Goal: Information Seeking & Learning: Check status

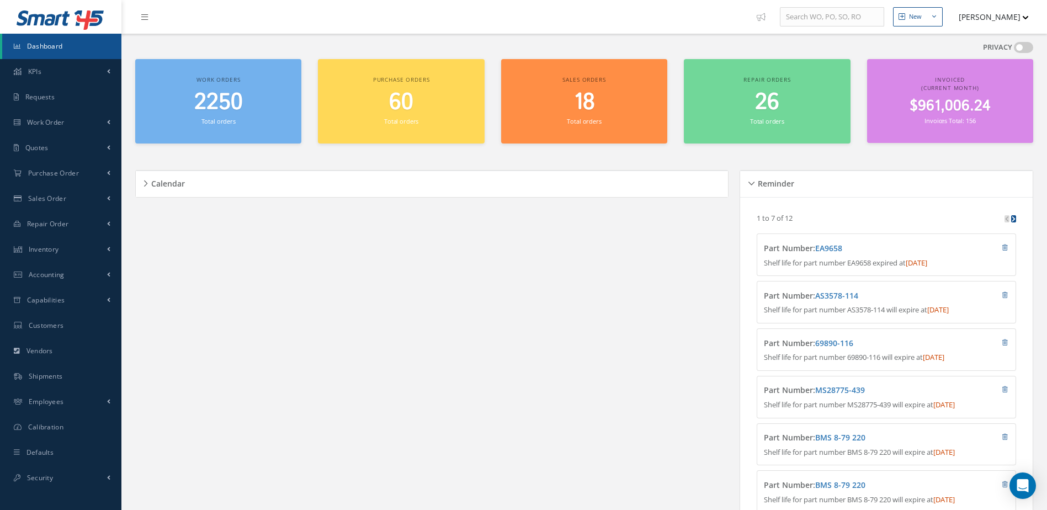
click at [221, 102] on span "2250" at bounding box center [218, 102] width 49 height 31
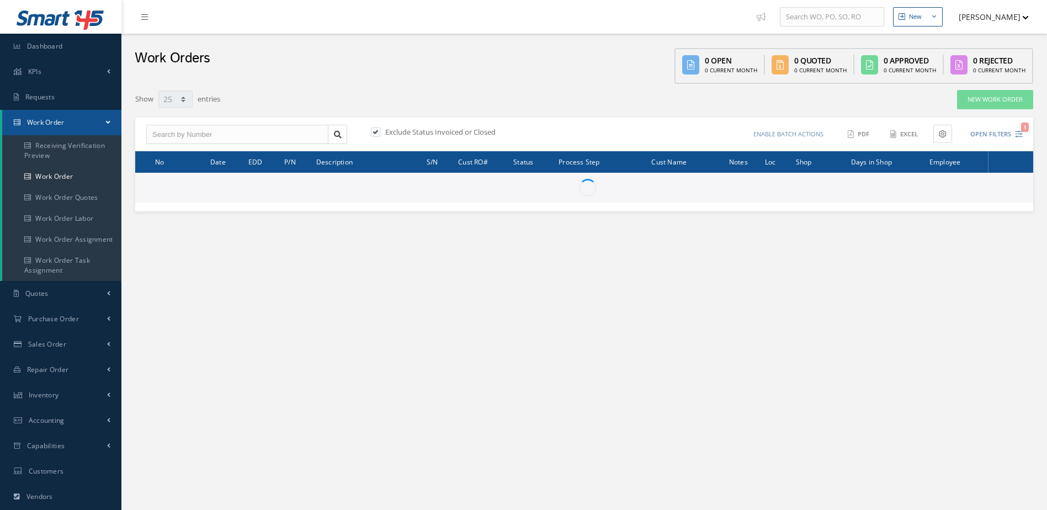
select select "25"
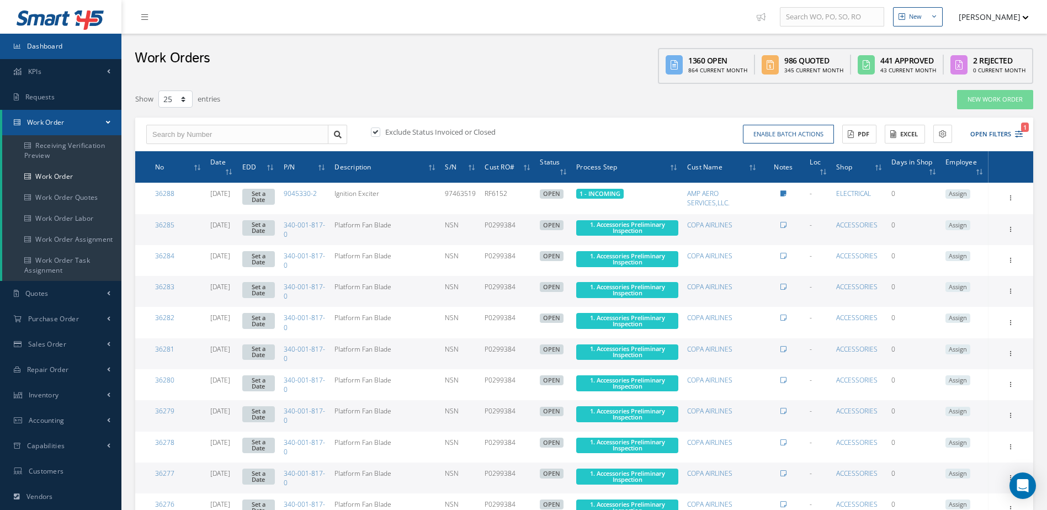
click at [67, 49] on link "Dashboard" at bounding box center [60, 46] width 121 height 25
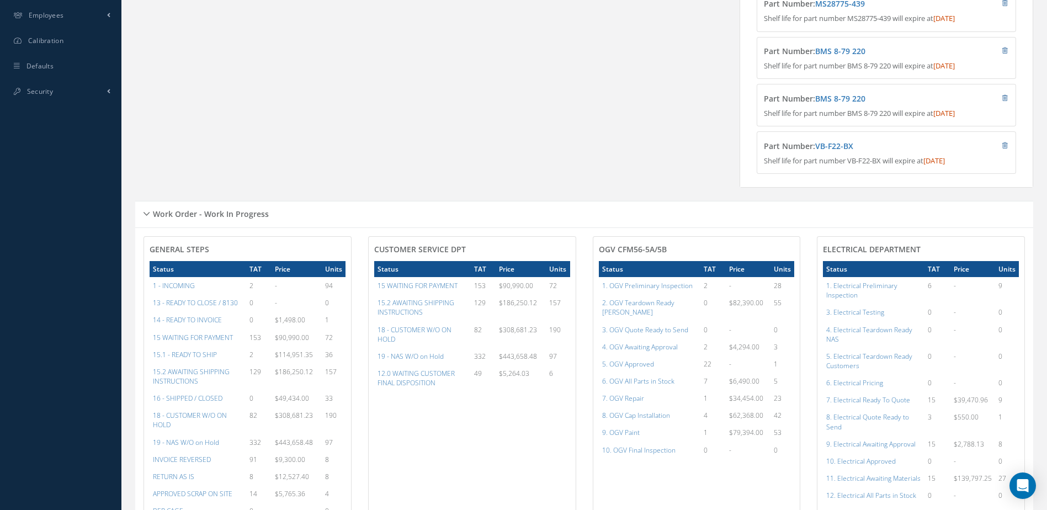
scroll to position [497, 0]
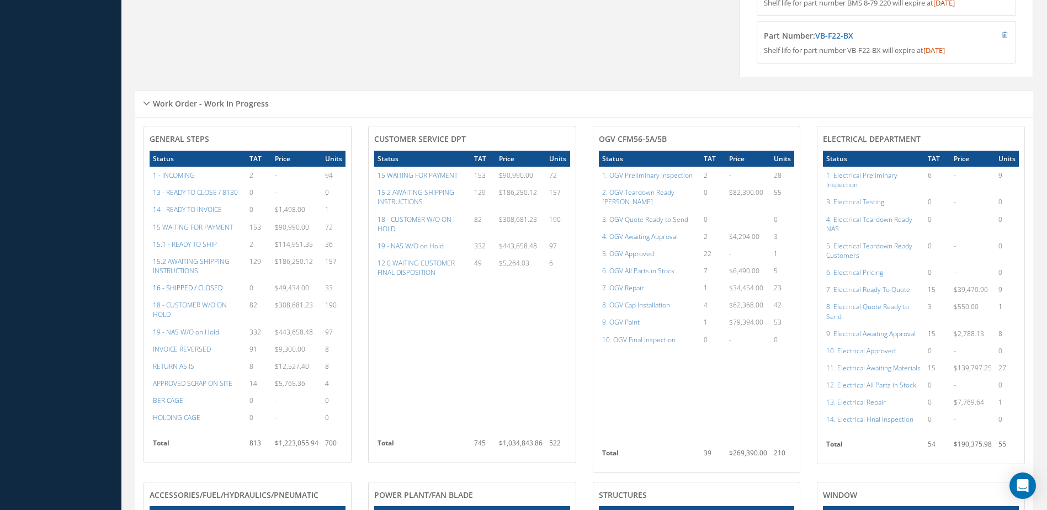
click at [204, 292] on a=22&excludeInternalCustomer=false&excludeInvoicedOrClosed=true&&filtersHidded"] "16 - SHIPPED / CLOSED" at bounding box center [188, 287] width 70 height 9
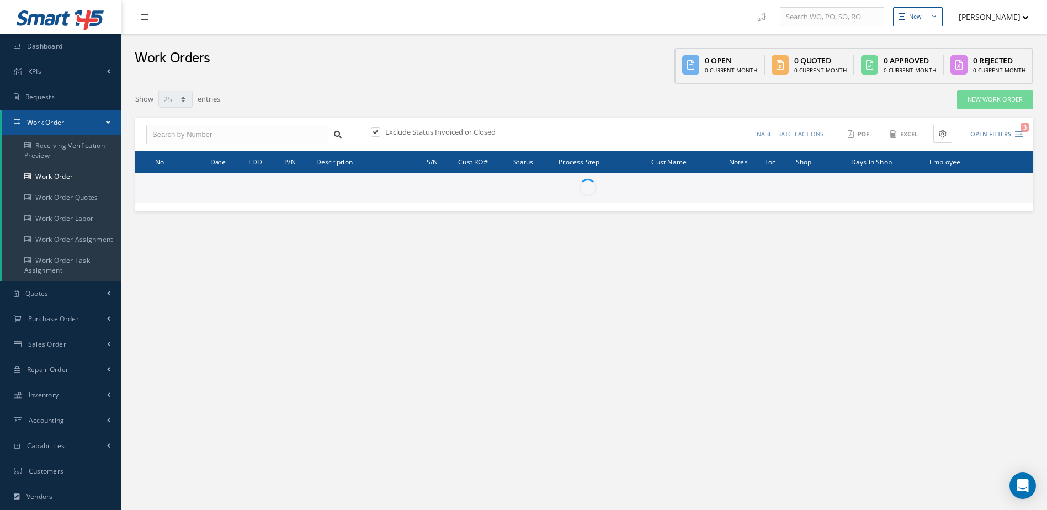
select select "25"
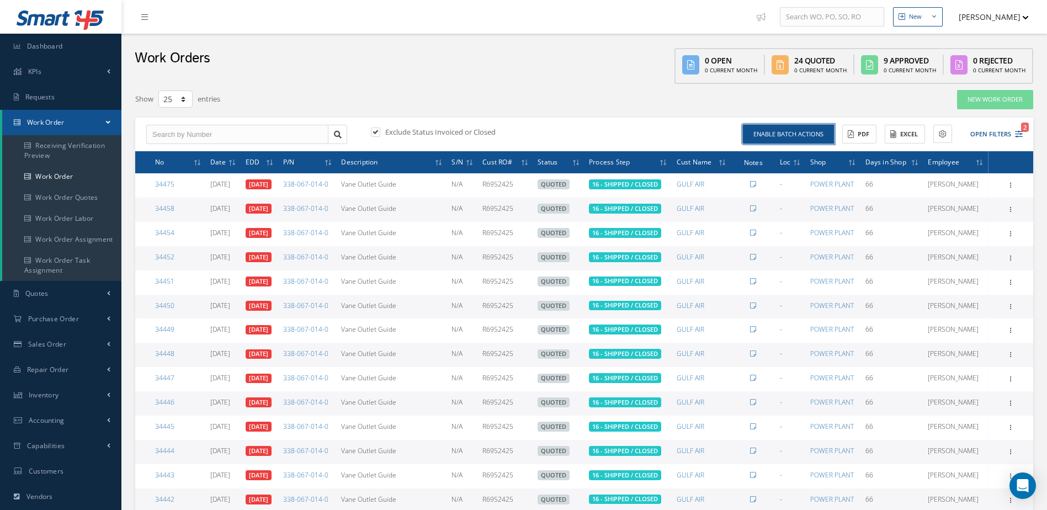
click at [812, 136] on button "Enable batch actions" at bounding box center [788, 134] width 91 height 19
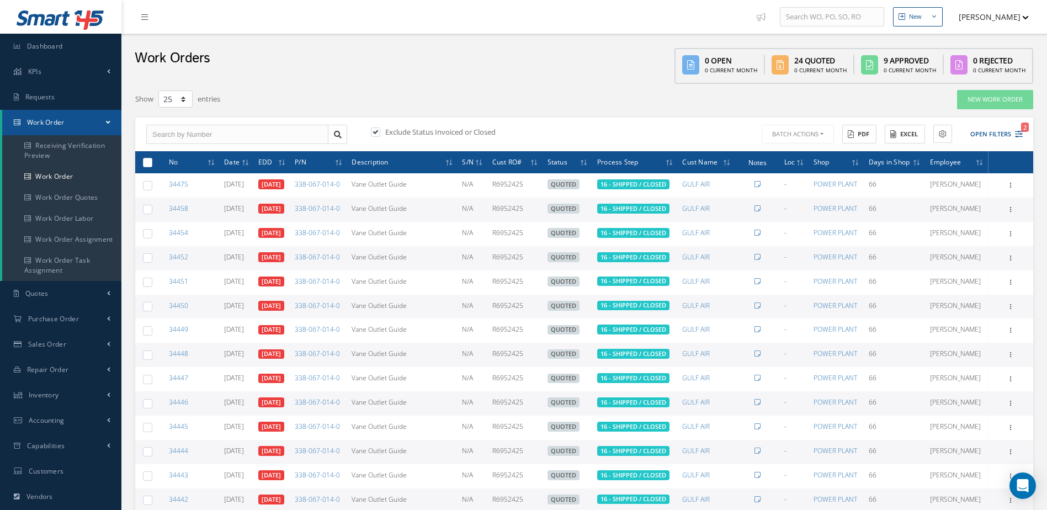
click at [152, 167] on label at bounding box center [152, 161] width 0 height 9
click at [145, 167] on input "checkbox" at bounding box center [148, 162] width 7 height 7
checkbox input "true"
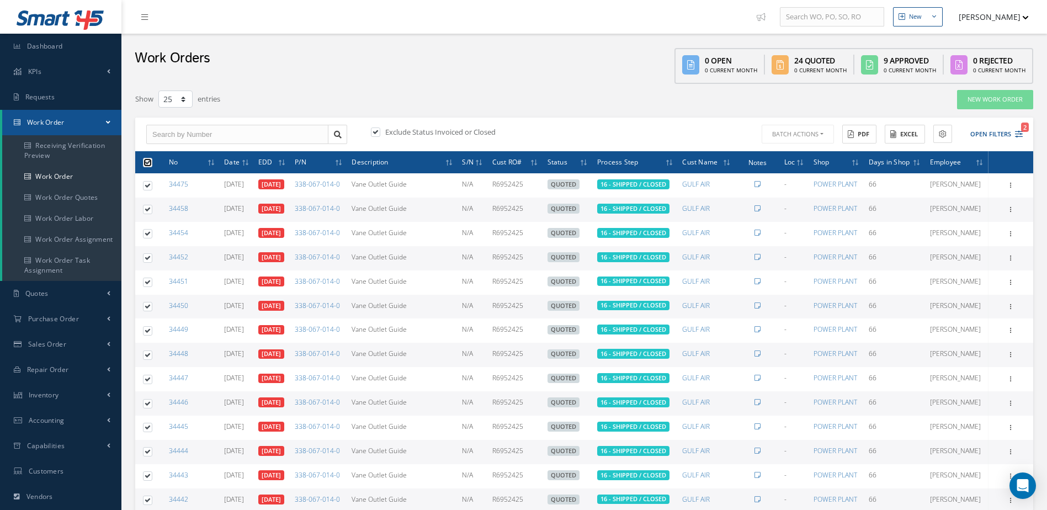
checkbox input "true"
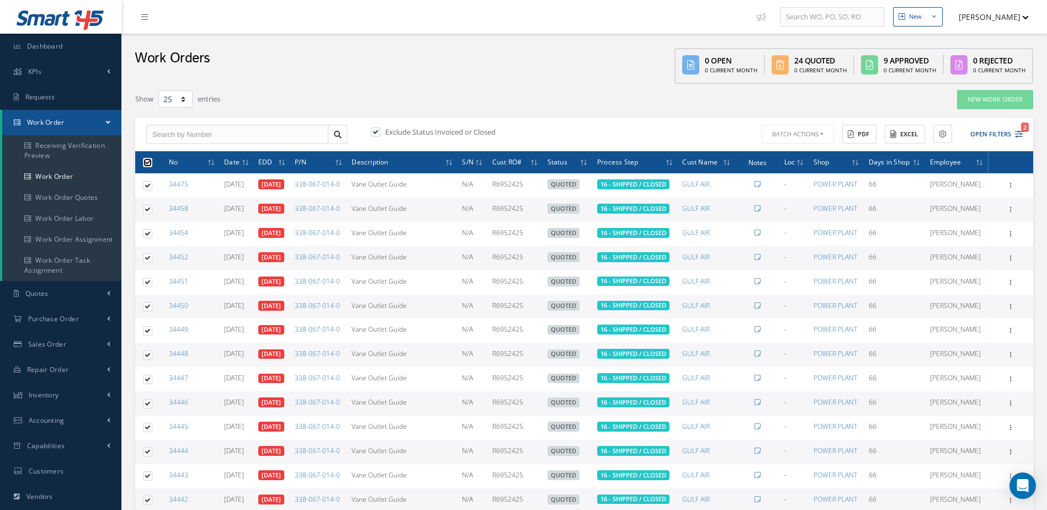
checkbox input "true"
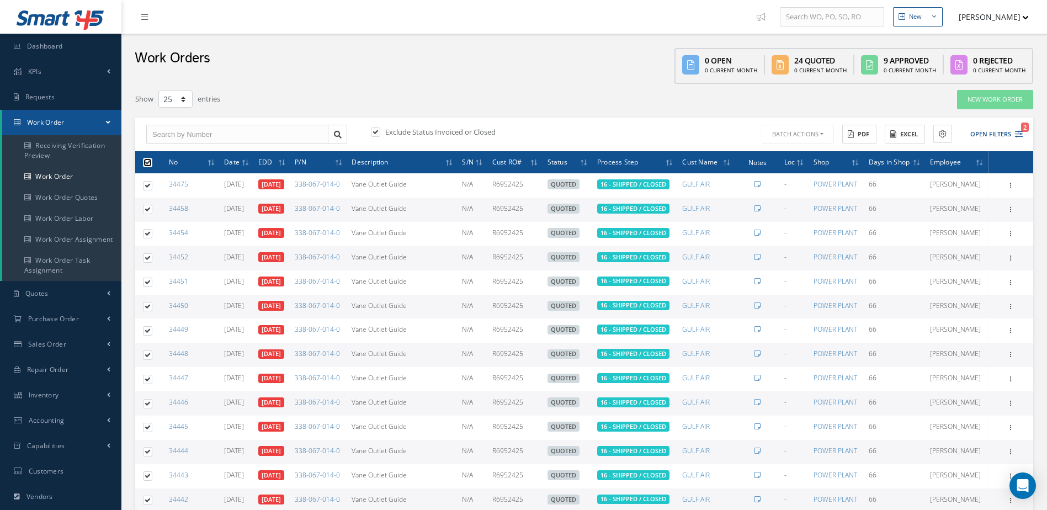
checkbox input "true"
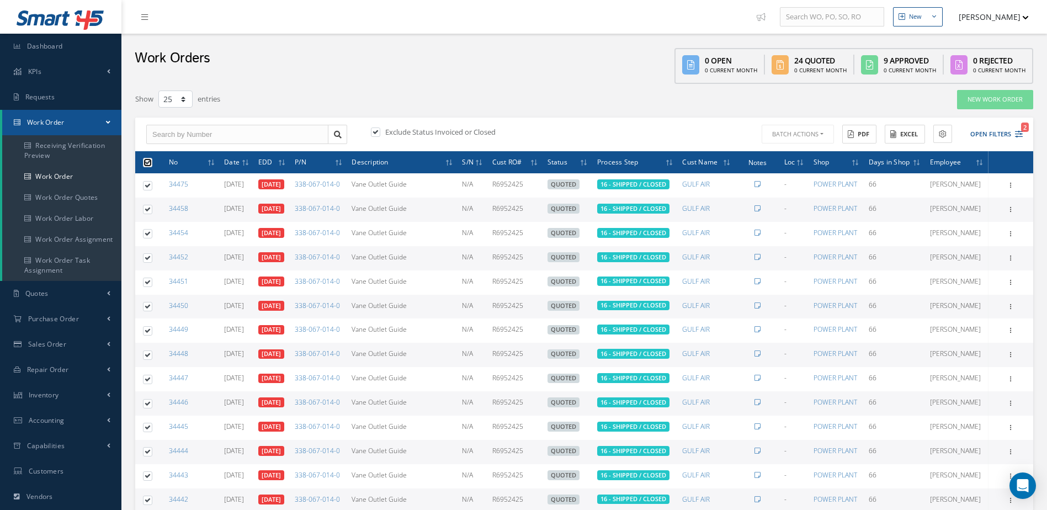
checkbox input "true"
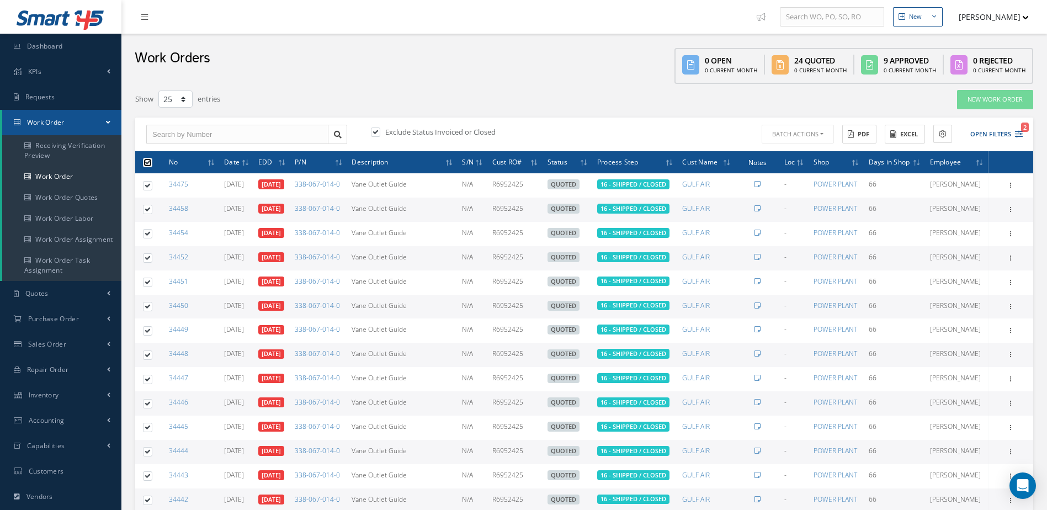
checkbox input "true"
click at [803, 134] on button "Batch Actions" at bounding box center [796, 134] width 74 height 19
click at [771, 169] on link "Close Work Orders" at bounding box center [803, 166] width 88 height 15
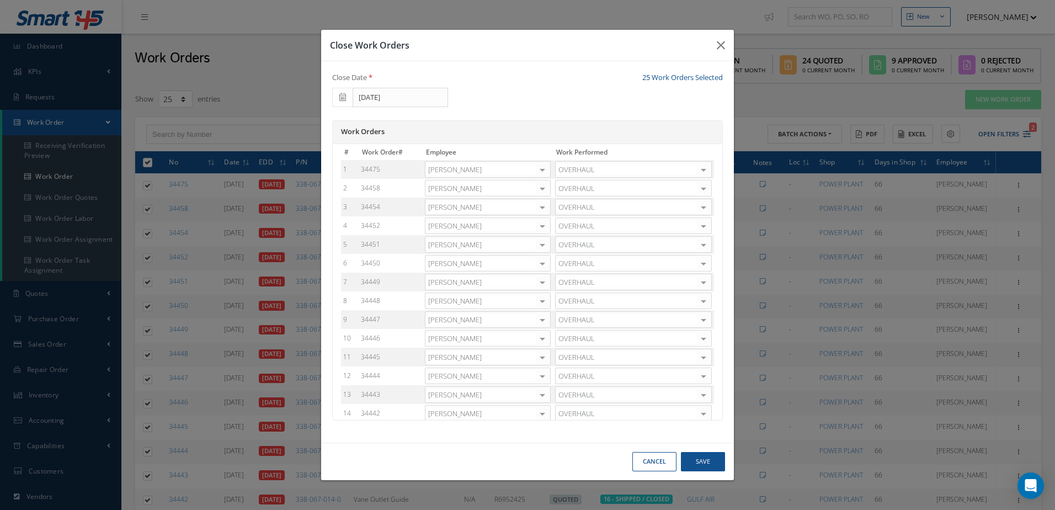
click at [542, 170] on div at bounding box center [542, 170] width 15 height 16
click at [511, 204] on span "[PERSON_NAME]" at bounding box center [487, 205] width 125 height 19
click at [542, 189] on div at bounding box center [542, 188] width 15 height 16
click at [504, 223] on span "Adoni Felipe" at bounding box center [487, 224] width 125 height 19
drag, startPoint x: 542, startPoint y: 206, endPoint x: 522, endPoint y: 221, distance: 24.1
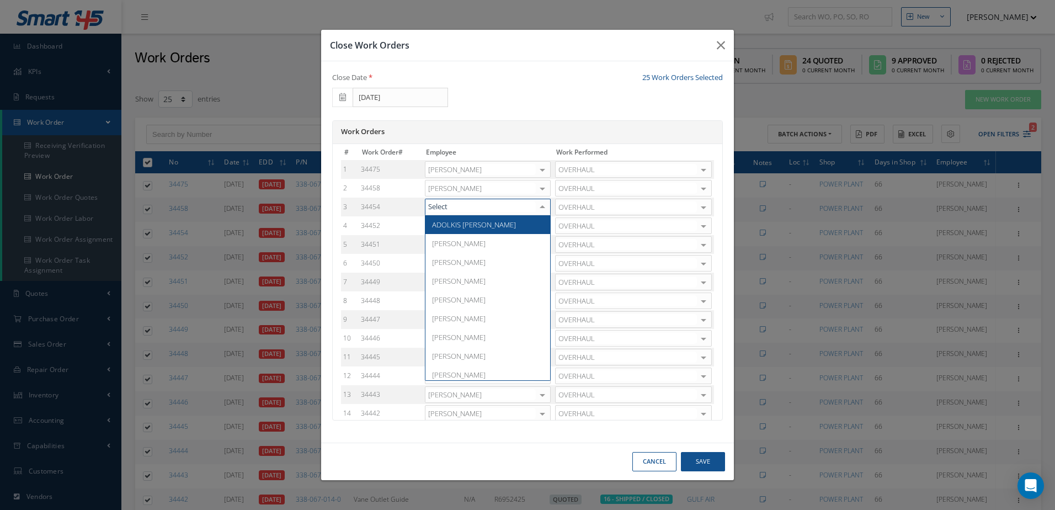
click at [542, 206] on div at bounding box center [542, 207] width 15 height 16
click at [490, 243] on span "Adoni Felipe" at bounding box center [487, 243] width 125 height 19
click at [542, 224] on div at bounding box center [542, 226] width 15 height 16
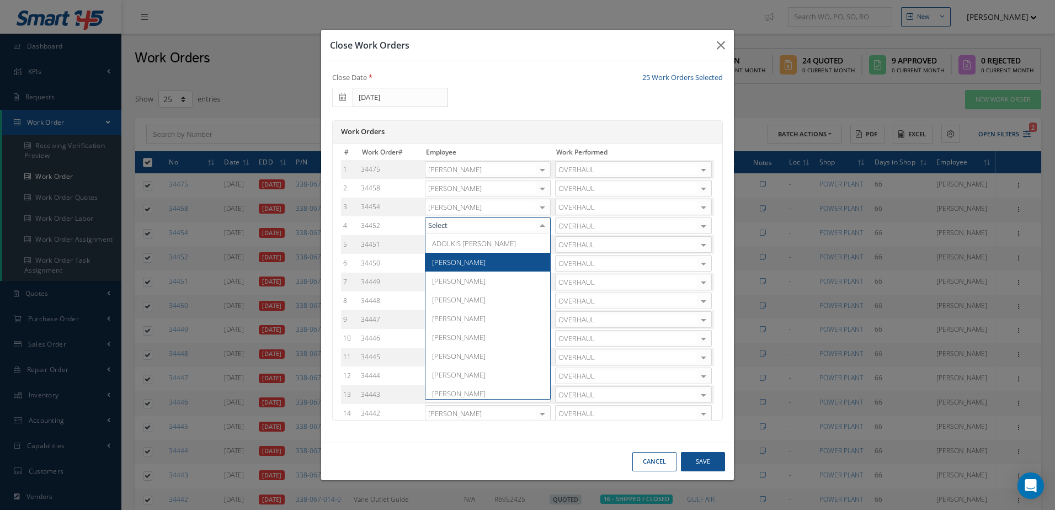
click at [477, 260] on span "Adoni Felipe" at bounding box center [487, 262] width 125 height 19
drag, startPoint x: 538, startPoint y: 246, endPoint x: 531, endPoint y: 246, distance: 7.2
click at [537, 246] on div at bounding box center [542, 245] width 15 height 16
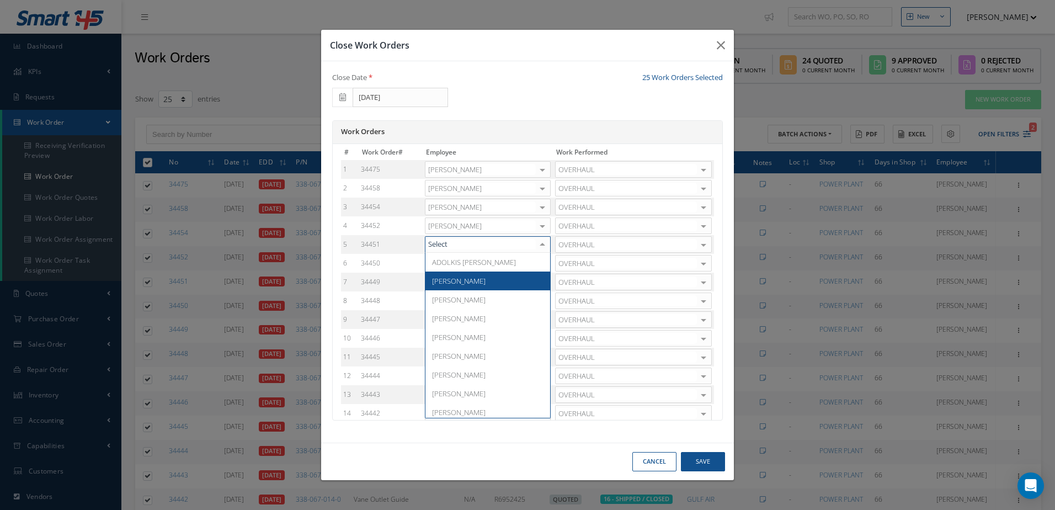
click at [470, 286] on span "Adoni Felipe" at bounding box center [487, 280] width 125 height 19
click at [542, 264] on div at bounding box center [542, 263] width 15 height 16
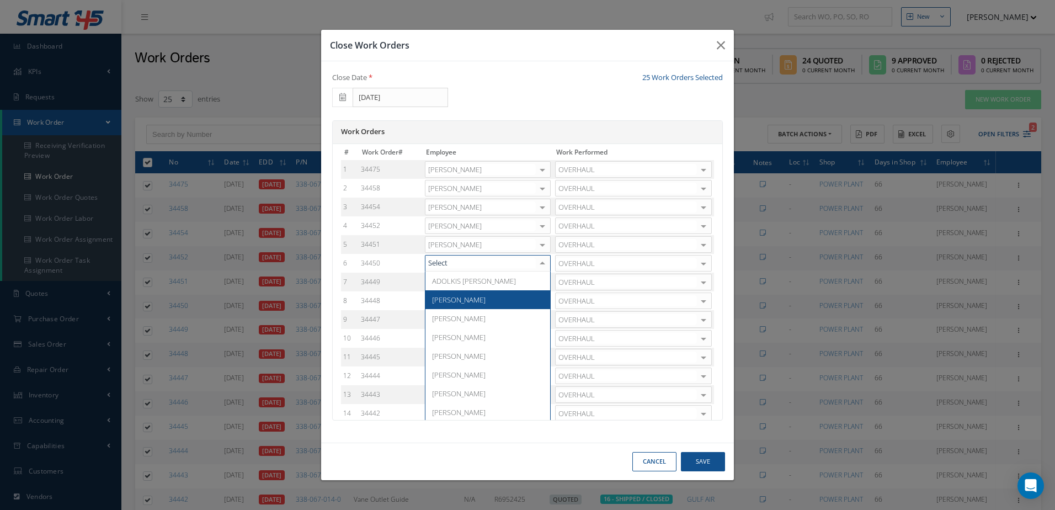
click at [471, 297] on span "Adoni Felipe" at bounding box center [487, 299] width 125 height 19
click at [540, 282] on div at bounding box center [542, 282] width 15 height 16
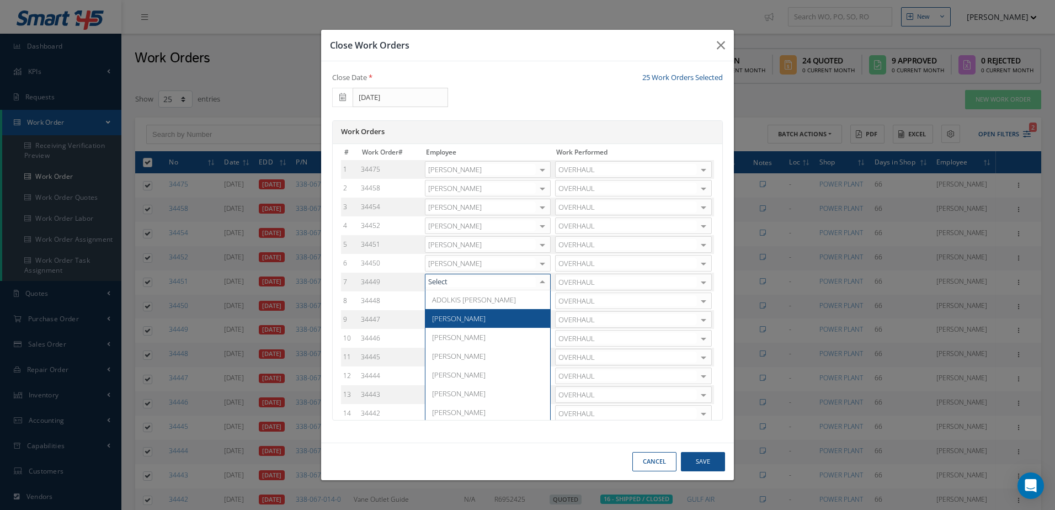
click at [468, 313] on span "Adoni Felipe" at bounding box center [487, 318] width 125 height 19
click at [542, 303] on div at bounding box center [542, 301] width 15 height 16
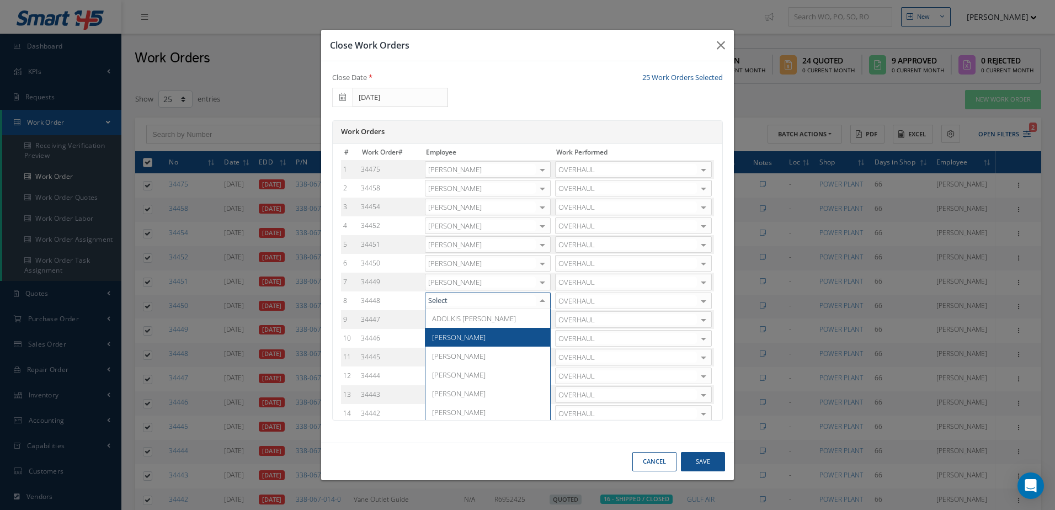
click at [483, 337] on span "Adoni Felipe" at bounding box center [487, 337] width 125 height 19
click at [537, 320] on div at bounding box center [542, 320] width 15 height 16
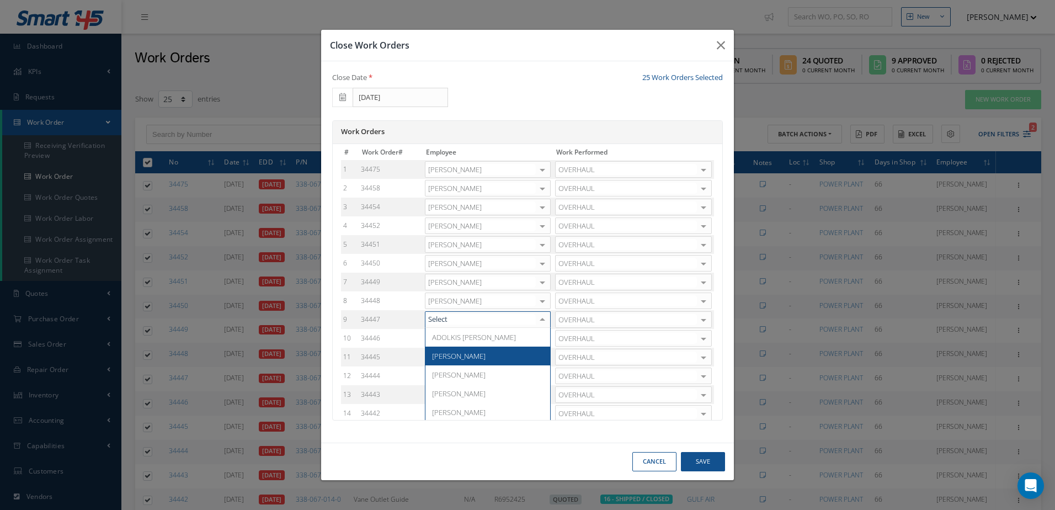
click at [484, 353] on span "Adoni Felipe" at bounding box center [487, 355] width 125 height 19
click at [537, 338] on div at bounding box center [542, 338] width 15 height 16
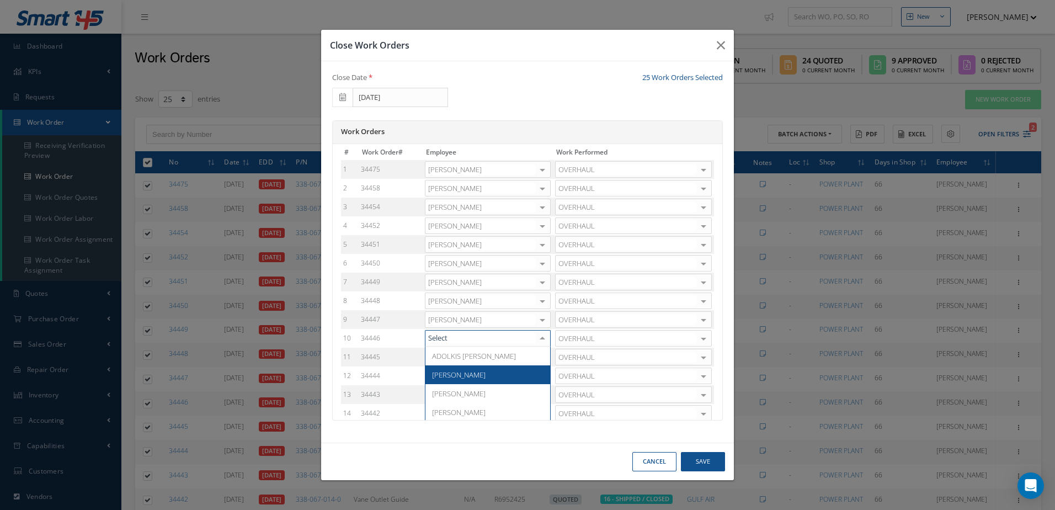
click at [466, 369] on span "Adoni Felipe" at bounding box center [487, 374] width 125 height 19
click at [543, 354] on div at bounding box center [542, 357] width 15 height 16
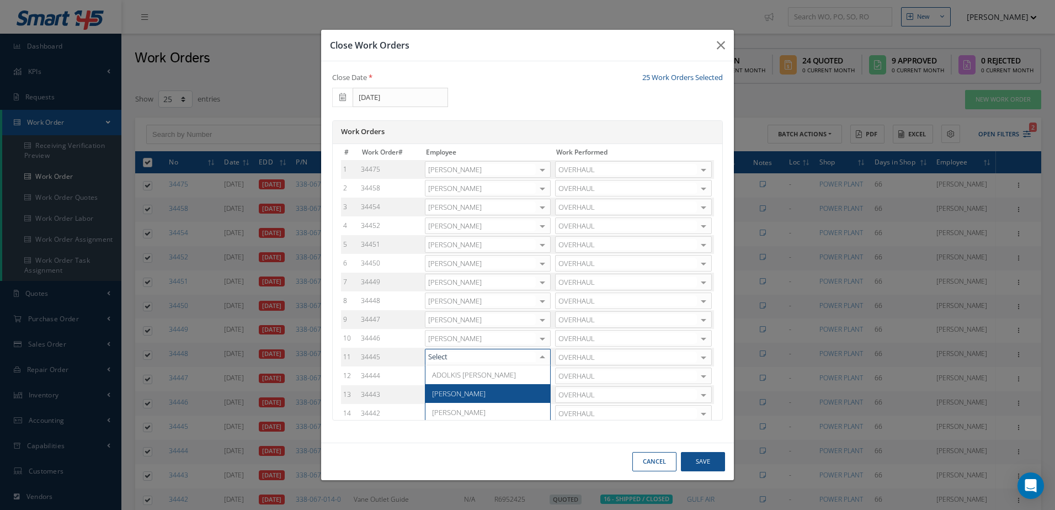
click at [463, 390] on span "Adoni Felipe" at bounding box center [459, 393] width 54 height 10
click at [538, 374] on div at bounding box center [542, 376] width 15 height 16
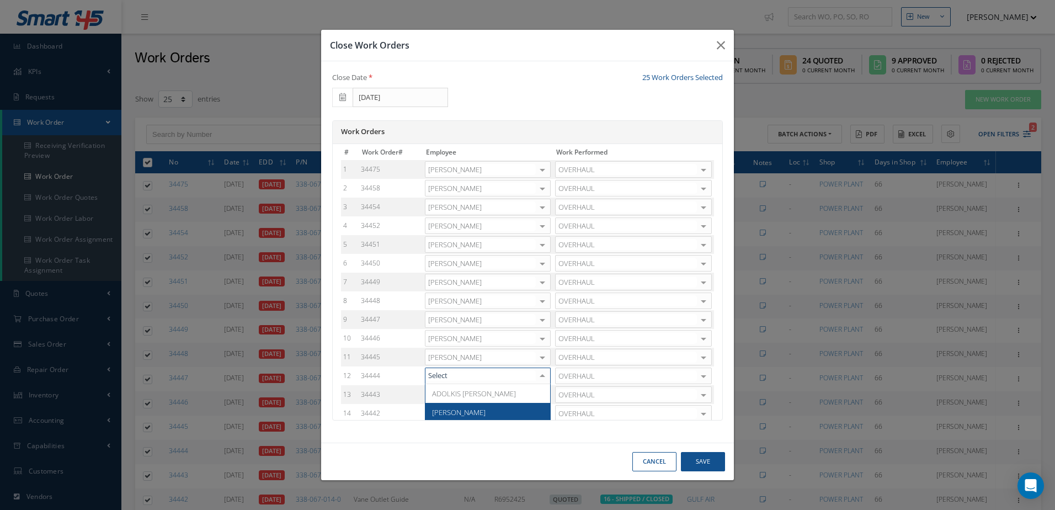
click at [459, 410] on span "Adoni Felipe" at bounding box center [459, 412] width 54 height 10
click at [538, 288] on div at bounding box center [542, 287] width 15 height 16
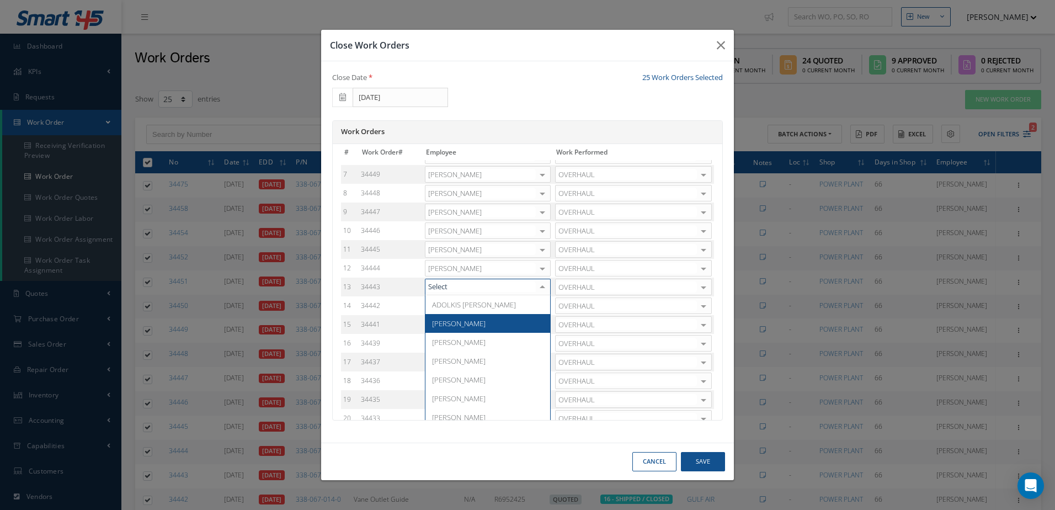
click at [466, 325] on span "Adoni Felipe" at bounding box center [459, 323] width 54 height 10
click at [538, 309] on div at bounding box center [542, 306] width 15 height 16
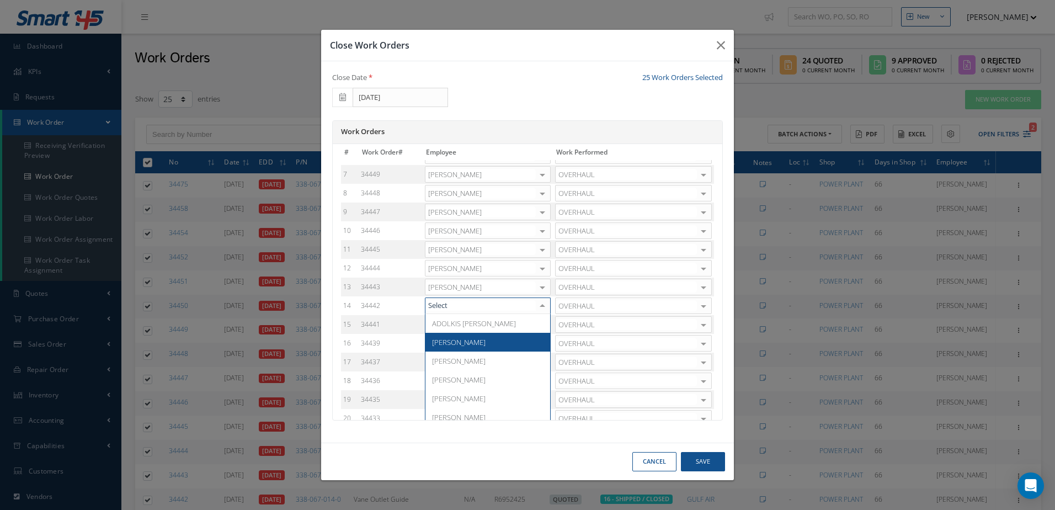
click at [443, 344] on span "Adoni Felipe" at bounding box center [459, 342] width 54 height 10
click at [540, 325] on div at bounding box center [542, 325] width 15 height 16
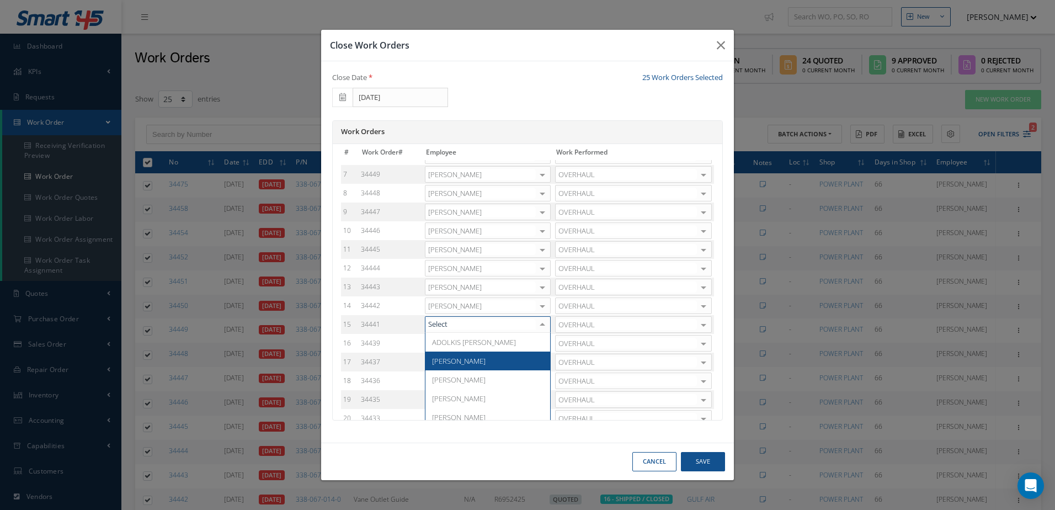
click at [454, 359] on span "Adoni Felipe" at bounding box center [459, 361] width 54 height 10
click at [546, 341] on div at bounding box center [542, 343] width 15 height 16
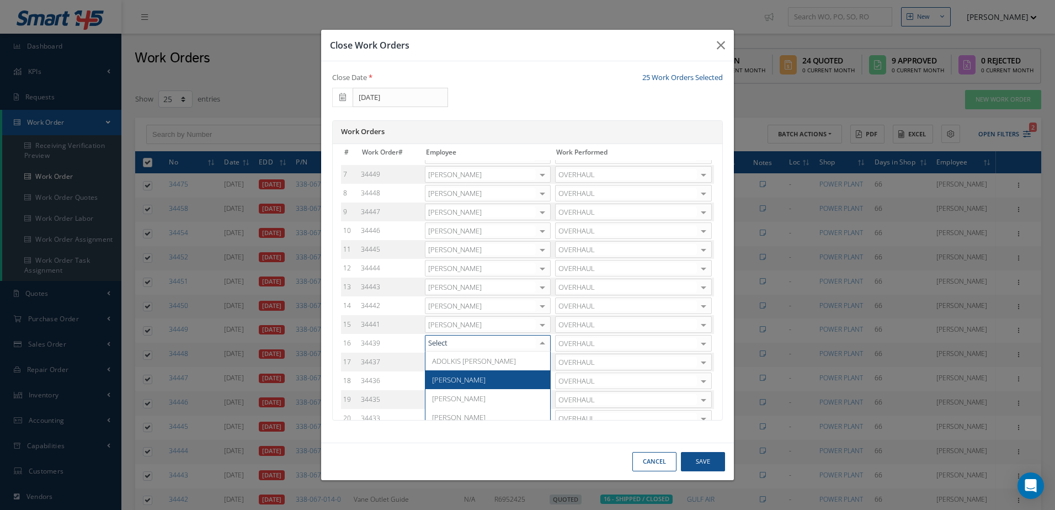
click at [450, 377] on span "Adoni Felipe" at bounding box center [459, 380] width 54 height 10
click at [541, 364] on div at bounding box center [542, 362] width 15 height 16
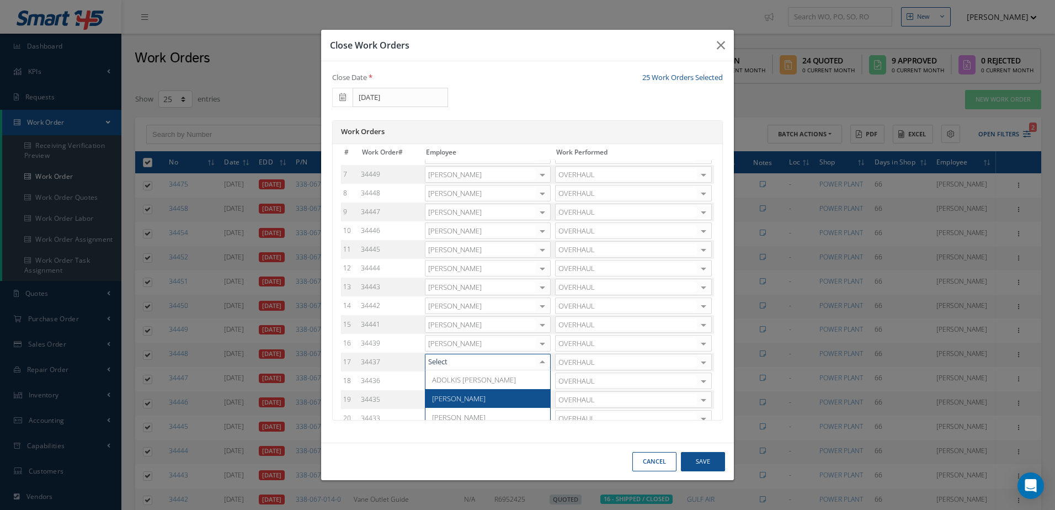
click at [455, 396] on span "Adoni Felipe" at bounding box center [459, 398] width 54 height 10
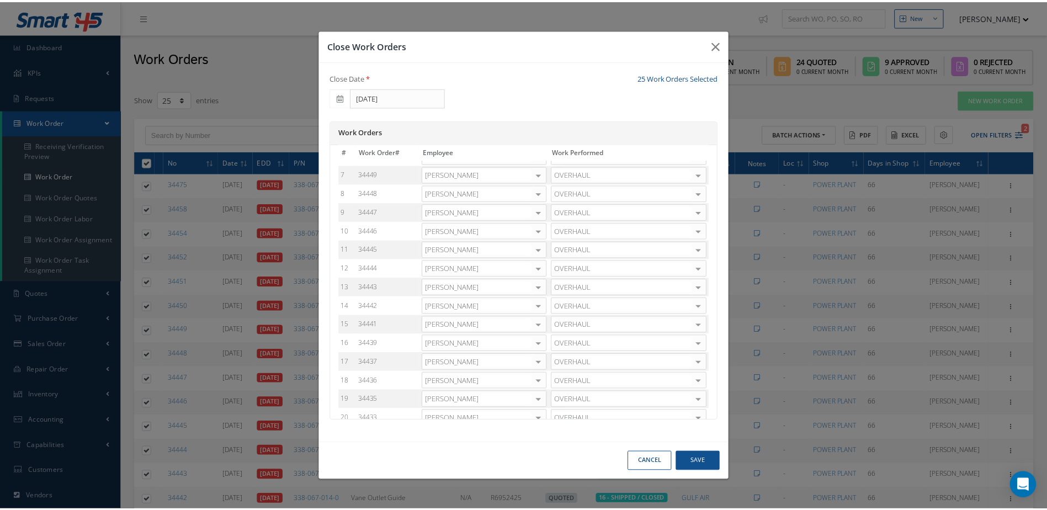
scroll to position [218, 0]
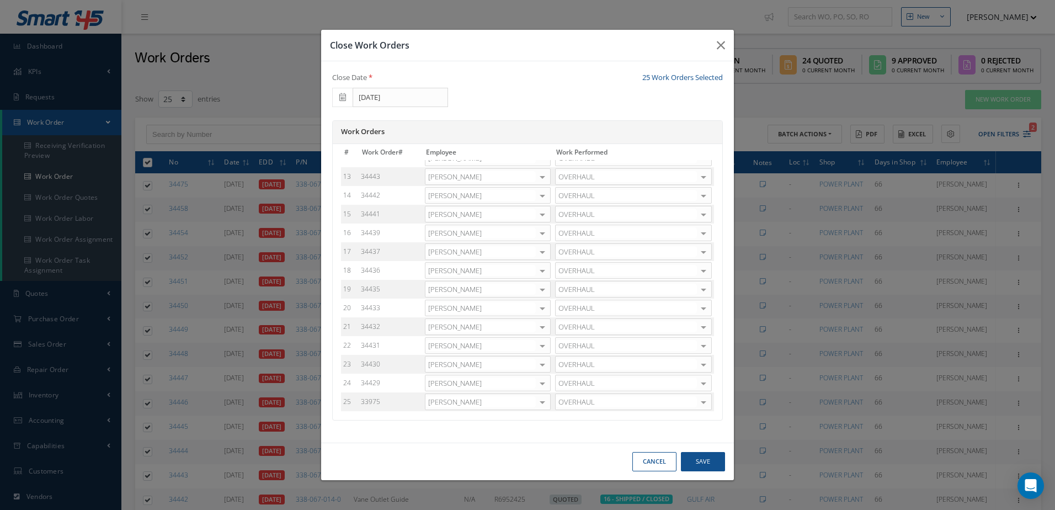
click at [543, 269] on div at bounding box center [542, 271] width 15 height 16
click at [448, 312] on span "Adoni Felipe" at bounding box center [459, 307] width 54 height 10
click at [541, 292] on div at bounding box center [542, 289] width 15 height 16
click at [466, 323] on span "Adoni Felipe" at bounding box center [459, 326] width 54 height 10
click at [536, 306] on div at bounding box center [542, 308] width 15 height 16
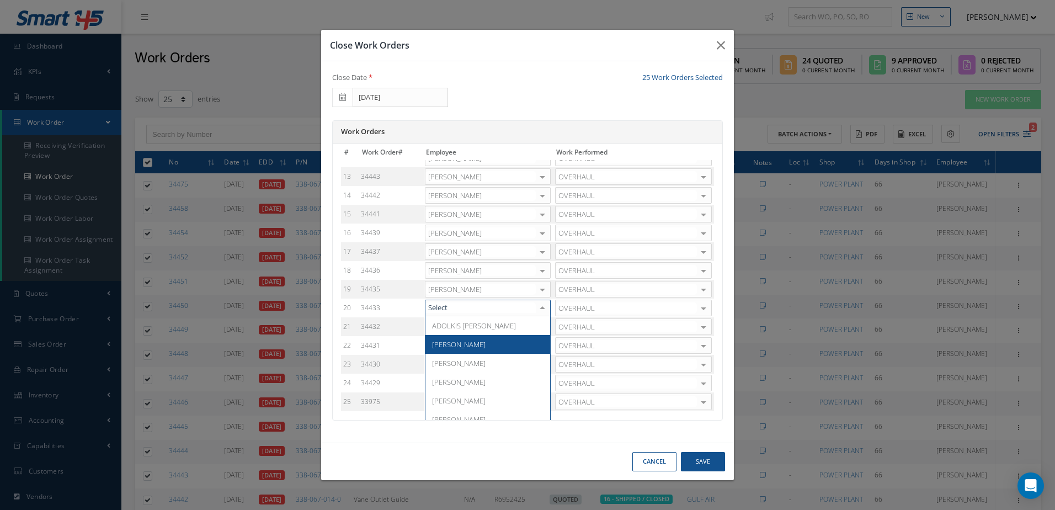
click at [444, 344] on span "Adoni Felipe" at bounding box center [459, 344] width 54 height 10
click at [538, 328] on div at bounding box center [542, 327] width 15 height 16
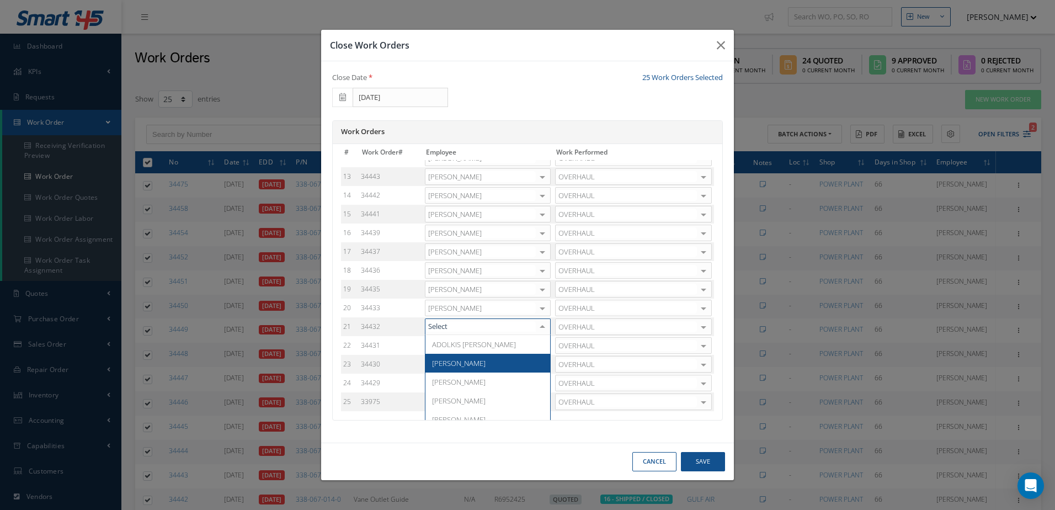
click at [441, 364] on span "Adoni Felipe" at bounding box center [459, 363] width 54 height 10
click at [541, 343] on div at bounding box center [542, 346] width 15 height 16
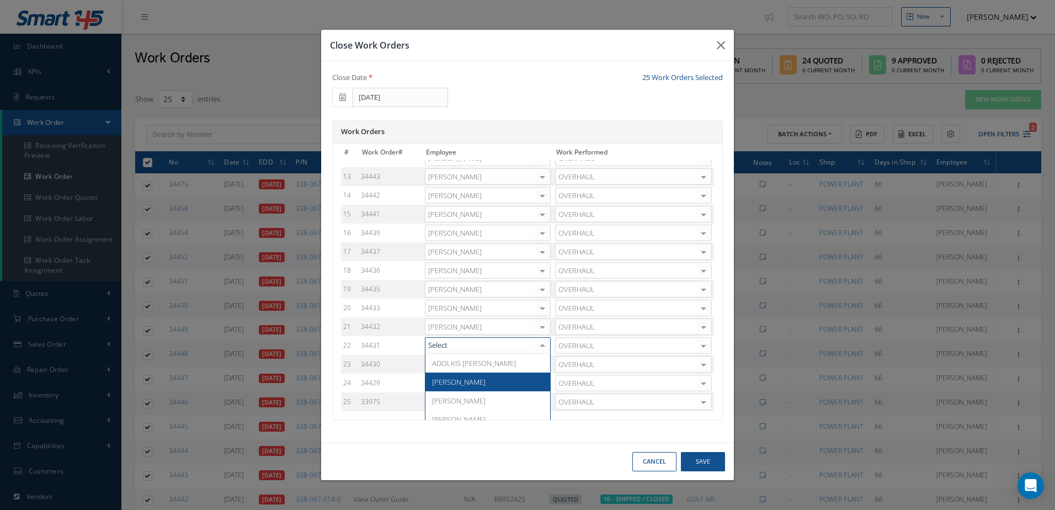
click at [455, 378] on span "Adoni Felipe" at bounding box center [459, 382] width 54 height 10
click at [540, 362] on div at bounding box center [542, 364] width 15 height 16
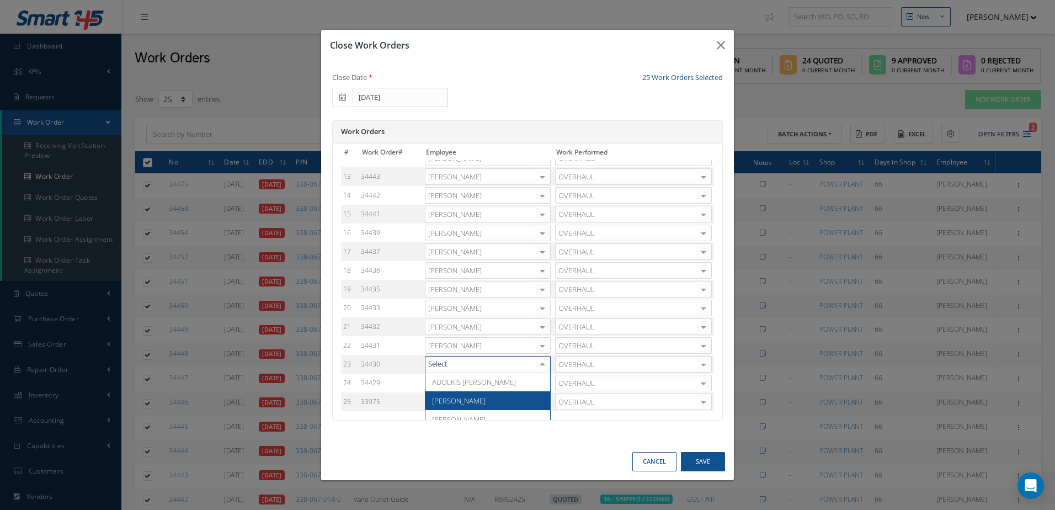
click at [451, 399] on span "Adoni Felipe" at bounding box center [459, 401] width 54 height 10
click at [540, 383] on div at bounding box center [542, 383] width 15 height 16
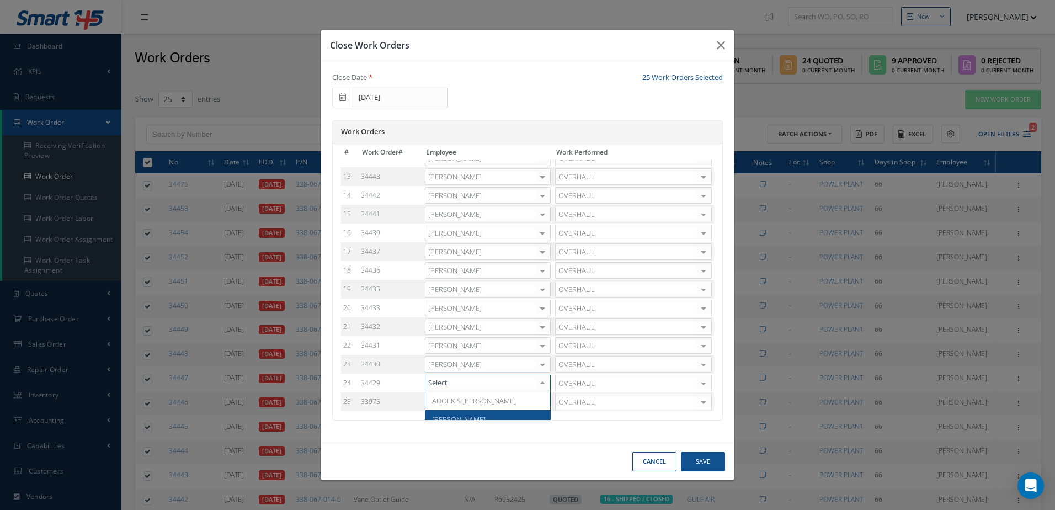
click at [456, 416] on span "Adoni Felipe" at bounding box center [459, 419] width 54 height 10
click at [540, 398] on div at bounding box center [542, 402] width 15 height 16
type input "adoni"
click at [515, 418] on span "Adoni Felipe" at bounding box center [487, 419] width 125 height 19
click at [693, 465] on button "Save" at bounding box center [703, 461] width 44 height 19
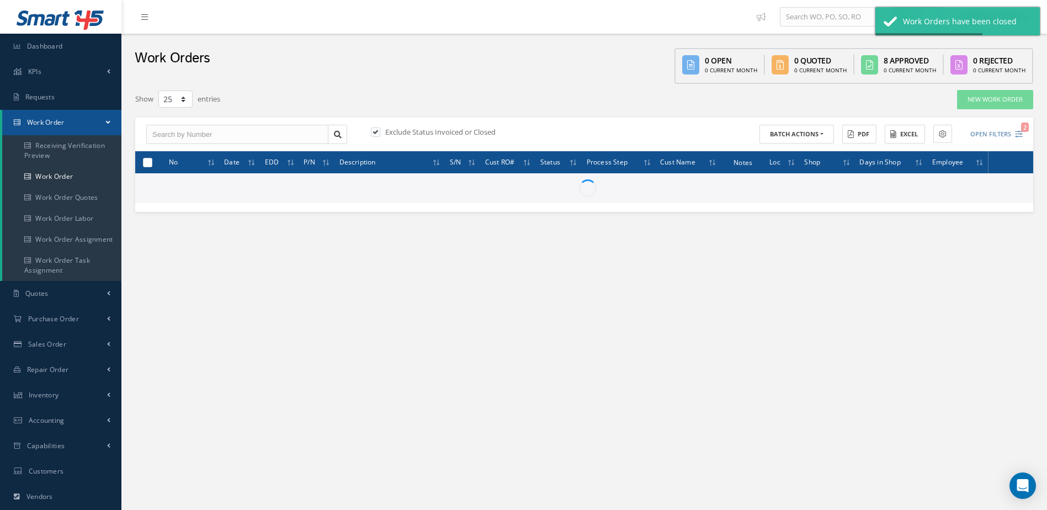
checkbox input "false"
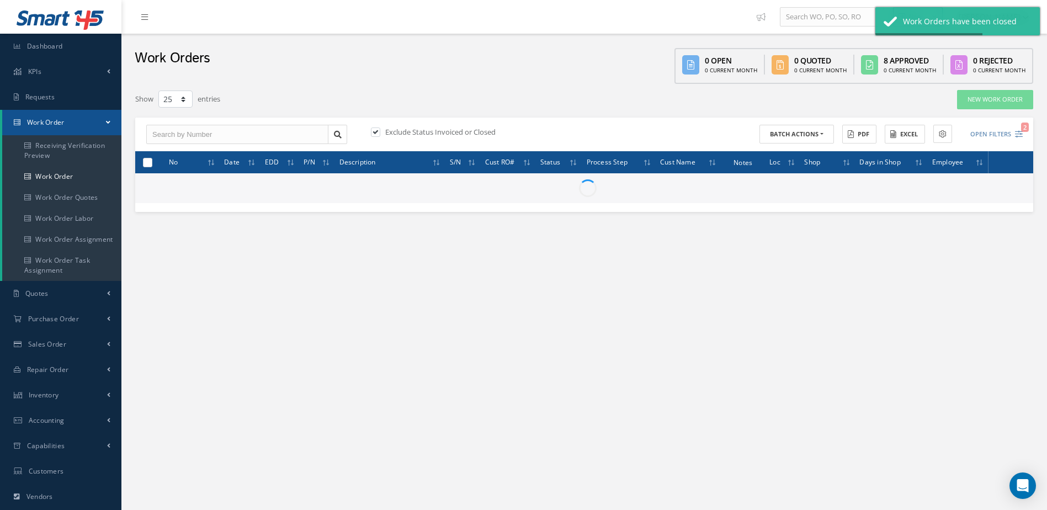
checkbox input "false"
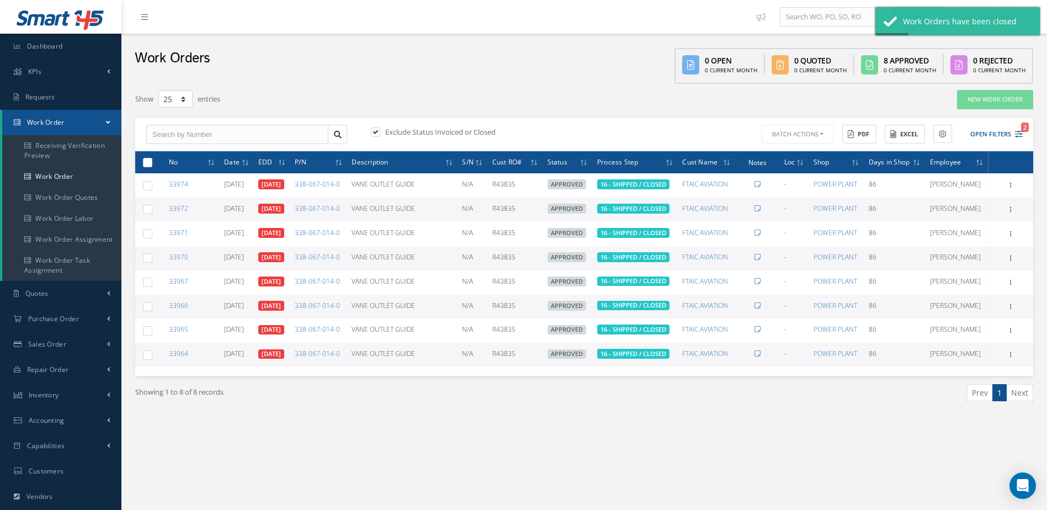
click at [152, 167] on label at bounding box center [152, 161] width 0 height 9
click at [151, 167] on input "checkbox" at bounding box center [148, 162] width 7 height 7
checkbox input "true"
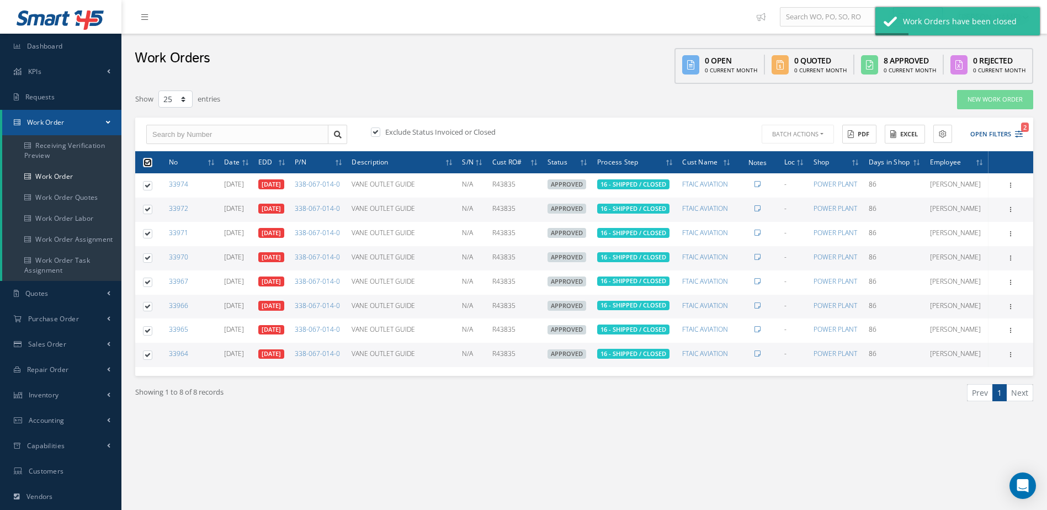
checkbox input "true"
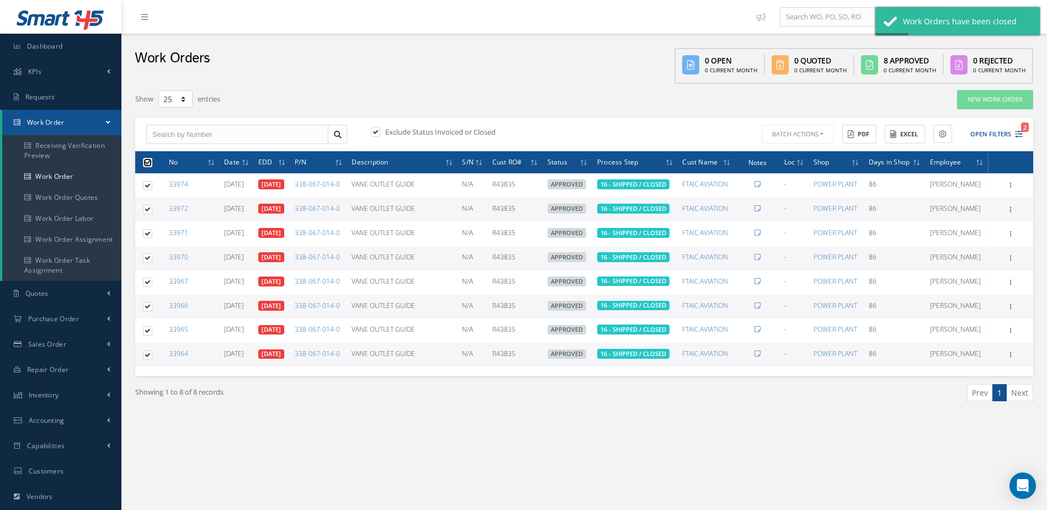
checkbox input "true"
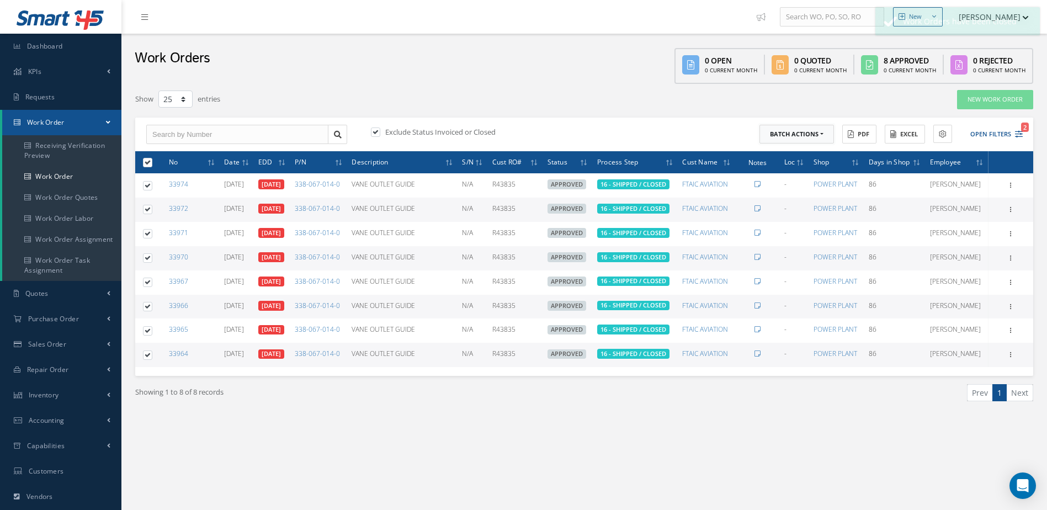
click at [809, 136] on button "Batch Actions" at bounding box center [796, 134] width 74 height 19
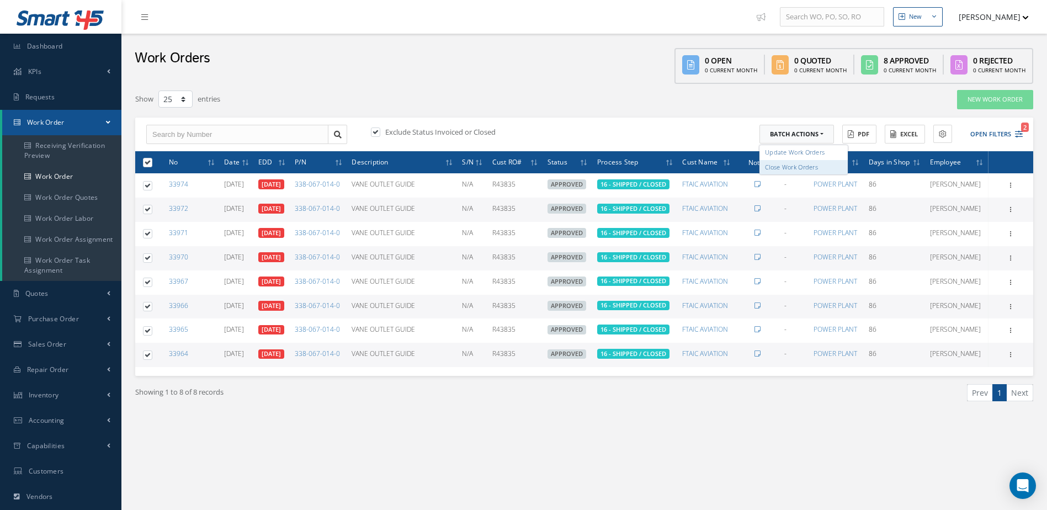
click at [795, 165] on link "Close Work Orders" at bounding box center [803, 166] width 88 height 15
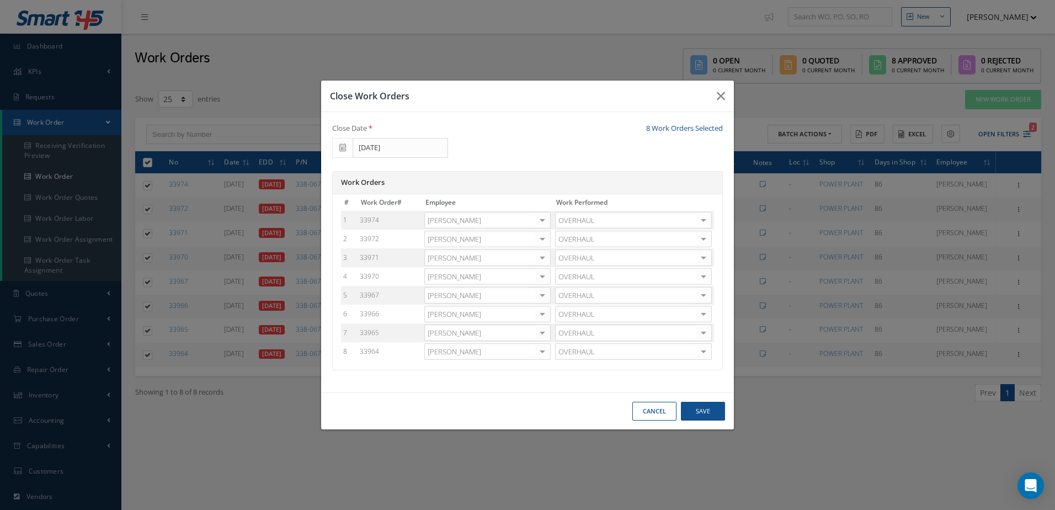
click at [547, 221] on div at bounding box center [542, 220] width 15 height 16
click at [463, 263] on span "Adoni Felipe" at bounding box center [487, 256] width 125 height 19
click at [541, 238] on div at bounding box center [542, 239] width 15 height 16
click at [442, 274] on span "Adoni Felipe" at bounding box center [458, 275] width 54 height 10
click at [538, 260] on div at bounding box center [542, 258] width 15 height 16
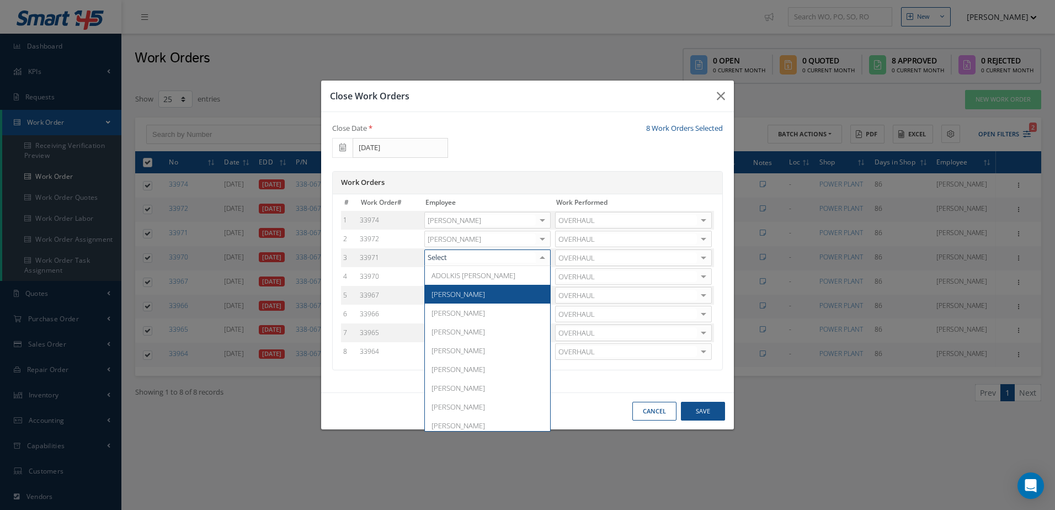
click at [436, 294] on span "Adoni Felipe" at bounding box center [458, 294] width 54 height 10
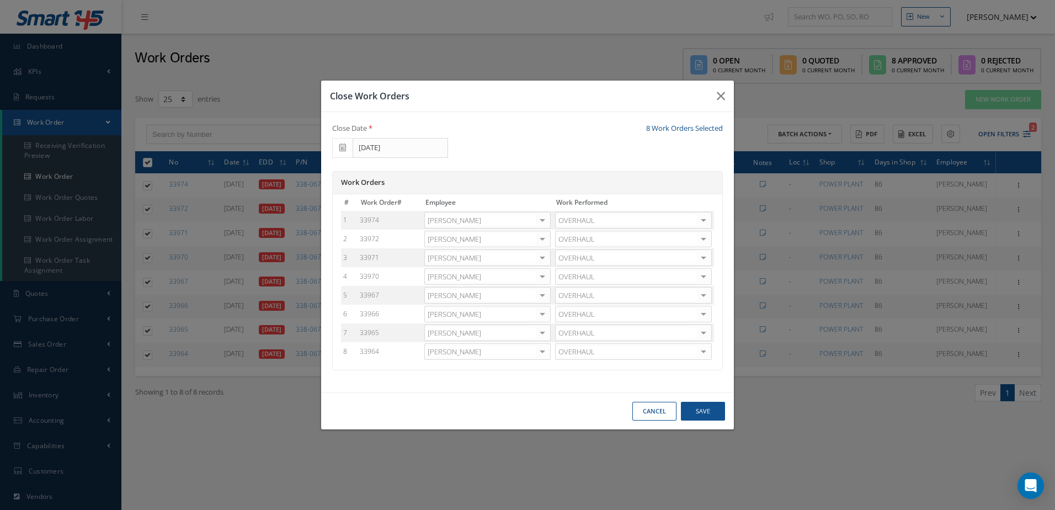
click at [541, 274] on div at bounding box center [542, 277] width 15 height 16
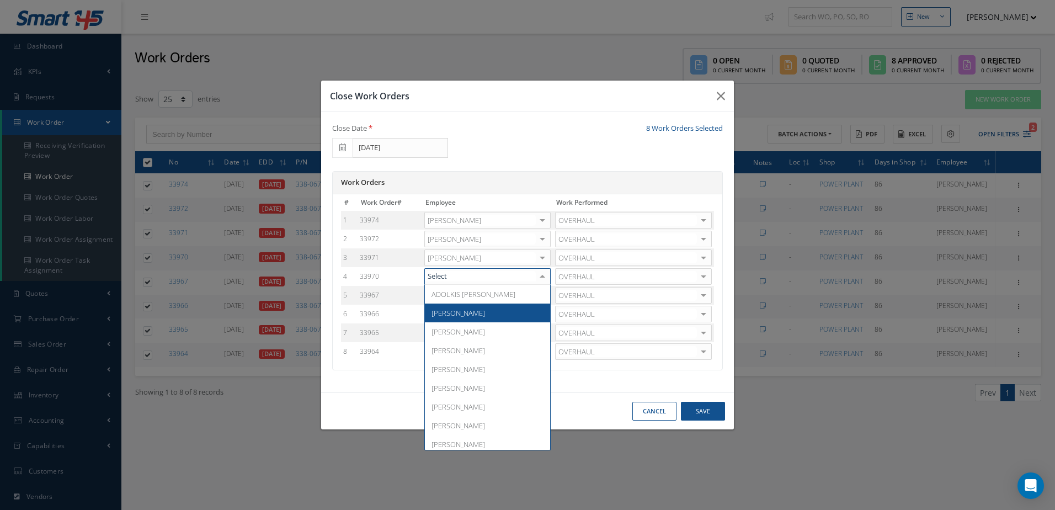
click at [445, 310] on span "Adoni Felipe" at bounding box center [458, 313] width 54 height 10
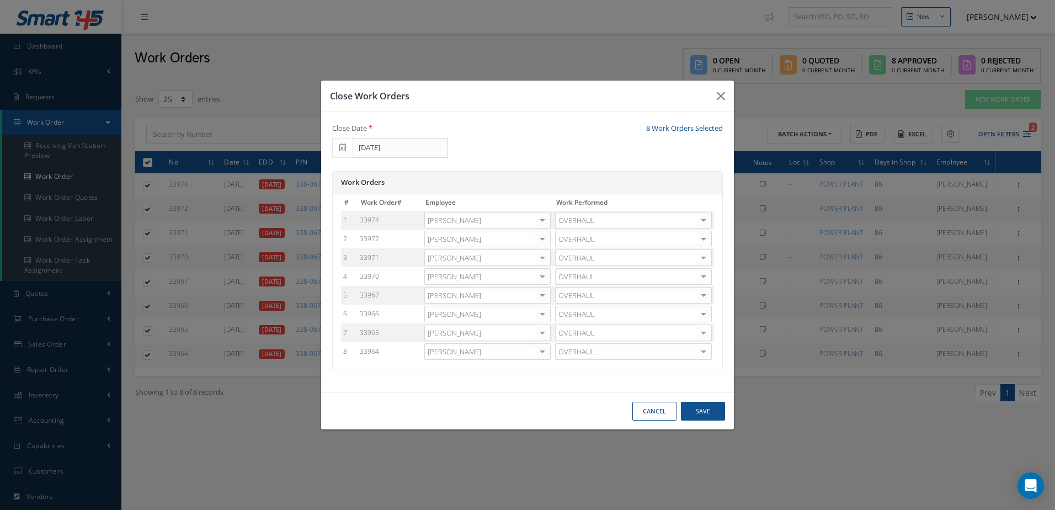
click at [540, 296] on div at bounding box center [542, 295] width 15 height 16
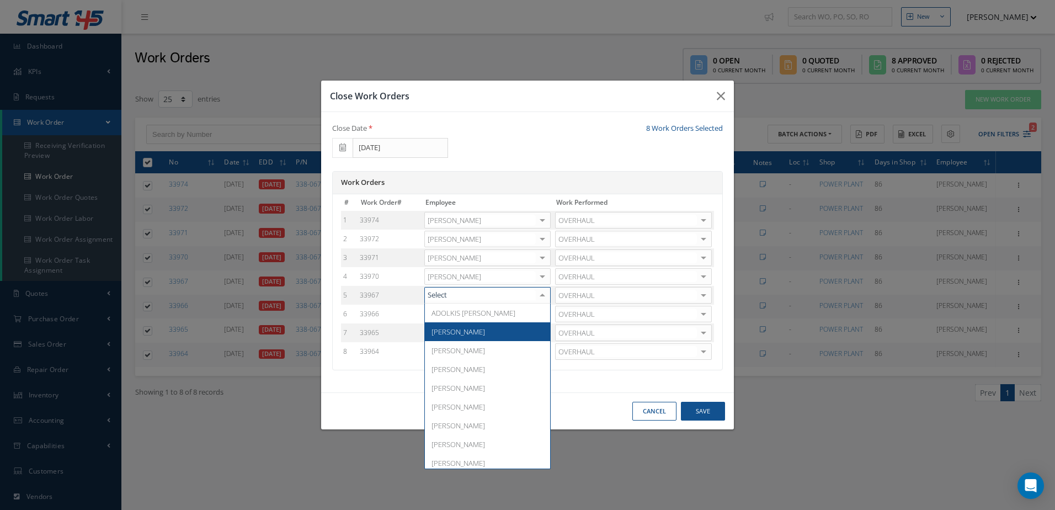
click at [466, 328] on span "Adoni Felipe" at bounding box center [458, 332] width 54 height 10
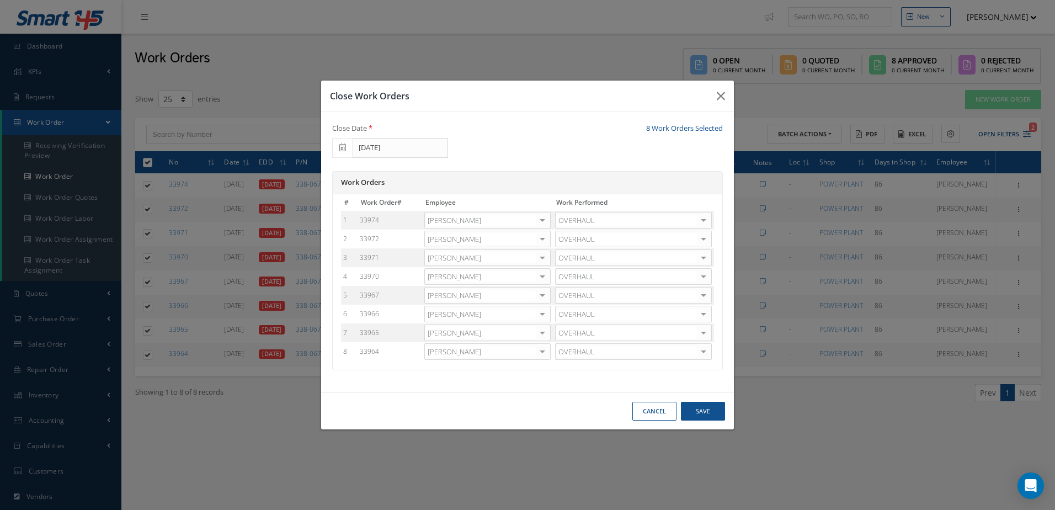
click at [540, 316] on div at bounding box center [542, 314] width 15 height 16
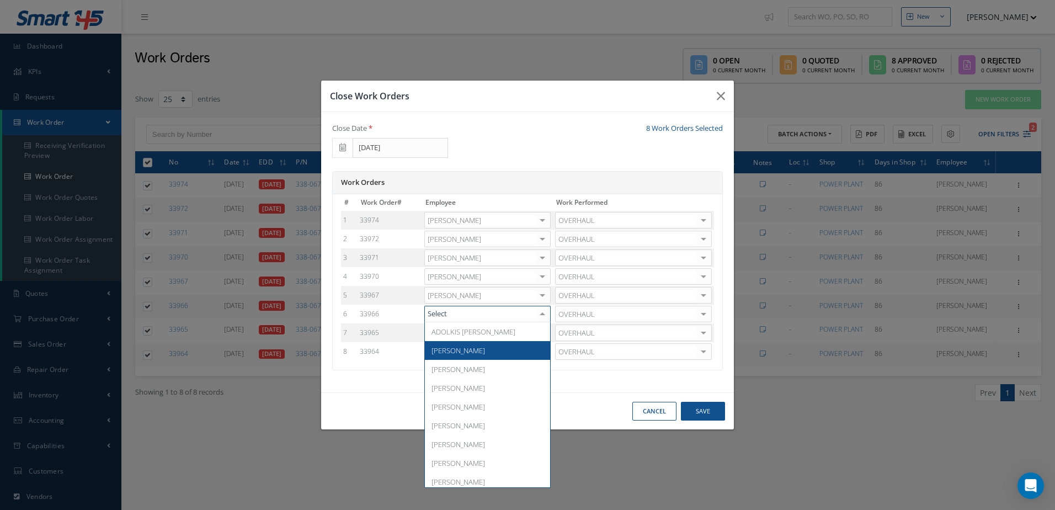
click at [426, 353] on span "Adoni Felipe" at bounding box center [487, 350] width 125 height 19
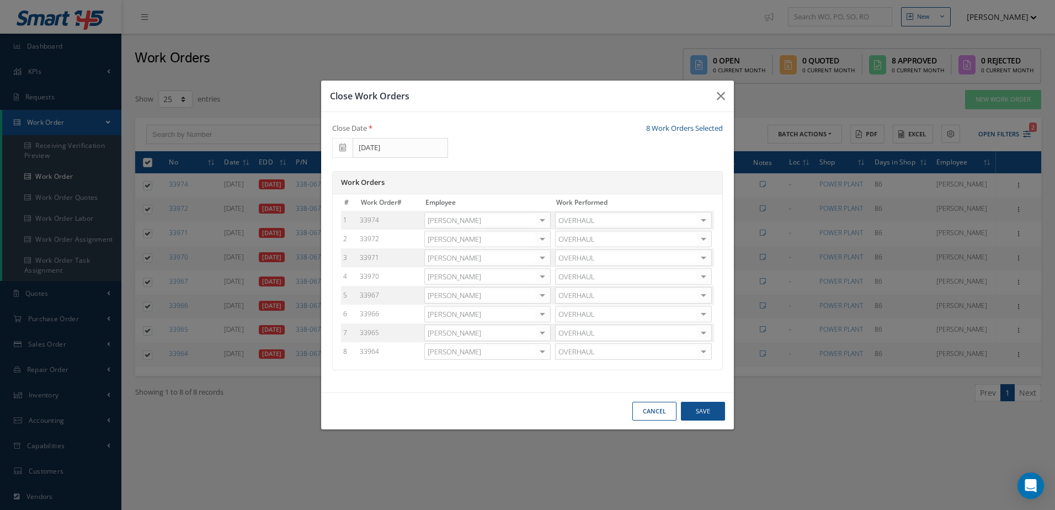
click at [545, 334] on div at bounding box center [542, 333] width 15 height 16
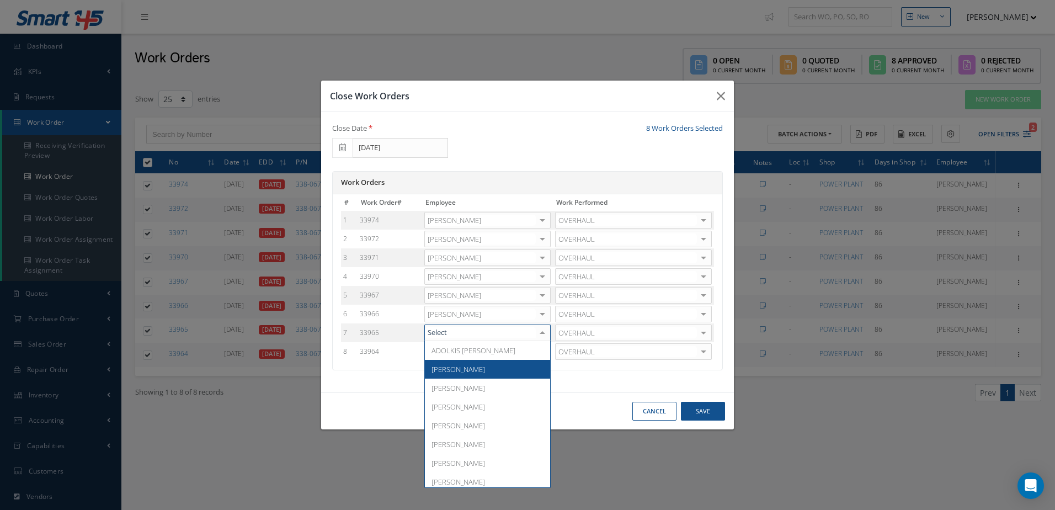
click at [452, 372] on span "Adoni Felipe" at bounding box center [458, 369] width 54 height 10
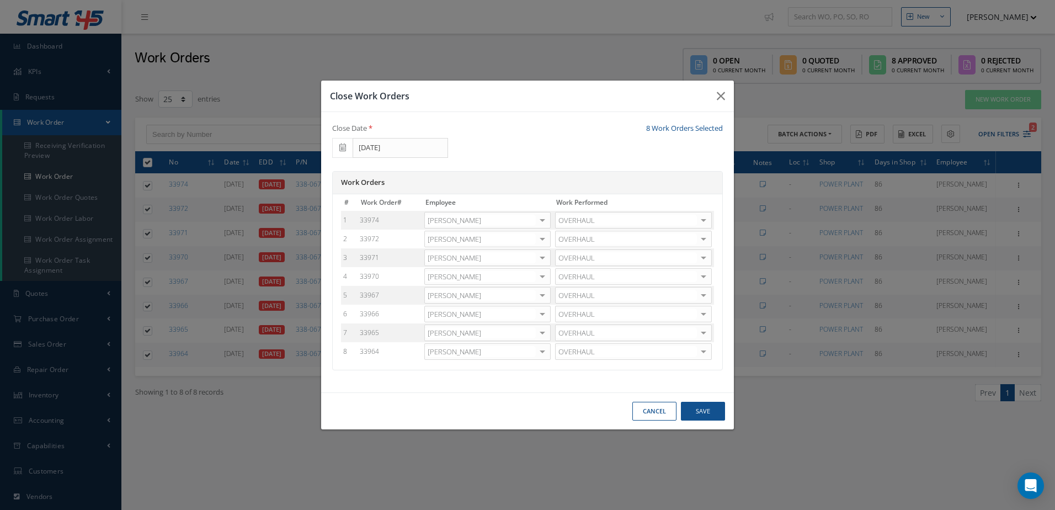
click at [554, 346] on td "OVERHAUL WARRANTY REPAIR REPAIR OVERHAUL BENCH CHECK INSPECTION OTHER CERTIFICA…" at bounding box center [633, 351] width 161 height 19
click at [547, 351] on div at bounding box center [542, 352] width 15 height 16
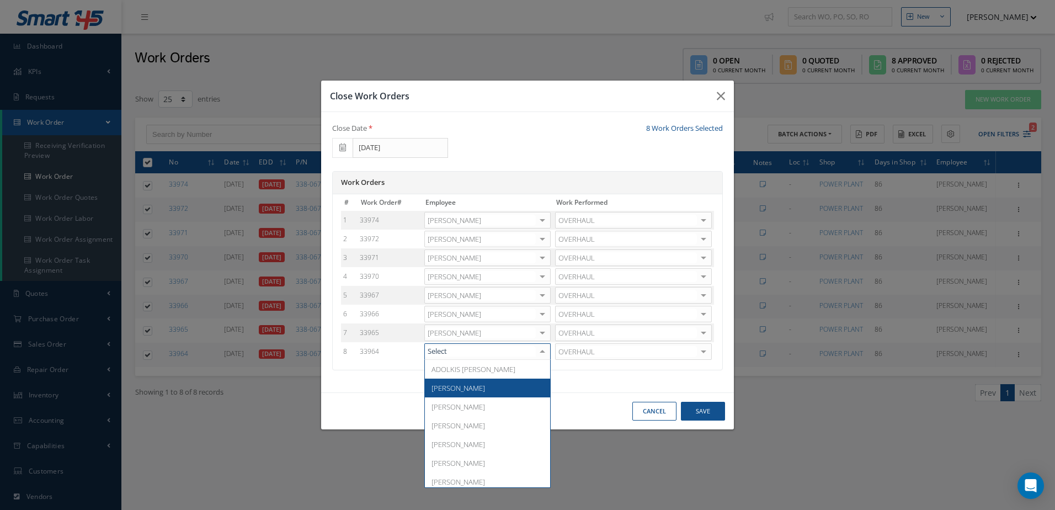
drag, startPoint x: 464, startPoint y: 385, endPoint x: 530, endPoint y: 386, distance: 66.2
click at [464, 386] on span "Adoni Felipe" at bounding box center [458, 388] width 54 height 10
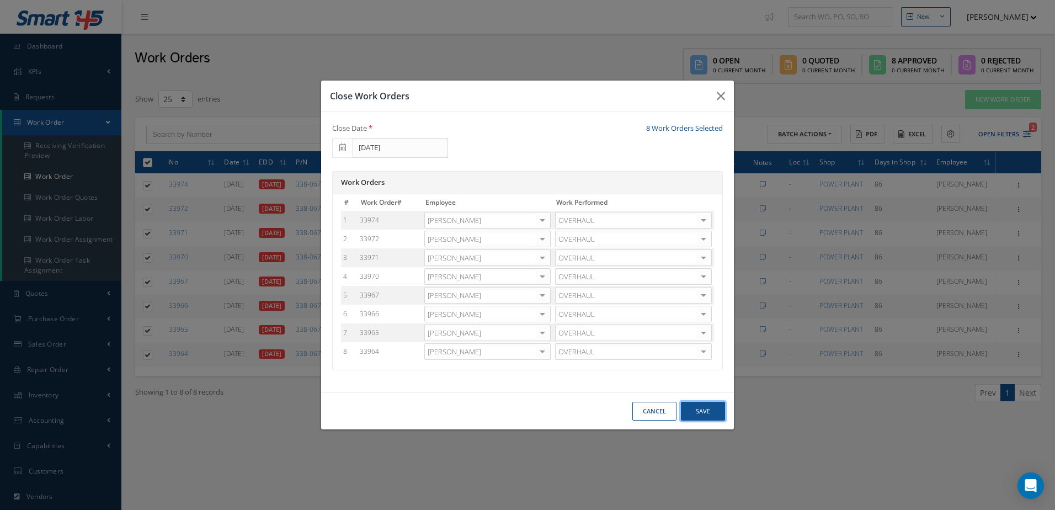
click at [721, 408] on button "Save" at bounding box center [703, 411] width 44 height 19
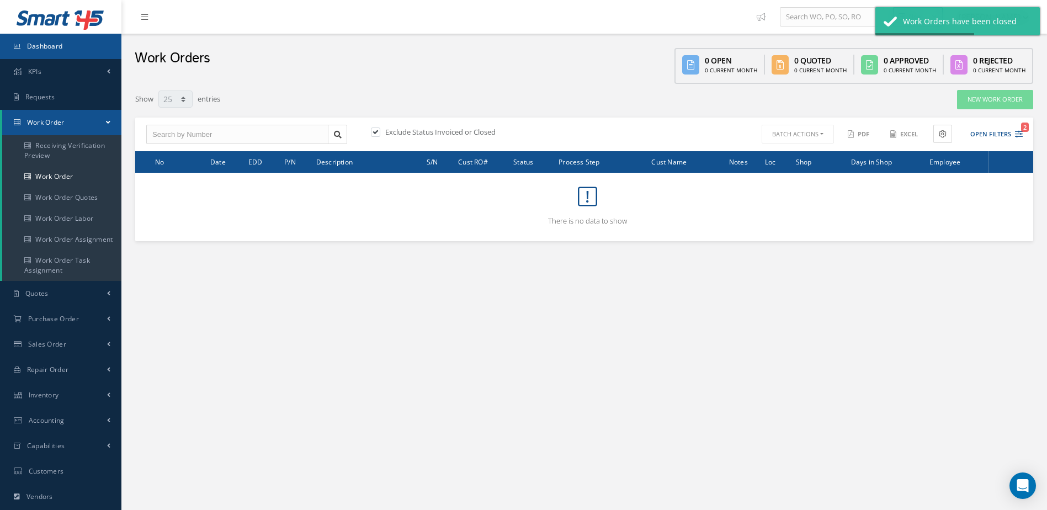
click at [66, 40] on link "Dashboard" at bounding box center [60, 46] width 121 height 25
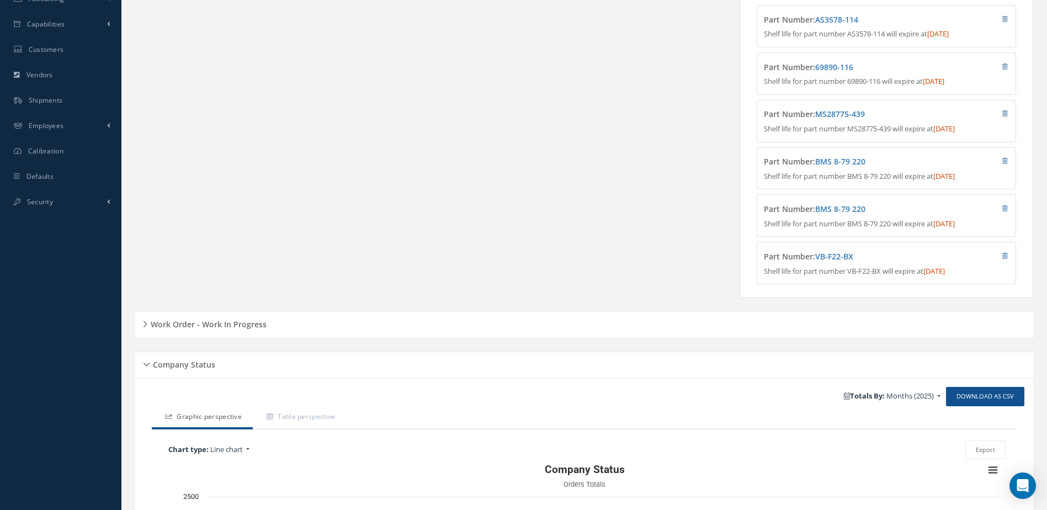
scroll to position [497, 0]
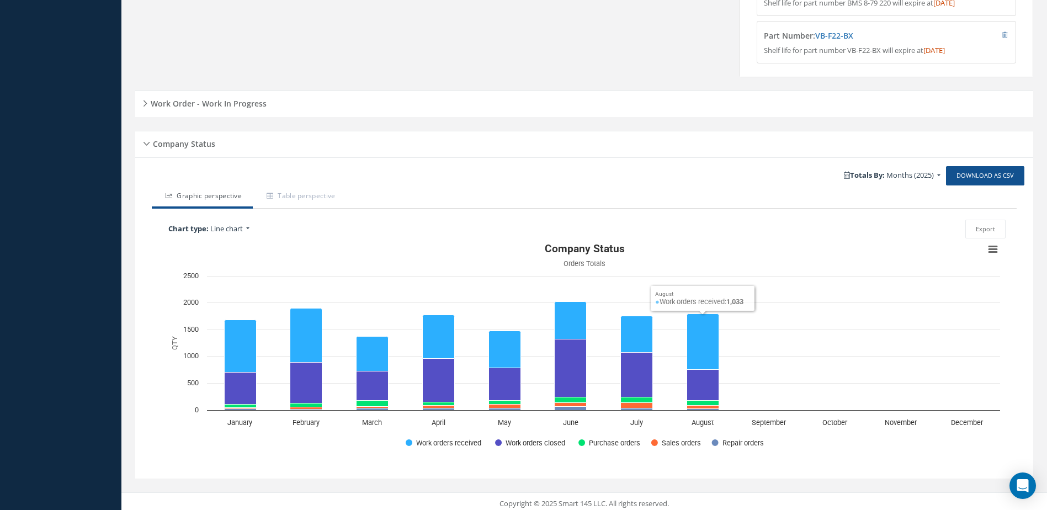
click at [223, 109] on h5 "Work Order - Work In Progress" at bounding box center [206, 101] width 119 height 13
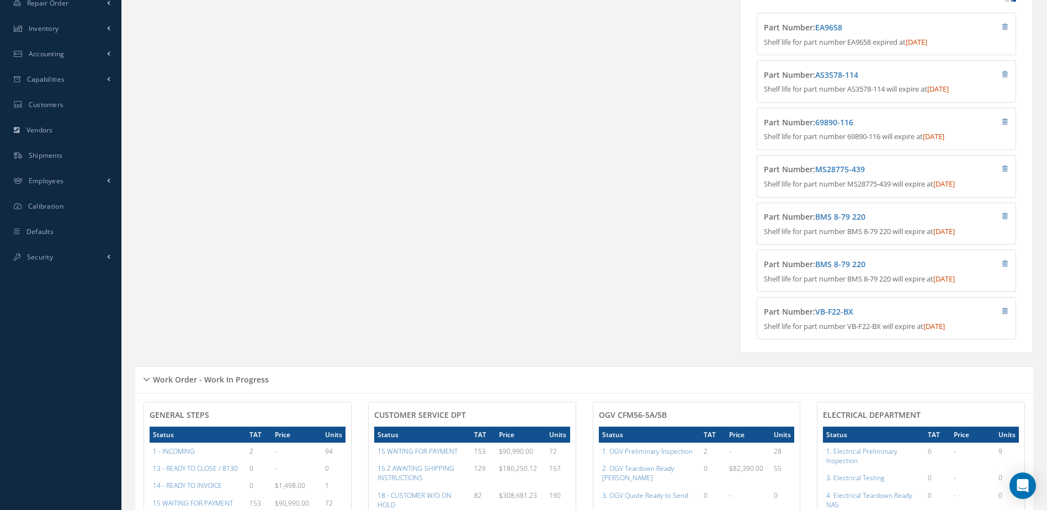
scroll to position [0, 0]
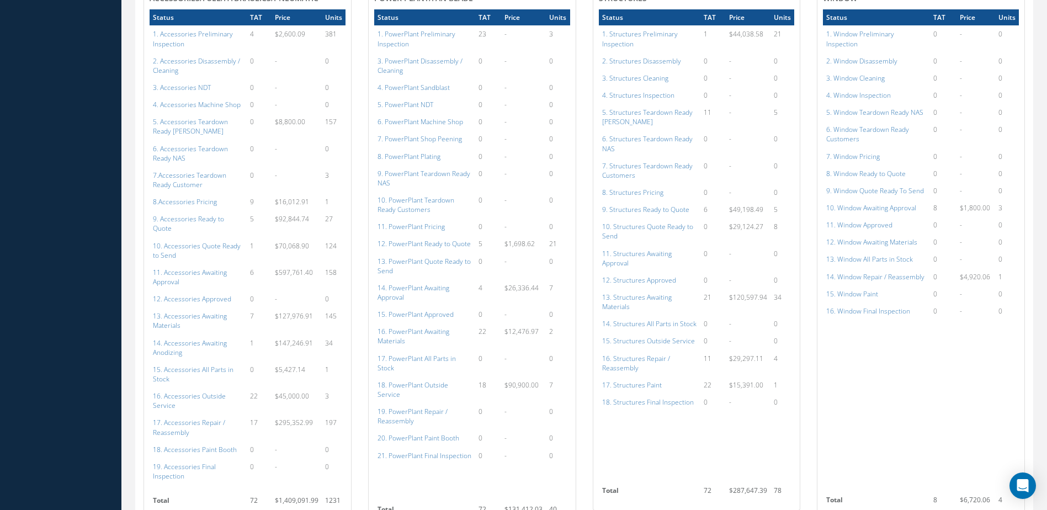
scroll to position [1048, 0]
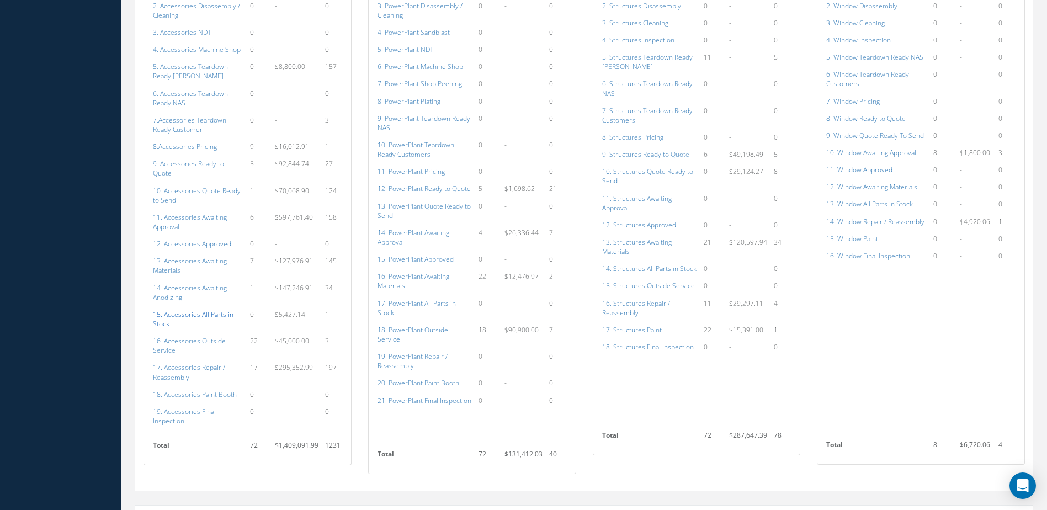
click at [196, 310] on a=115&excludeInternalCustomer=false&excludeInvoicedOrClosed=true&shop_id=14&filtersHidded"] "15. Accessories All Parts in Stock" at bounding box center [193, 319] width 81 height 19
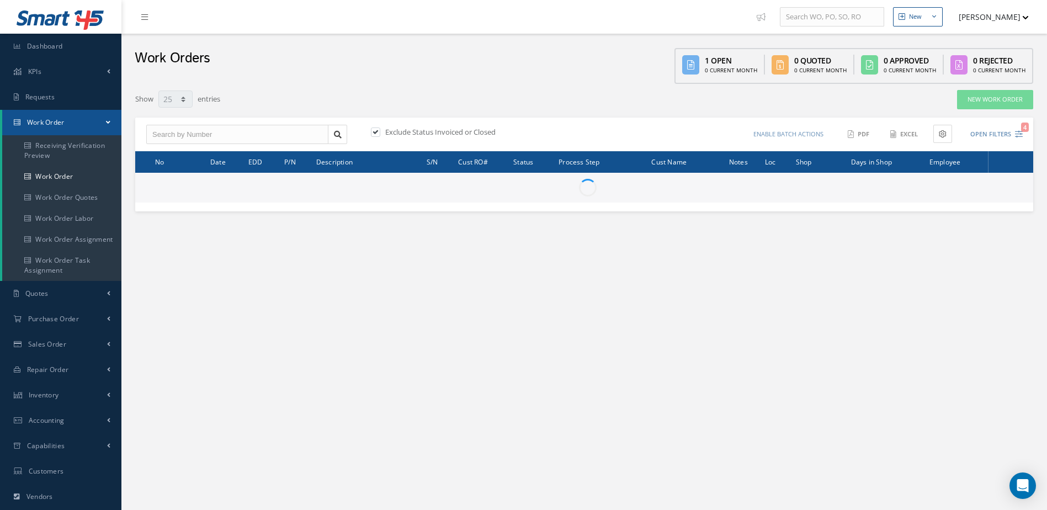
select select "25"
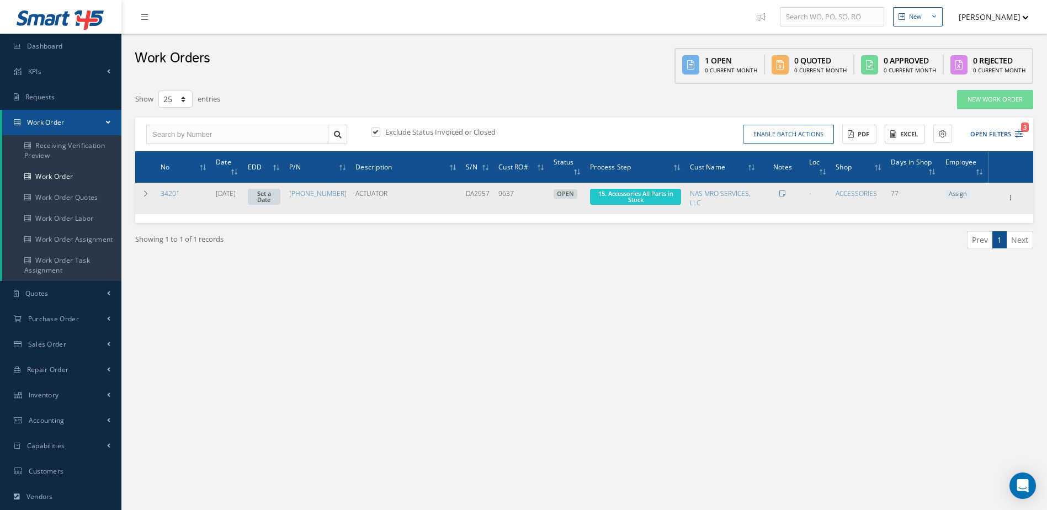
click at [641, 188] on td "Elapsed Time: 4m Attached At: 08/28/2025 Attached By: Annia Camino 15. Accessor…" at bounding box center [635, 198] width 100 height 31
click at [628, 195] on span "15. Accessories All Parts in Stock" at bounding box center [635, 196] width 75 height 14
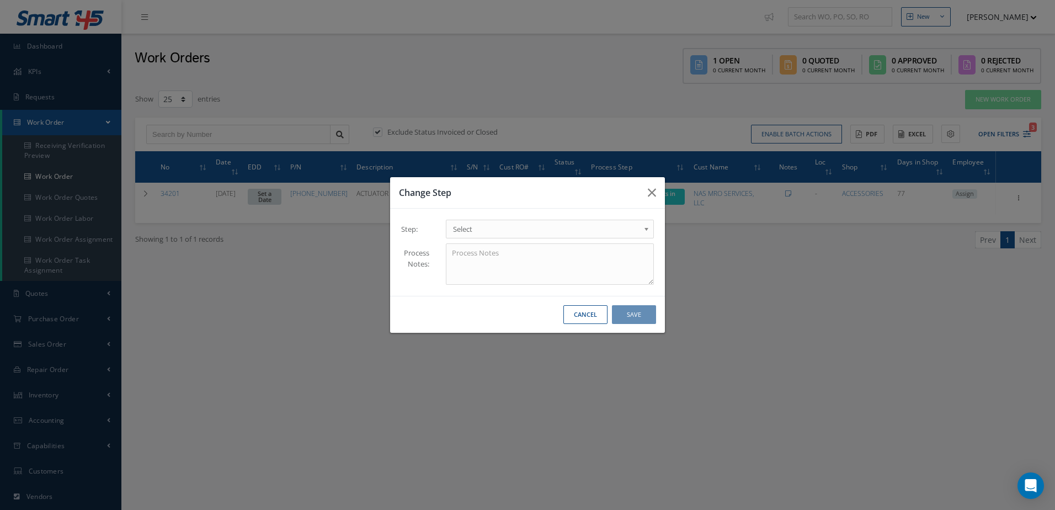
click at [468, 227] on span "Select" at bounding box center [546, 228] width 186 height 13
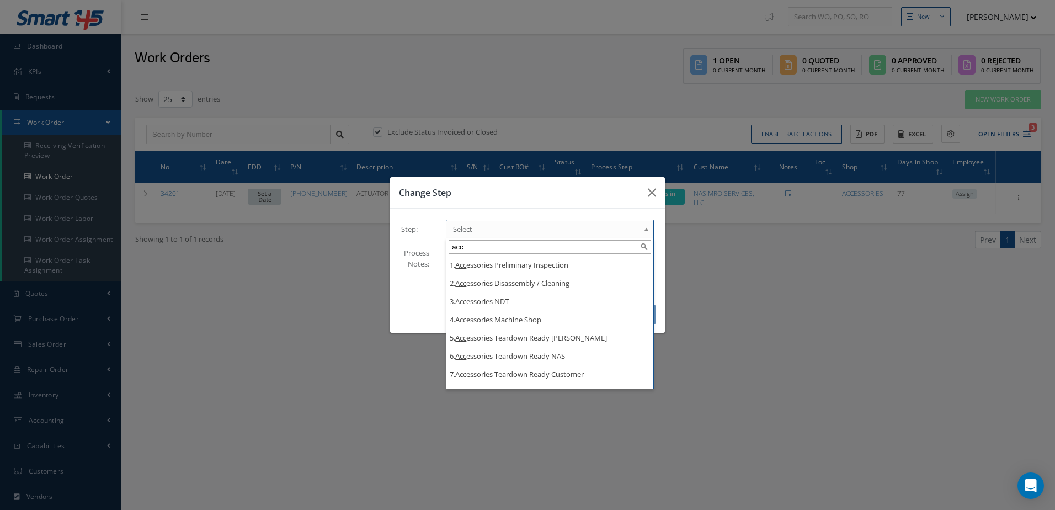
type input "acc"
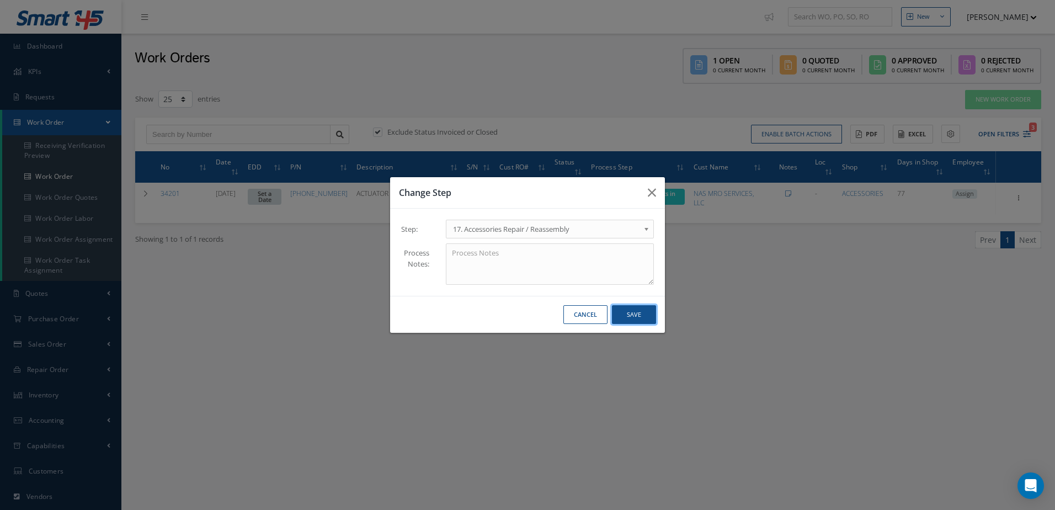
click at [635, 319] on button "Save" at bounding box center [634, 314] width 44 height 19
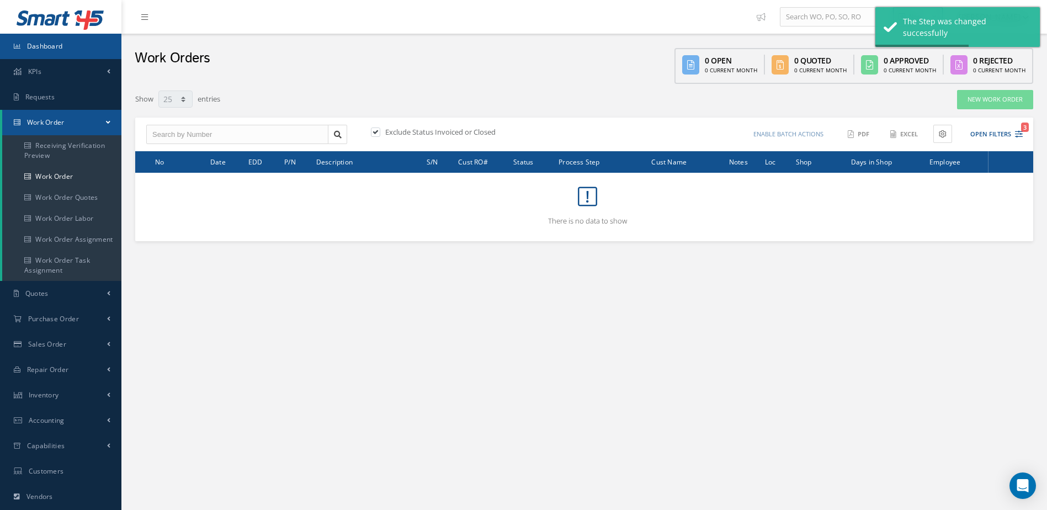
click at [61, 53] on link "Dashboard" at bounding box center [60, 46] width 121 height 25
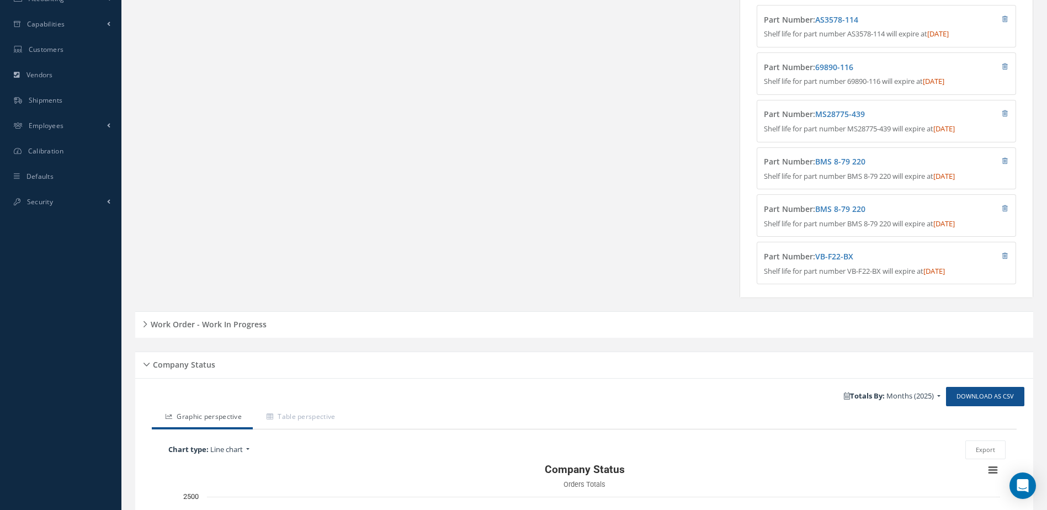
scroll to position [497, 0]
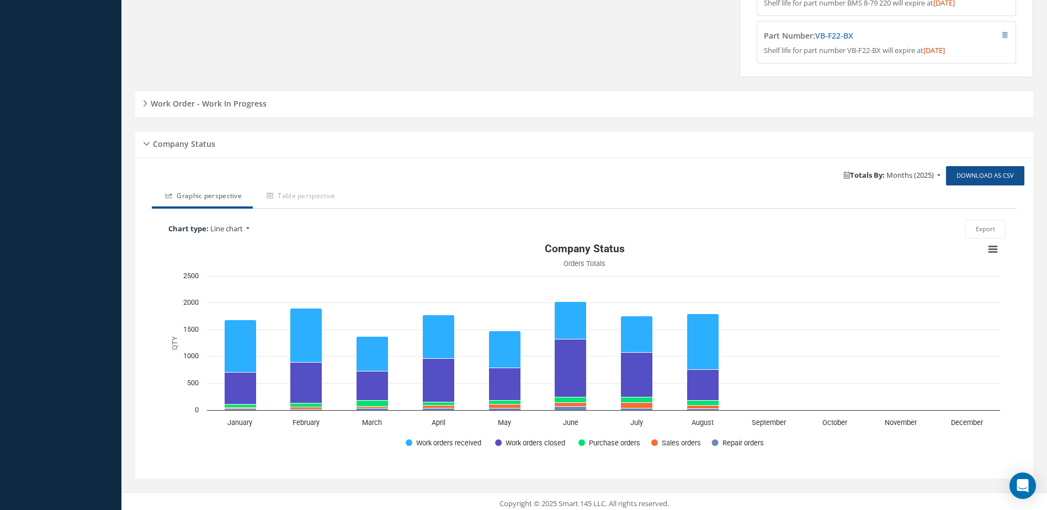
click at [248, 109] on h5 "Work Order - Work In Progress" at bounding box center [206, 101] width 119 height 13
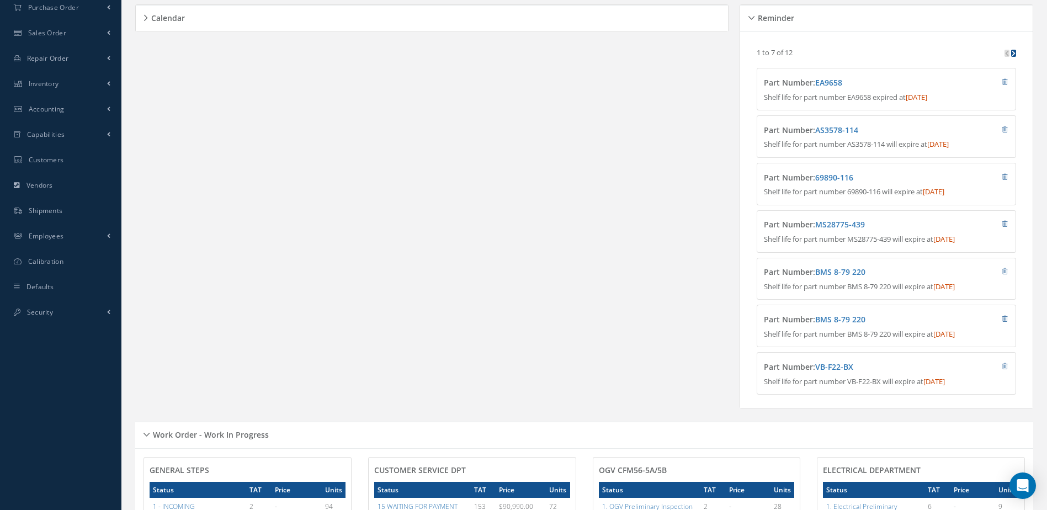
scroll to position [0, 0]
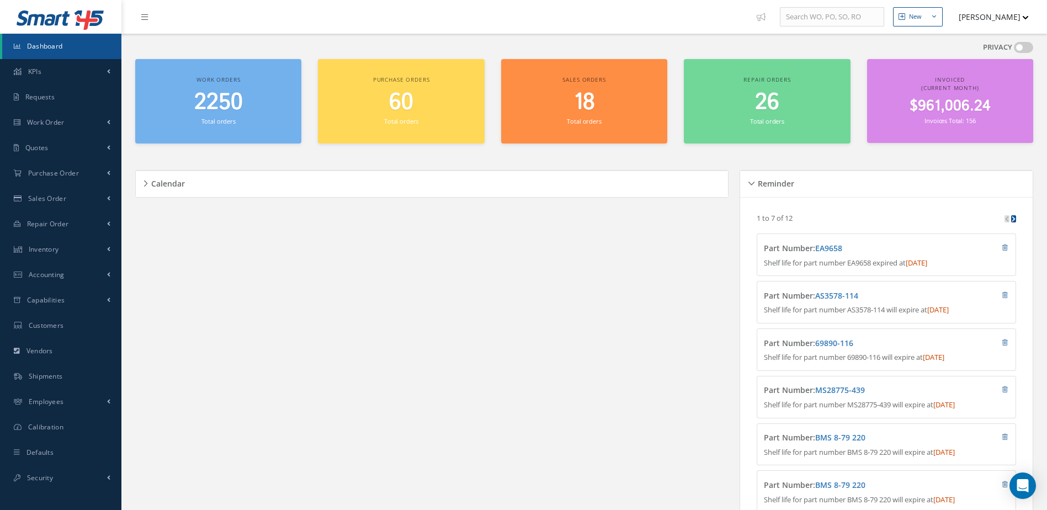
click at [56, 46] on span "Dashboard" at bounding box center [45, 45] width 36 height 9
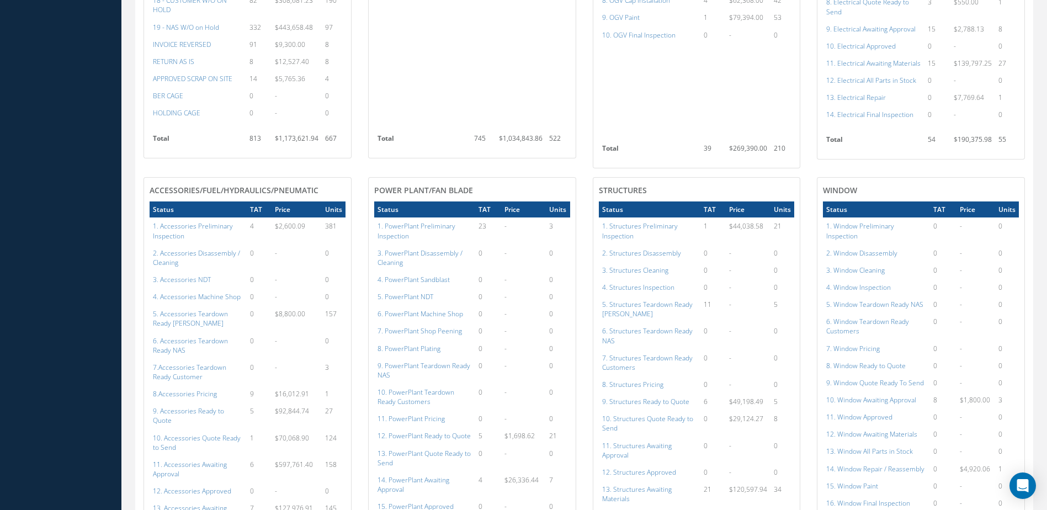
scroll to position [580, 0]
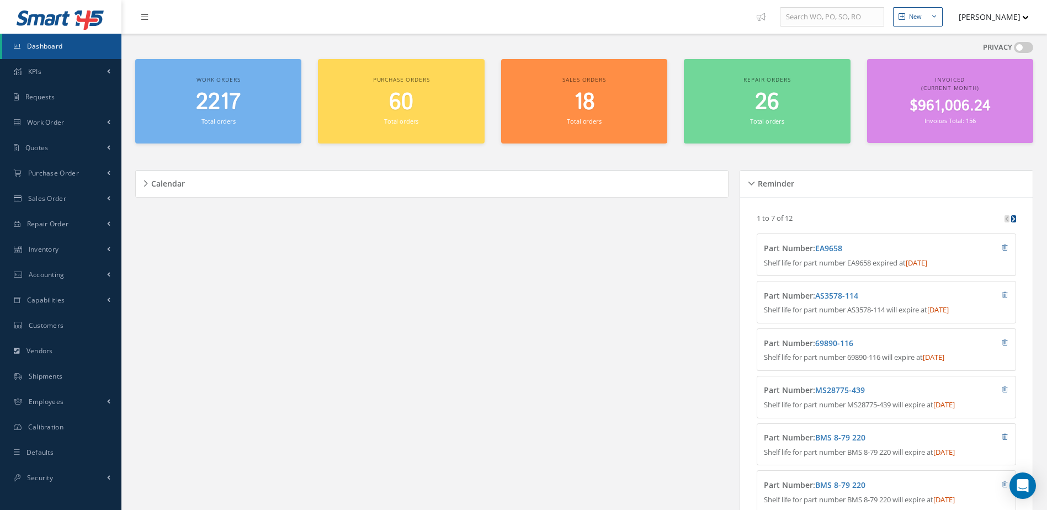
click at [229, 109] on span "2217" at bounding box center [218, 102] width 45 height 31
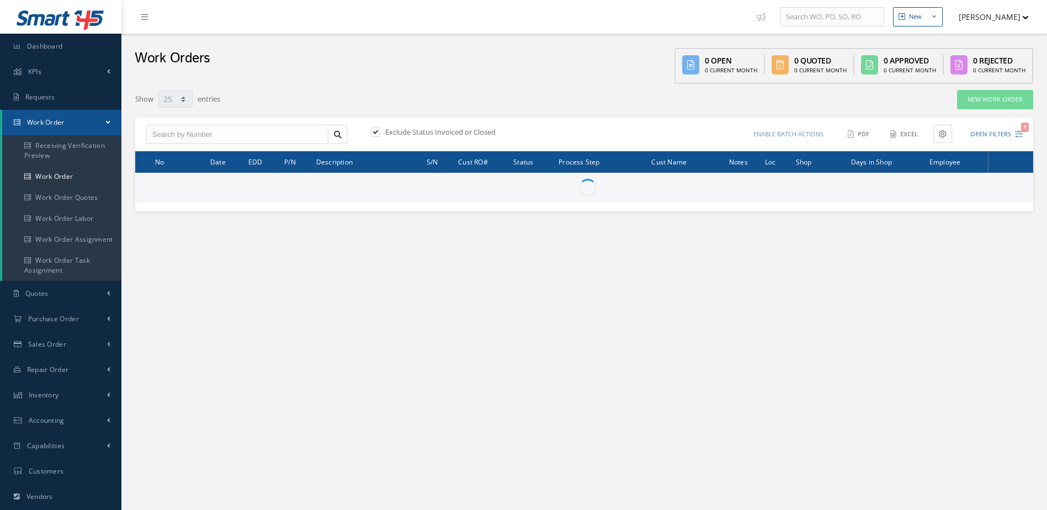
select select "25"
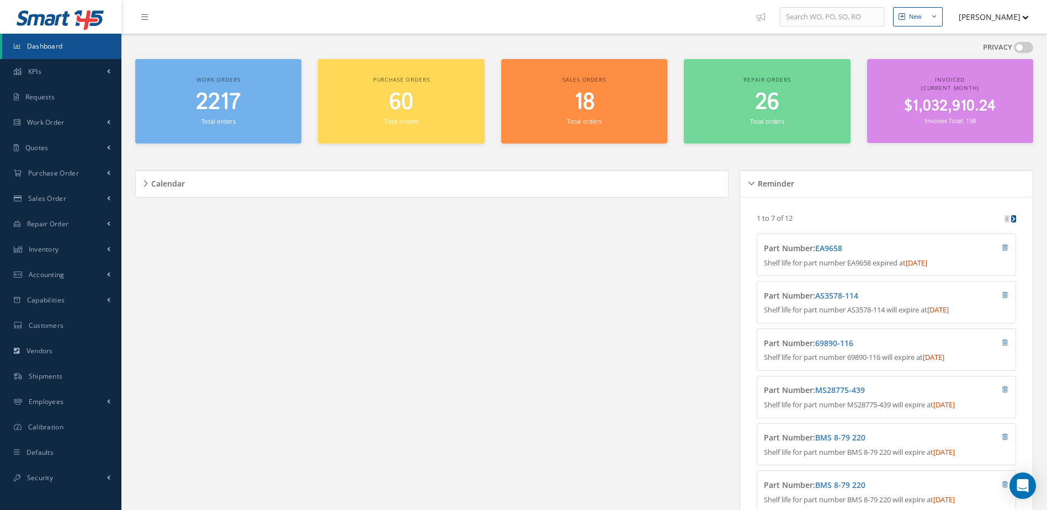
click at [84, 37] on link "Dashboard" at bounding box center [61, 46] width 119 height 25
click at [65, 46] on link "Dashboard" at bounding box center [61, 46] width 119 height 25
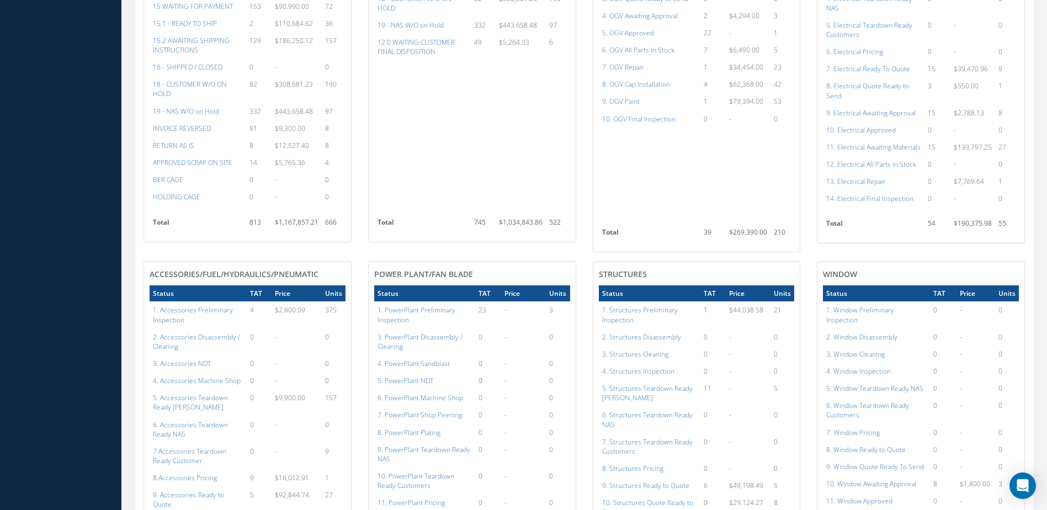
scroll to position [441, 0]
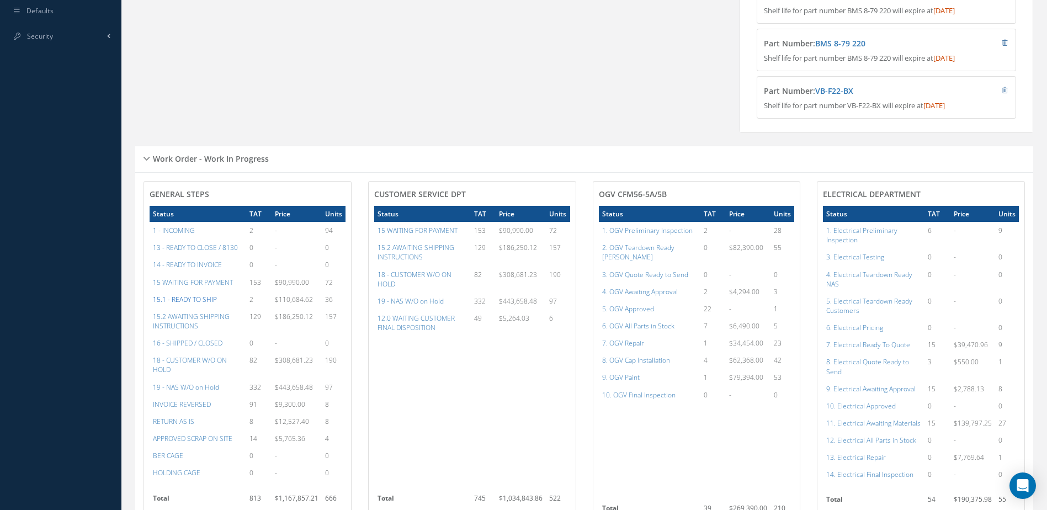
click at [190, 304] on a=12&excludeInternalCustomer=false&excludeInvoicedOrClosed=false&&filtersHidded"] "15.1 - READY TO SHIP" at bounding box center [185, 299] width 64 height 9
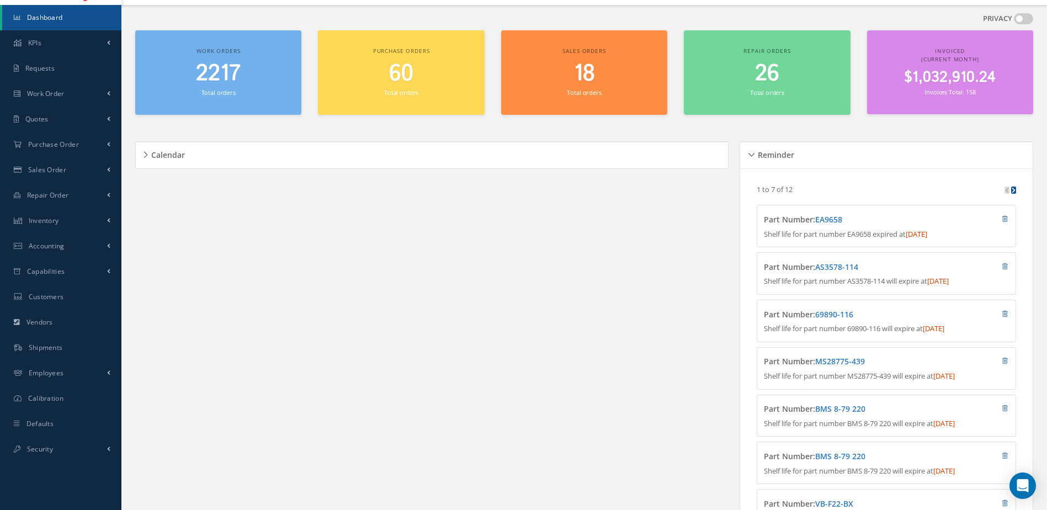
scroll to position [0, 0]
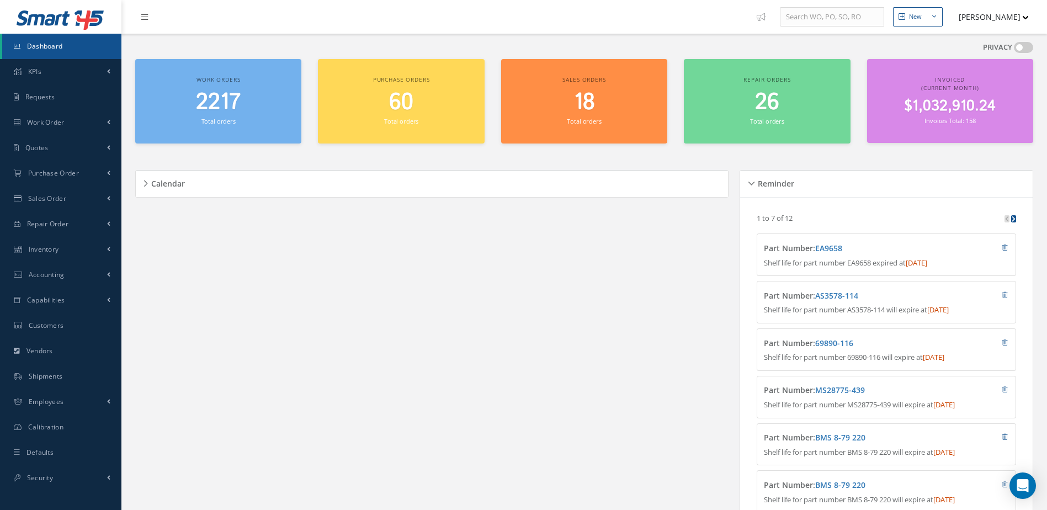
click at [199, 115] on span "2217" at bounding box center [218, 102] width 45 height 31
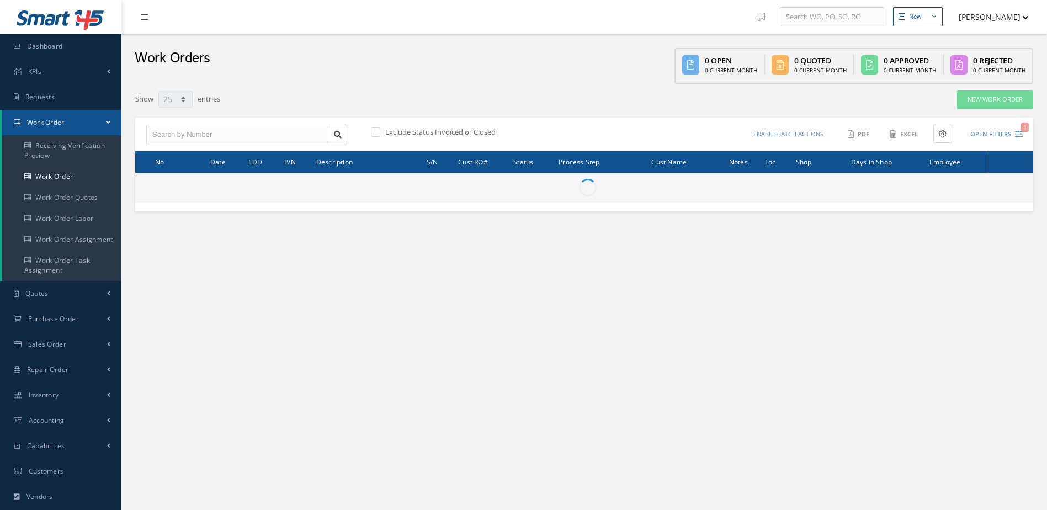
select select "25"
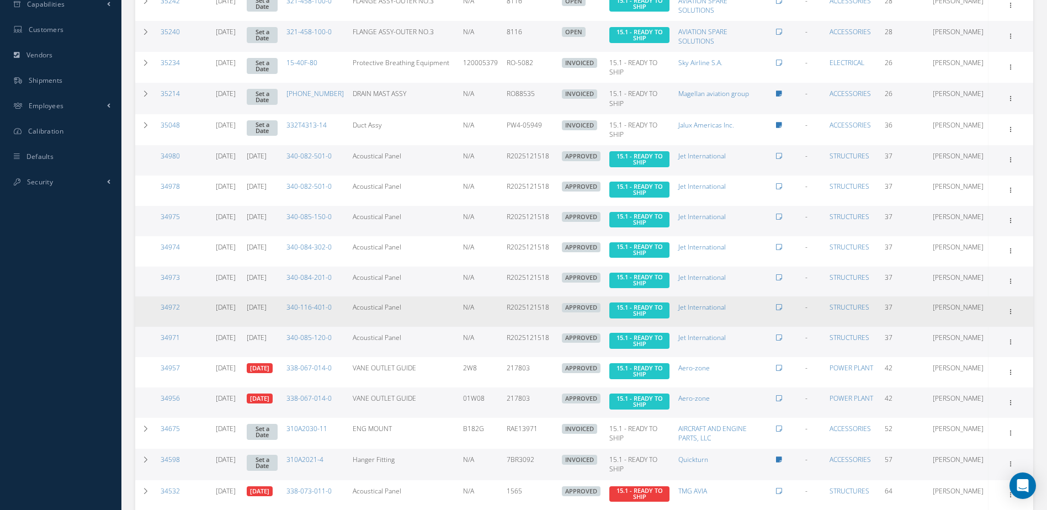
scroll to position [534, 0]
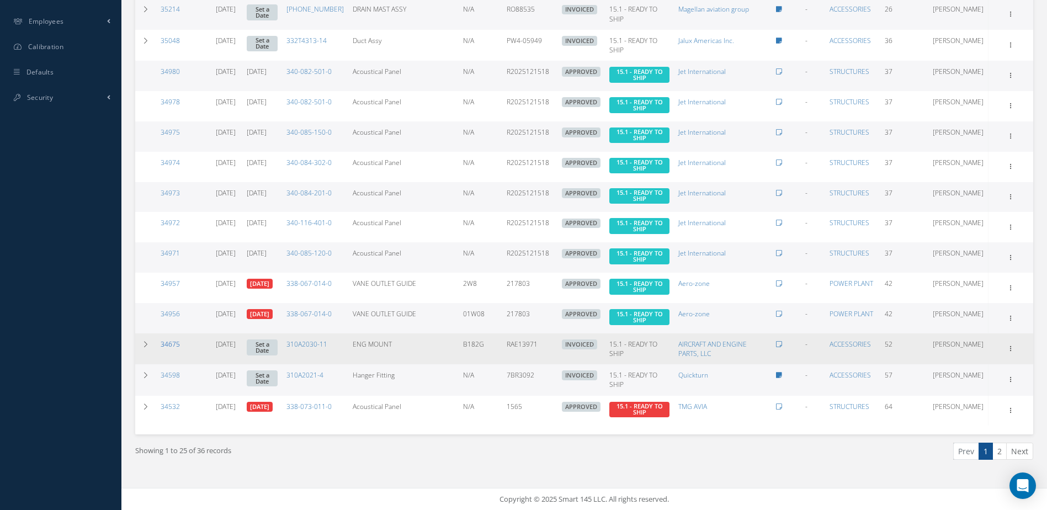
click at [168, 343] on link "34675" at bounding box center [170, 343] width 19 height 9
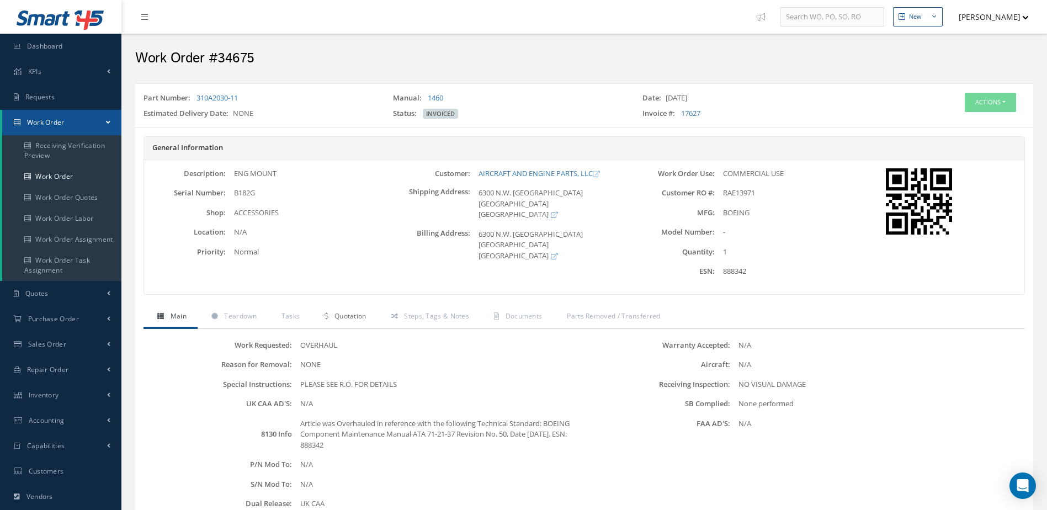
click at [358, 318] on span "Quotation" at bounding box center [350, 315] width 32 height 9
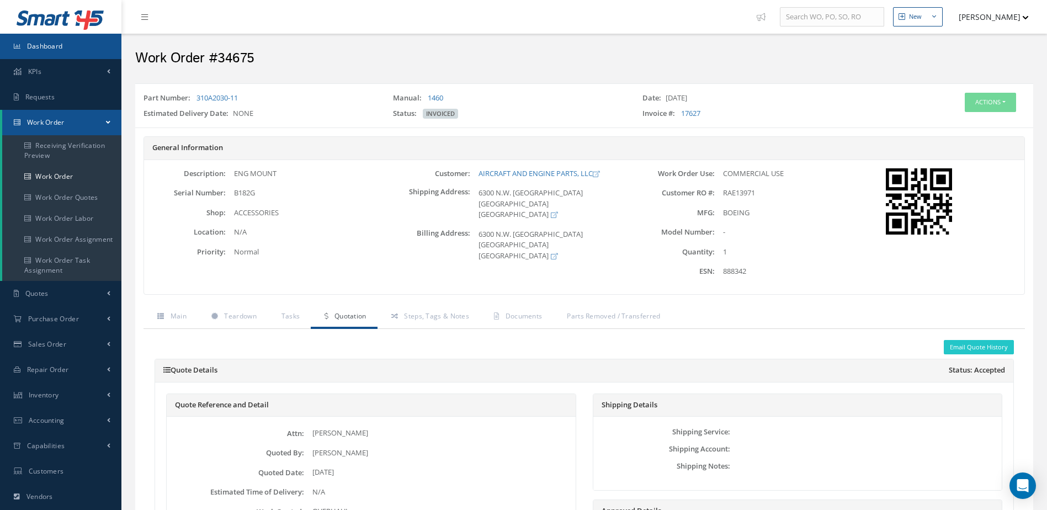
click at [70, 49] on link "Dashboard" at bounding box center [60, 46] width 121 height 25
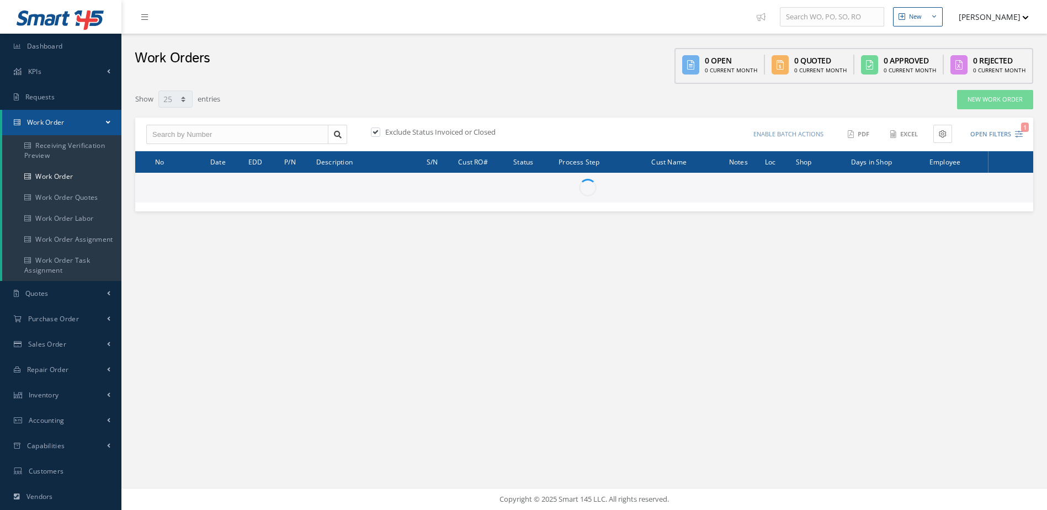
select select "25"
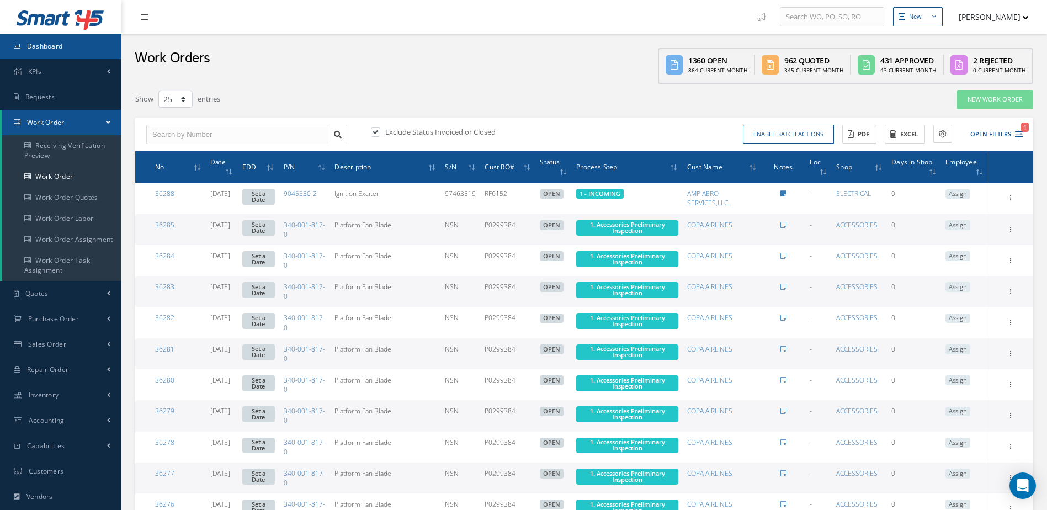
click at [51, 50] on span "Dashboard" at bounding box center [45, 45] width 36 height 9
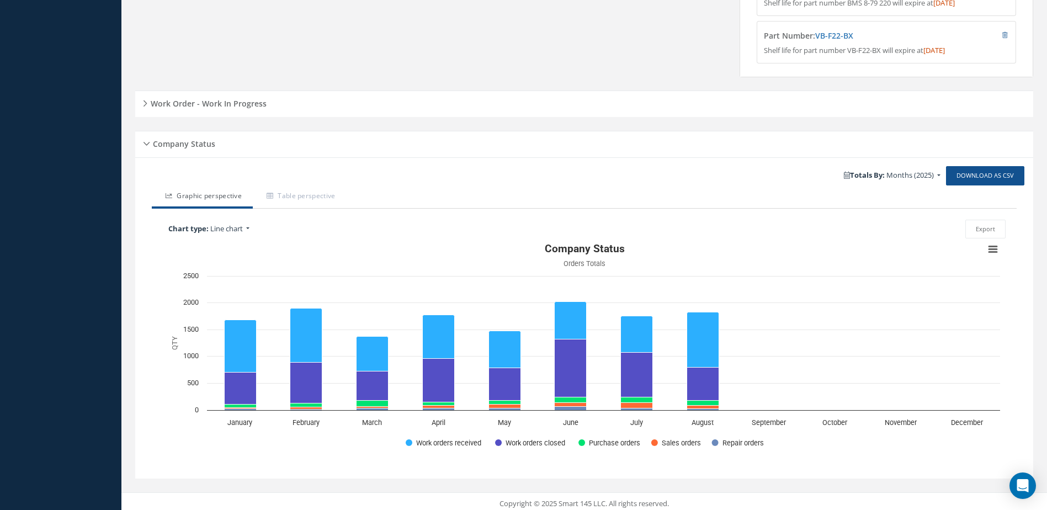
scroll to position [509, 0]
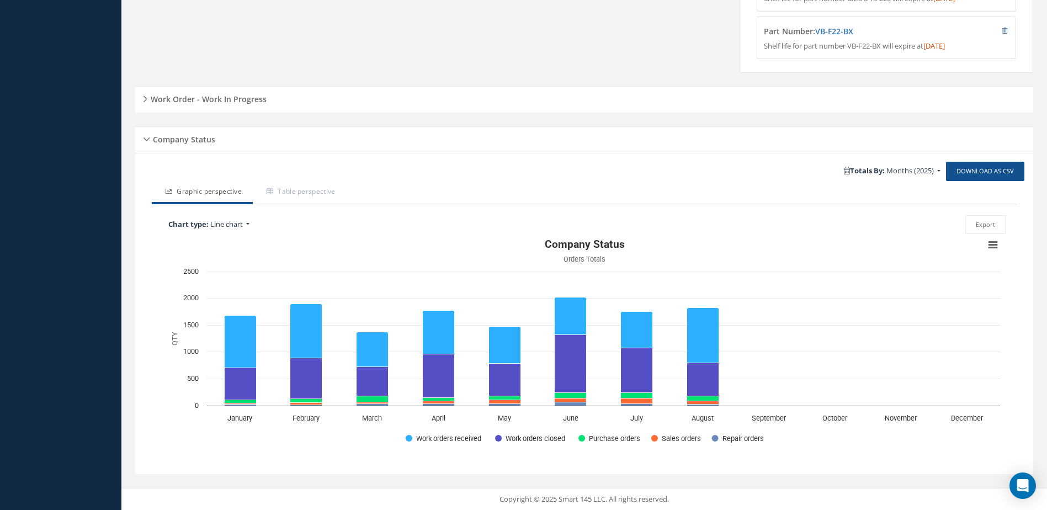
click at [249, 102] on h5 "Work Order - Work In Progress" at bounding box center [206, 97] width 119 height 13
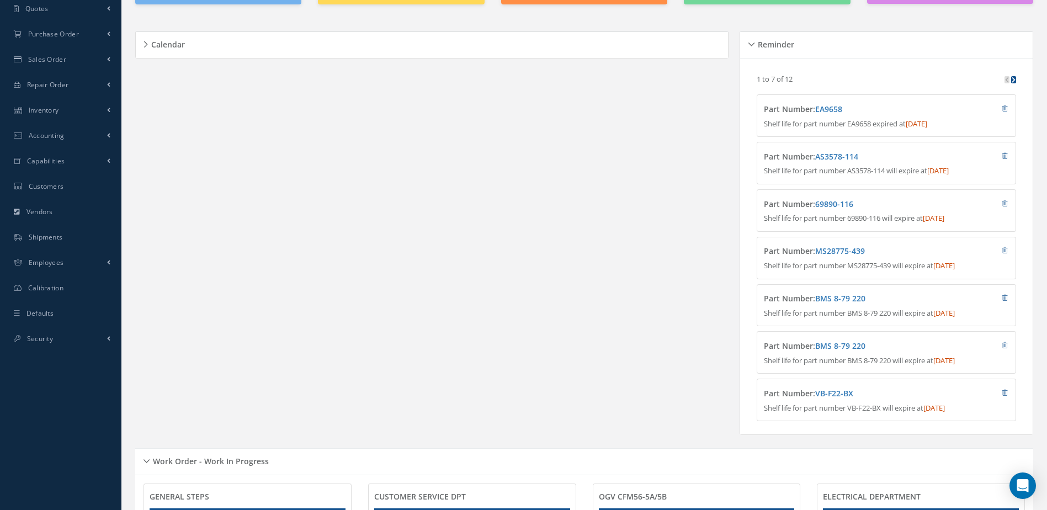
scroll to position [0, 0]
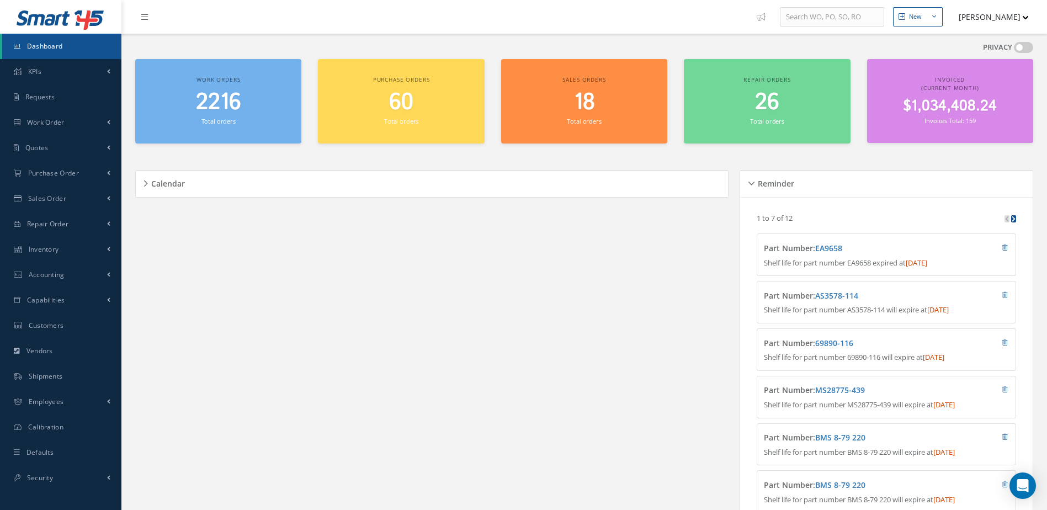
click at [49, 42] on span "Dashboard" at bounding box center [45, 45] width 36 height 9
click at [83, 42] on link "Dashboard" at bounding box center [61, 46] width 119 height 25
click at [56, 271] on span "Accounting" at bounding box center [47, 274] width 36 height 9
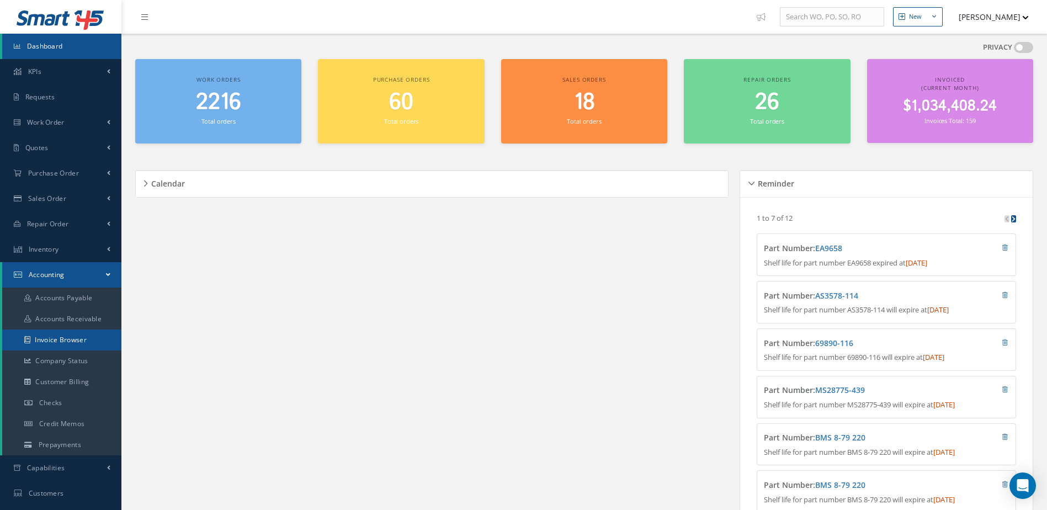
click at [60, 342] on link "Invoice Browser" at bounding box center [61, 339] width 119 height 21
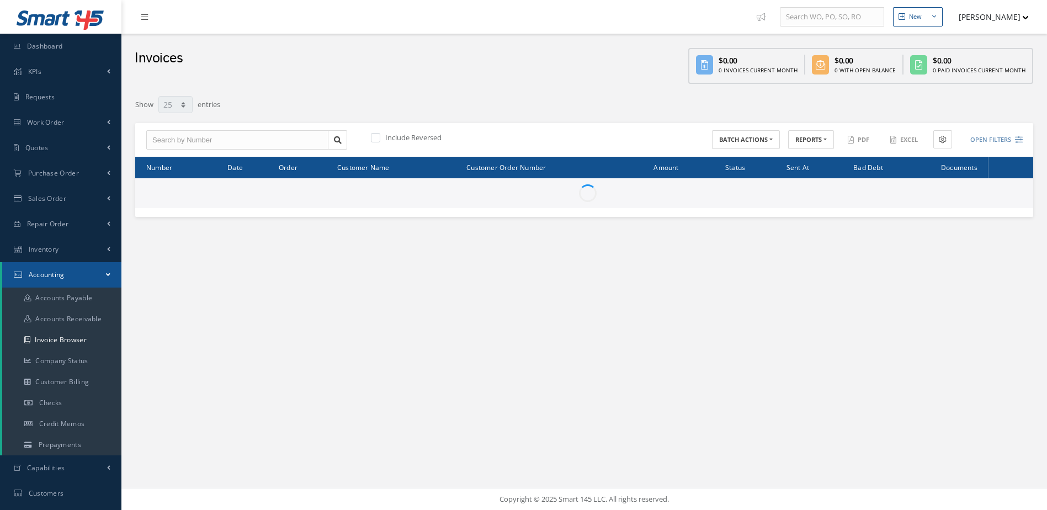
select select "25"
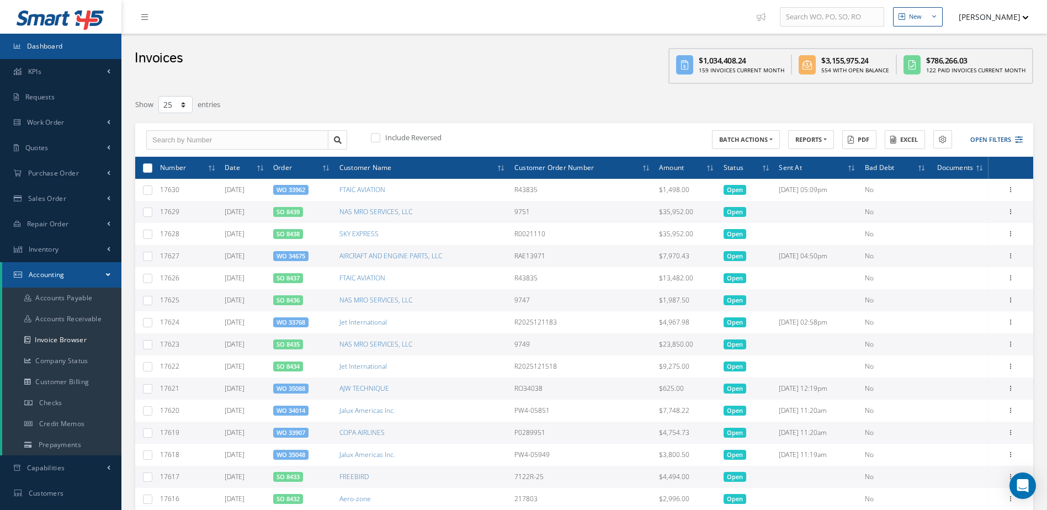
click at [99, 54] on link "Dashboard" at bounding box center [60, 46] width 121 height 25
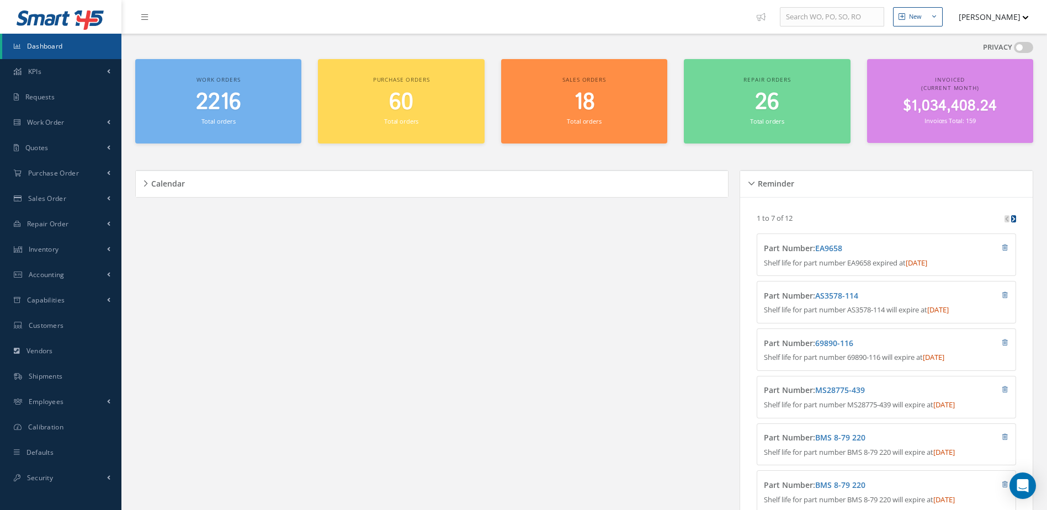
click at [214, 104] on span "2216" at bounding box center [218, 102] width 45 height 31
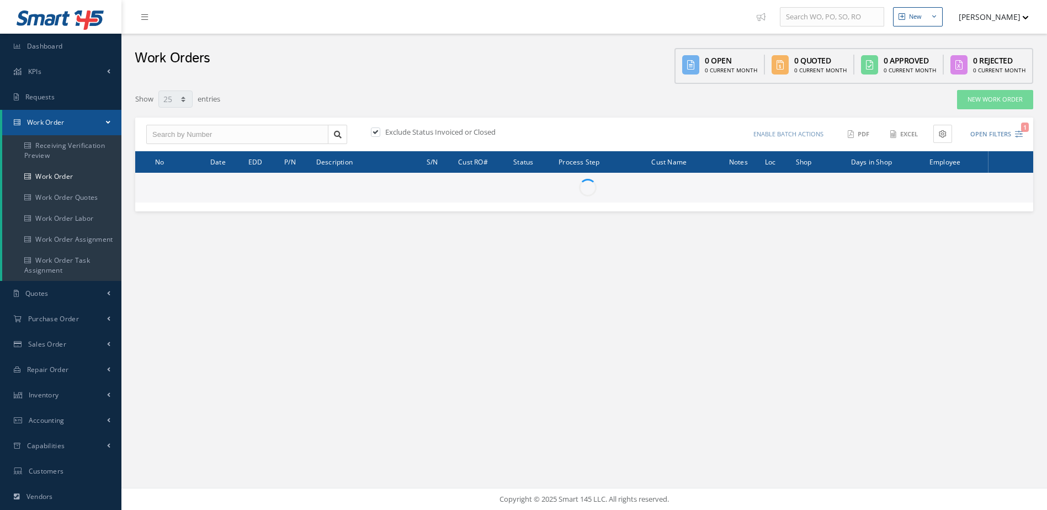
select select "25"
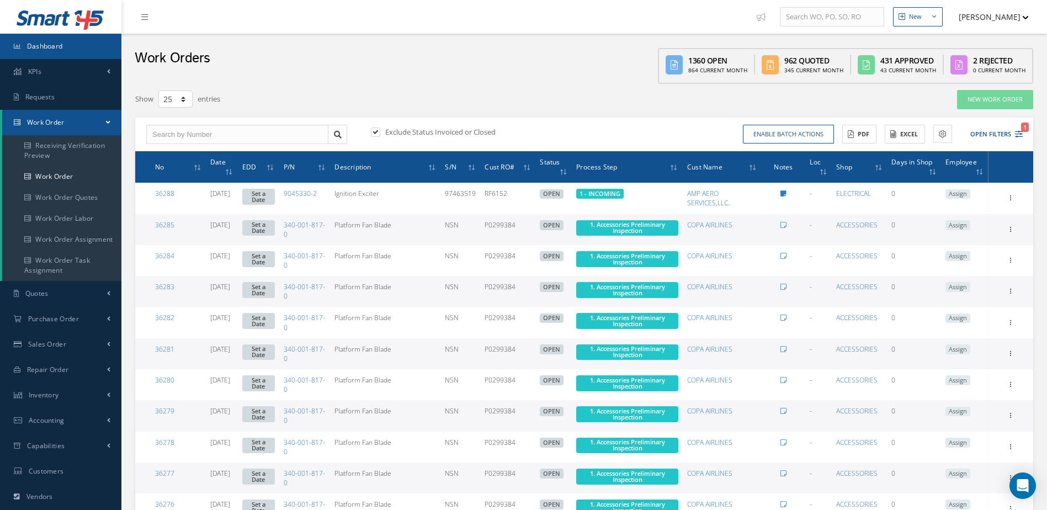
click at [59, 39] on link "Dashboard" at bounding box center [60, 46] width 121 height 25
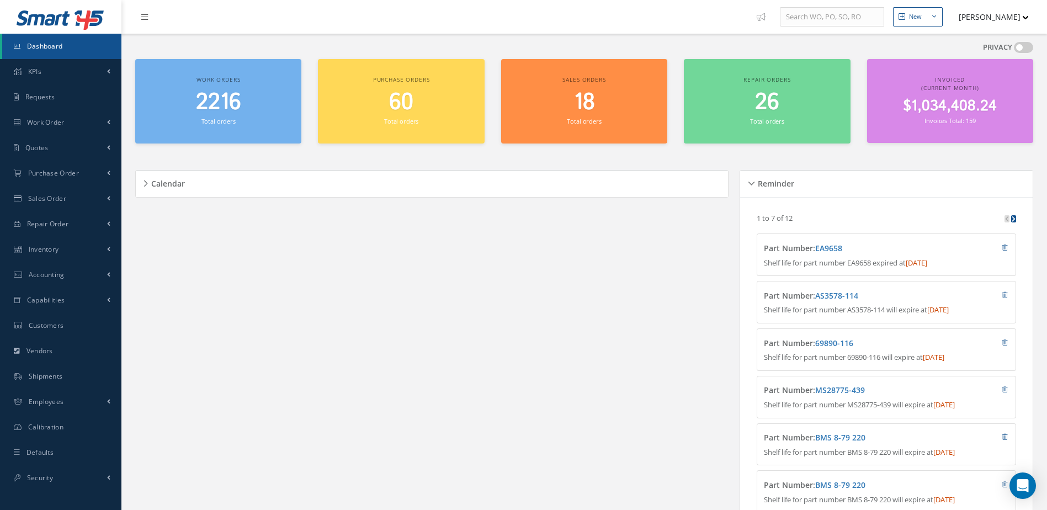
click at [218, 115] on span "2216" at bounding box center [218, 102] width 45 height 31
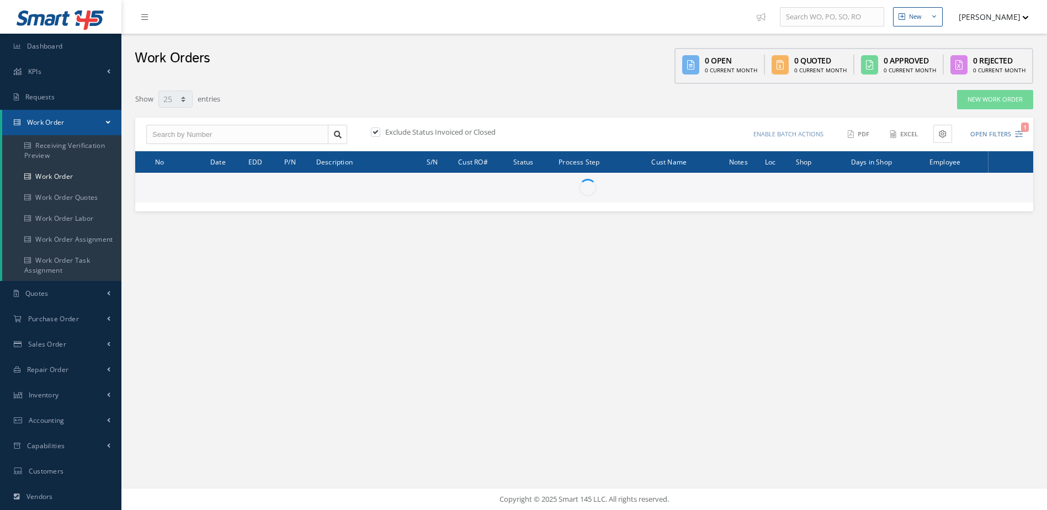
select select "25"
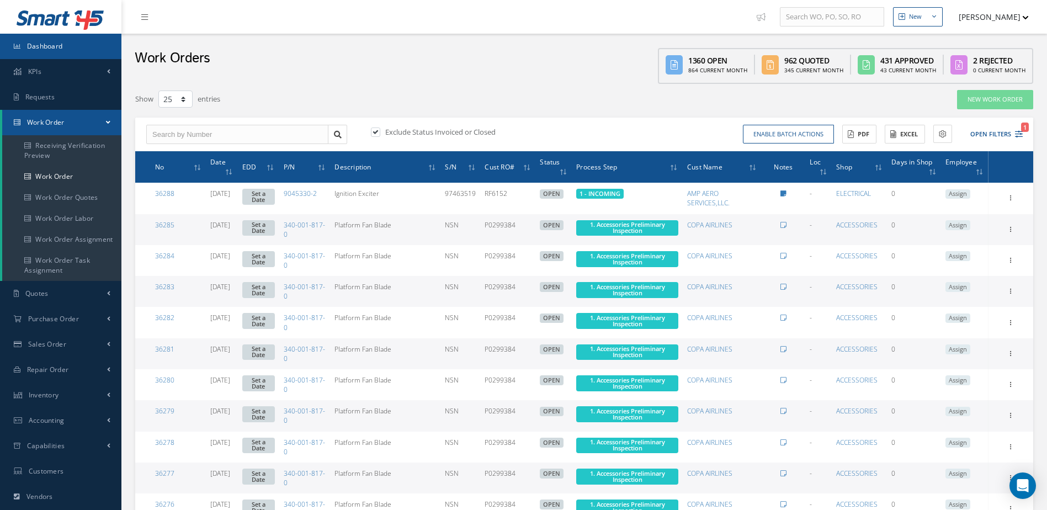
click at [78, 51] on link "Dashboard" at bounding box center [60, 46] width 121 height 25
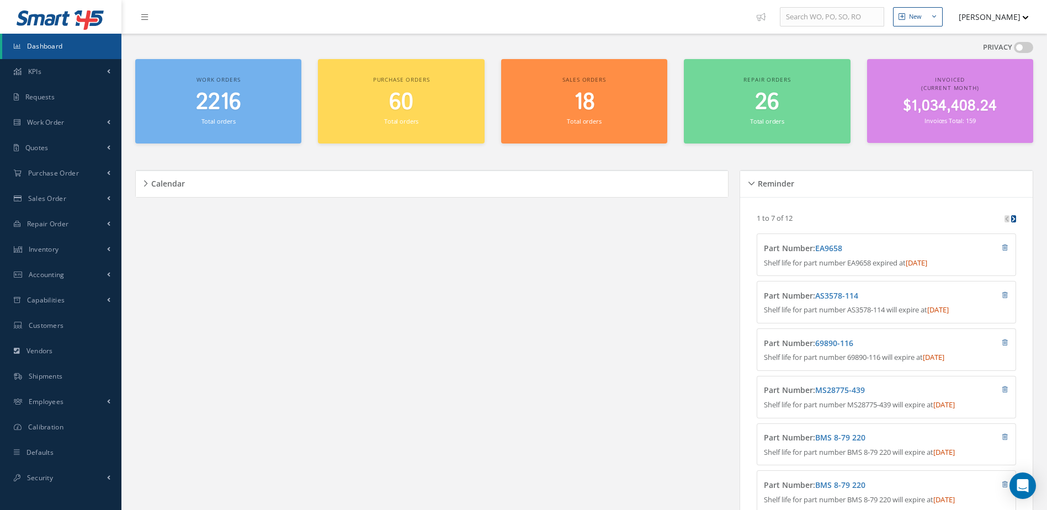
click at [71, 50] on link "Dashboard" at bounding box center [61, 46] width 119 height 25
click at [78, 52] on link "Dashboard" at bounding box center [61, 46] width 119 height 25
click at [47, 270] on span "Accounting" at bounding box center [47, 274] width 36 height 9
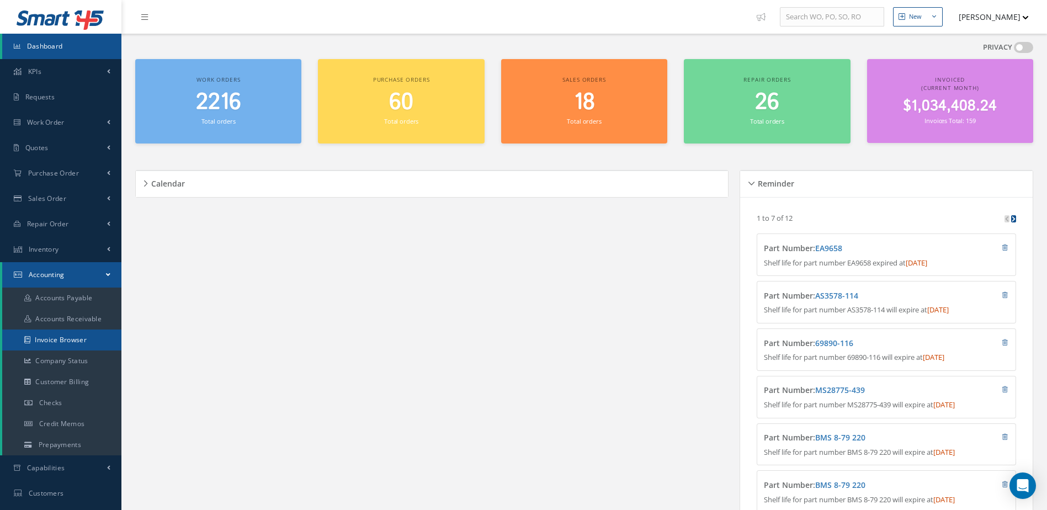
click at [55, 346] on link "Invoice Browser" at bounding box center [61, 339] width 119 height 21
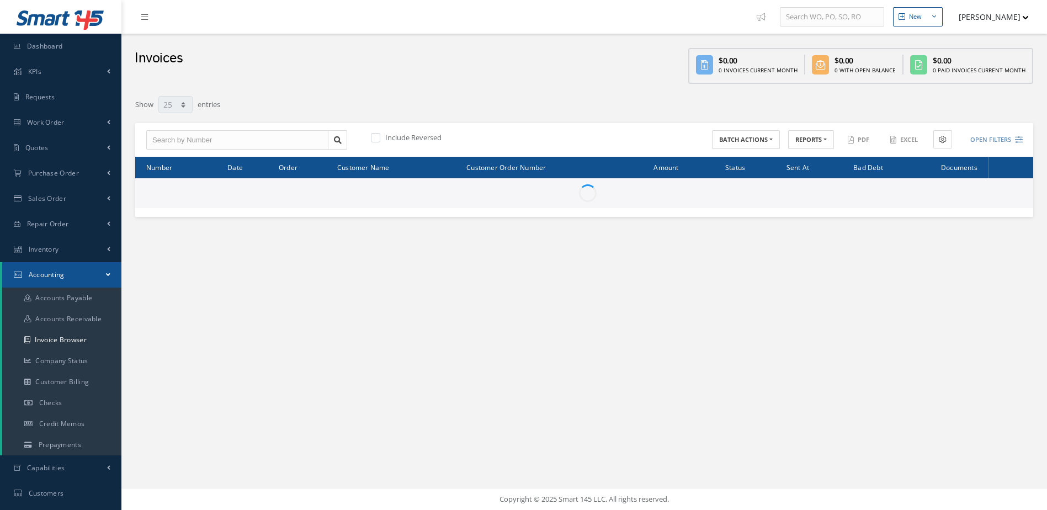
select select "25"
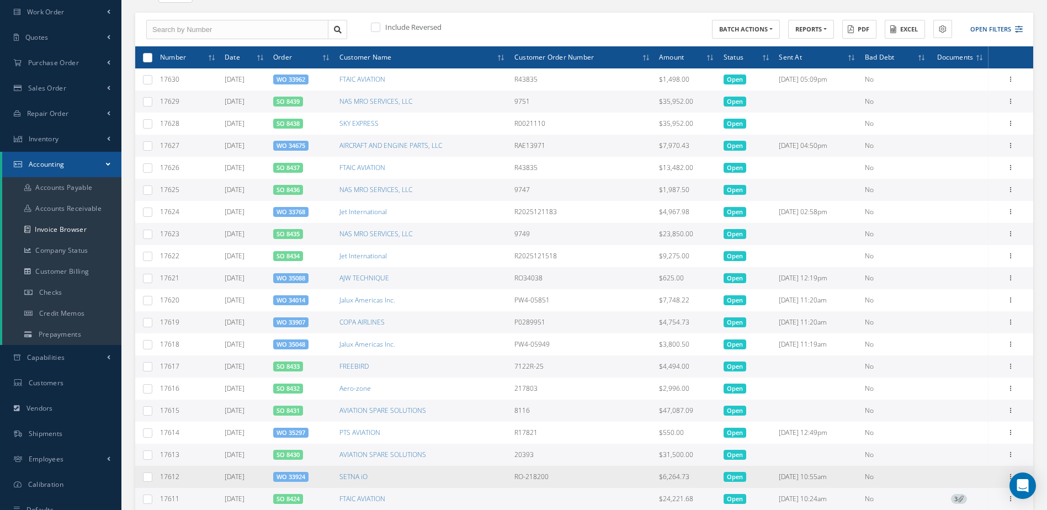
scroll to position [276, 0]
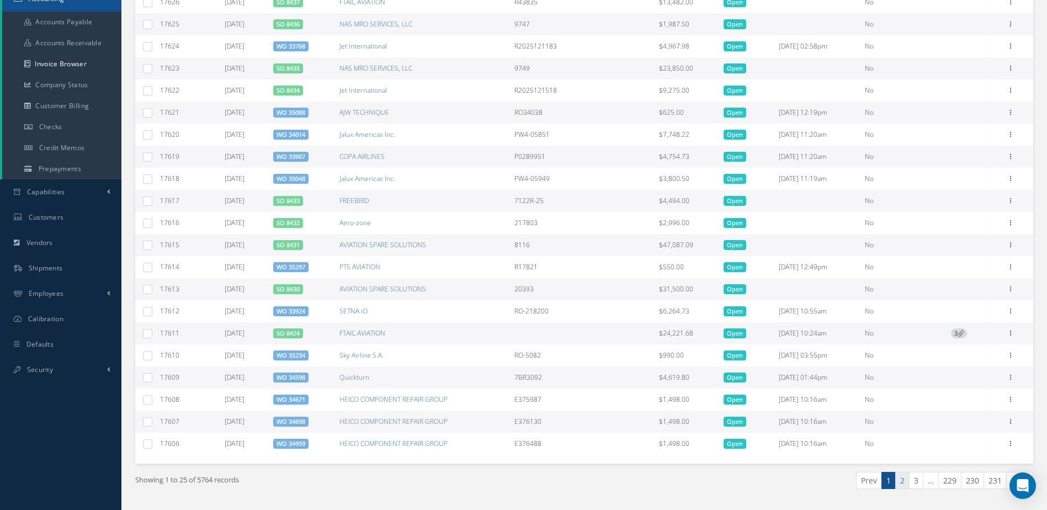
click at [900, 478] on link "2" at bounding box center [902, 480] width 14 height 17
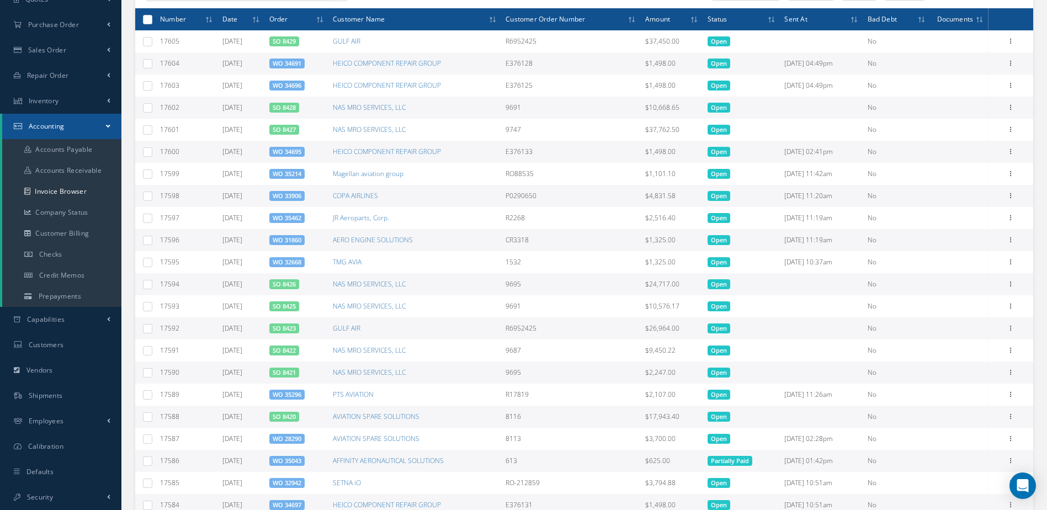
scroll to position [305, 0]
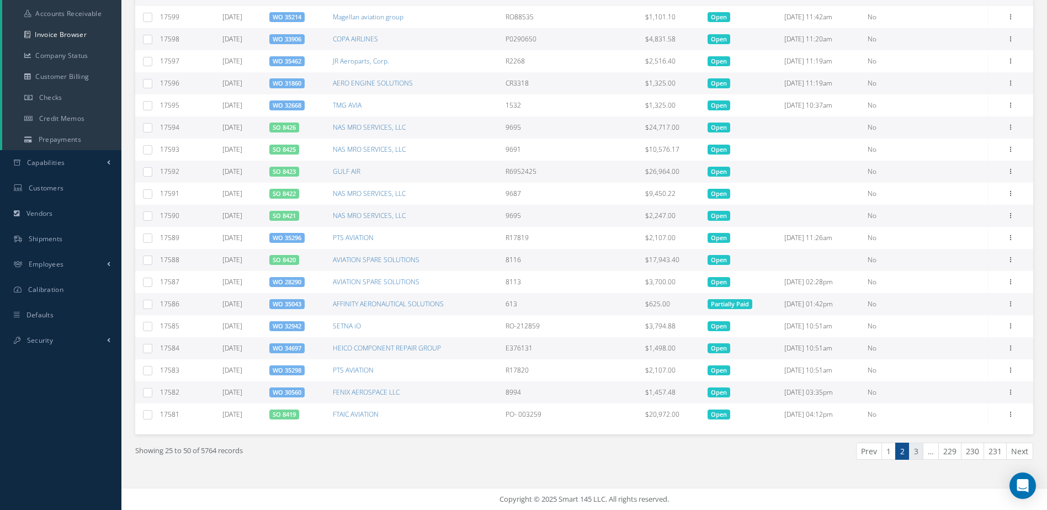
click at [914, 454] on link "3" at bounding box center [916, 450] width 14 height 17
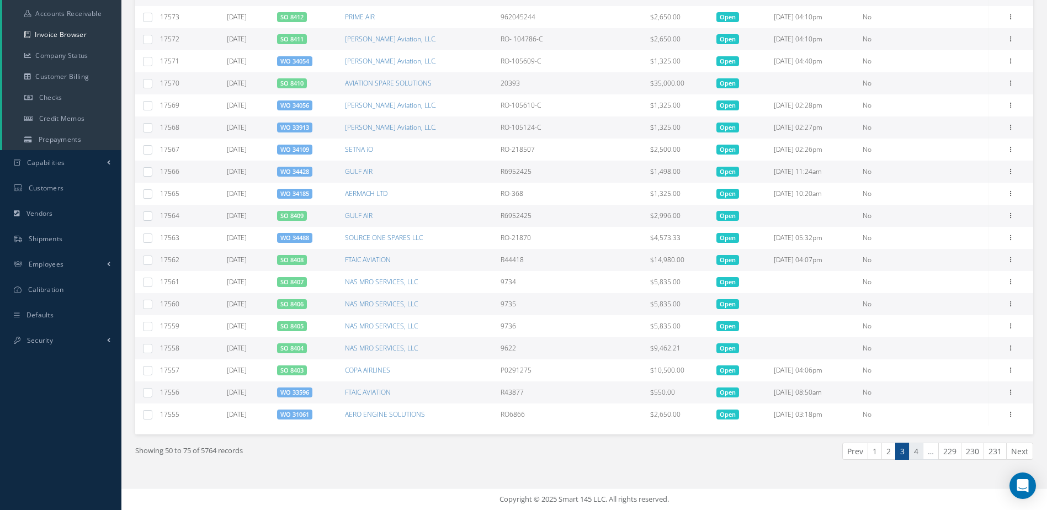
click at [920, 455] on link "4" at bounding box center [916, 450] width 14 height 17
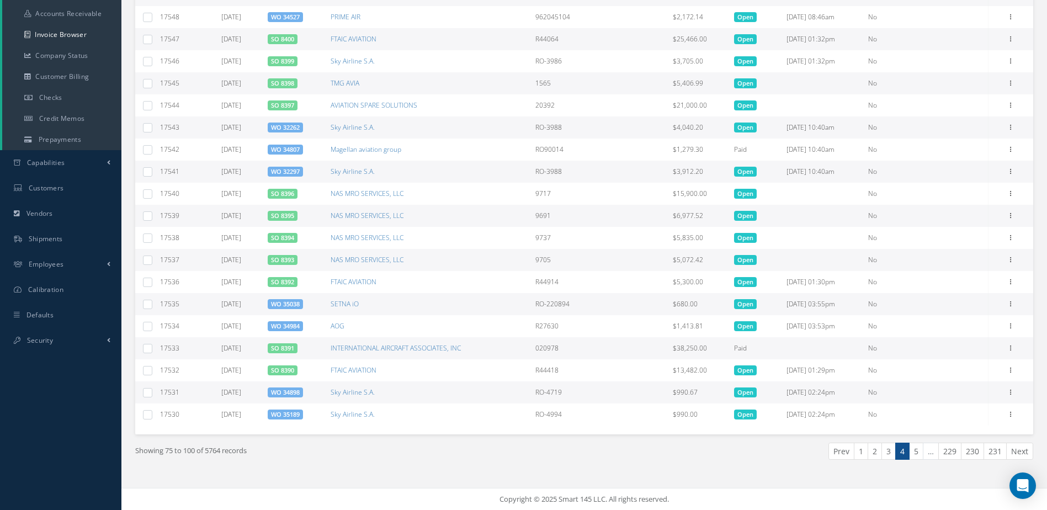
click at [283, 349] on link "SO 8391" at bounding box center [282, 348] width 23 height 8
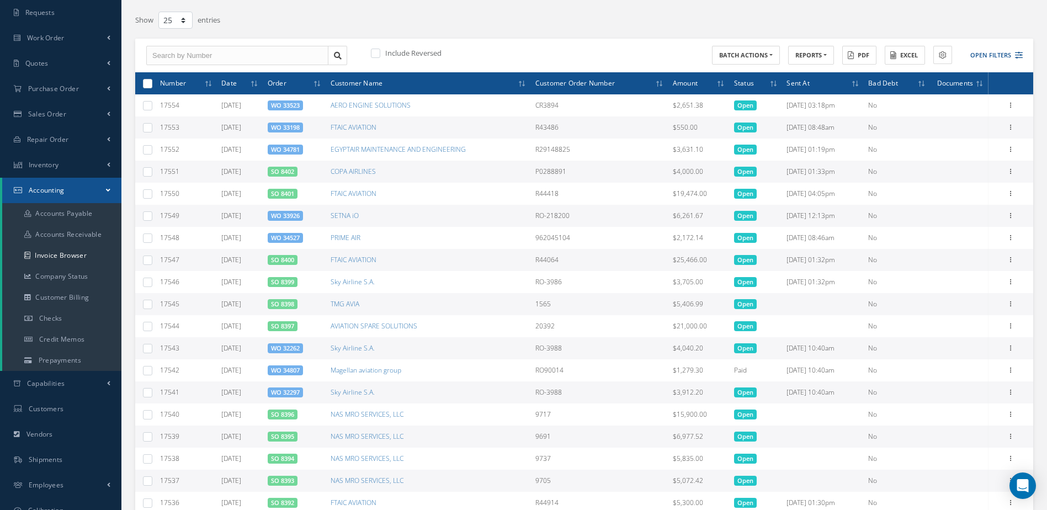
scroll to position [0, 0]
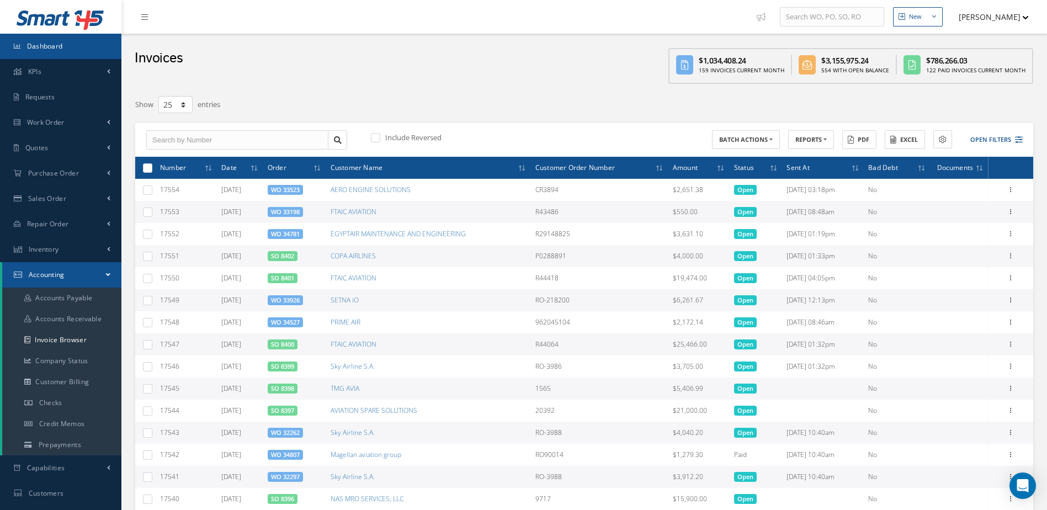
click at [57, 42] on span "Dashboard" at bounding box center [45, 45] width 36 height 9
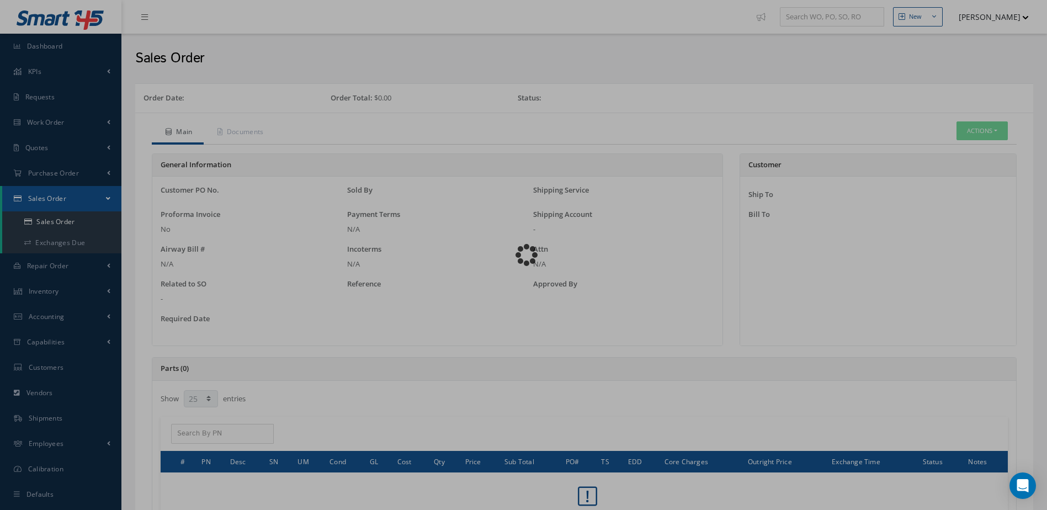
select select "25"
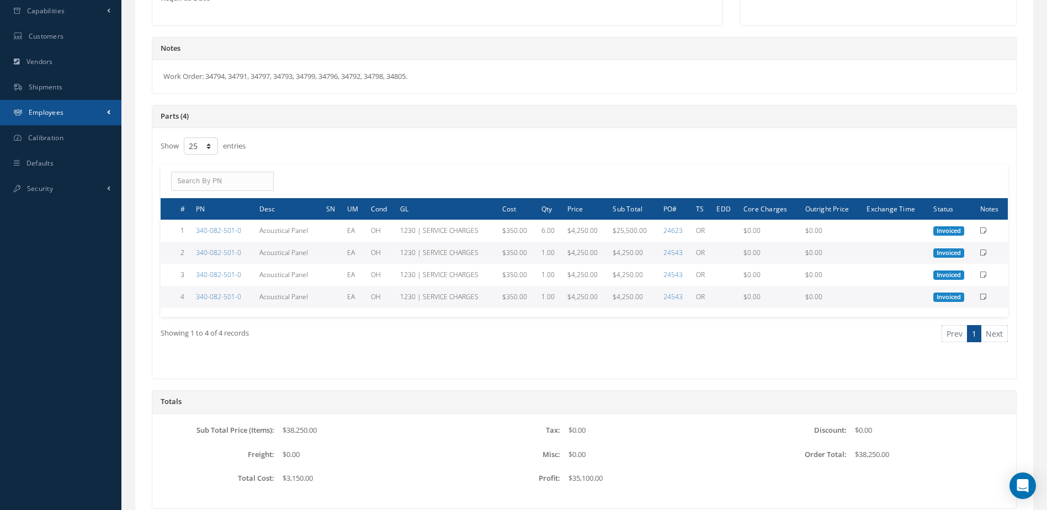
scroll to position [221, 0]
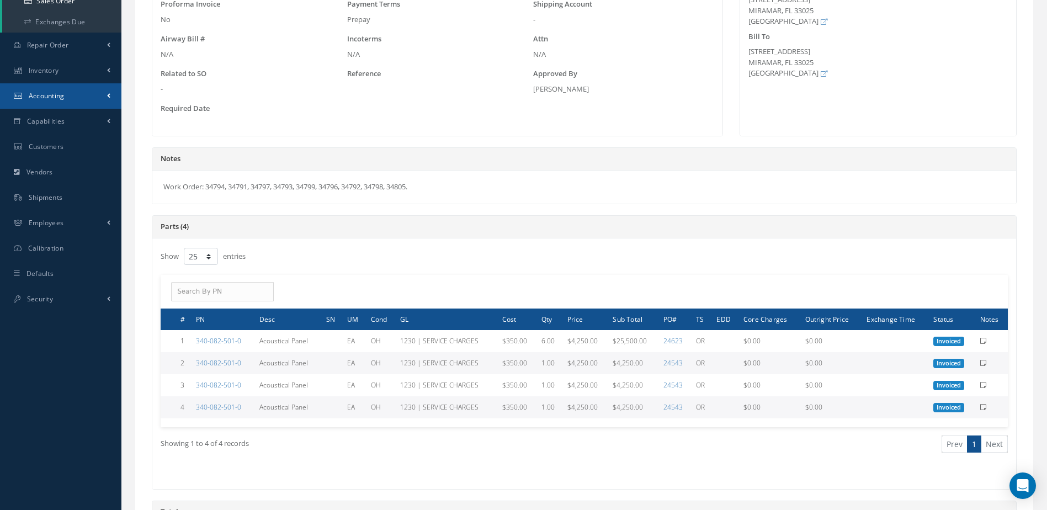
click at [40, 102] on link "Accounting" at bounding box center [60, 95] width 121 height 25
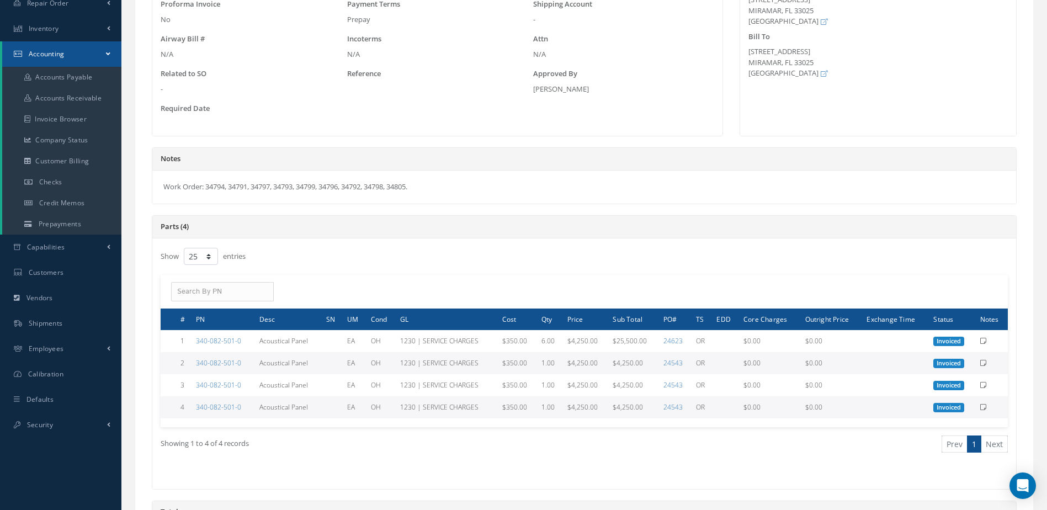
scroll to position [0, 0]
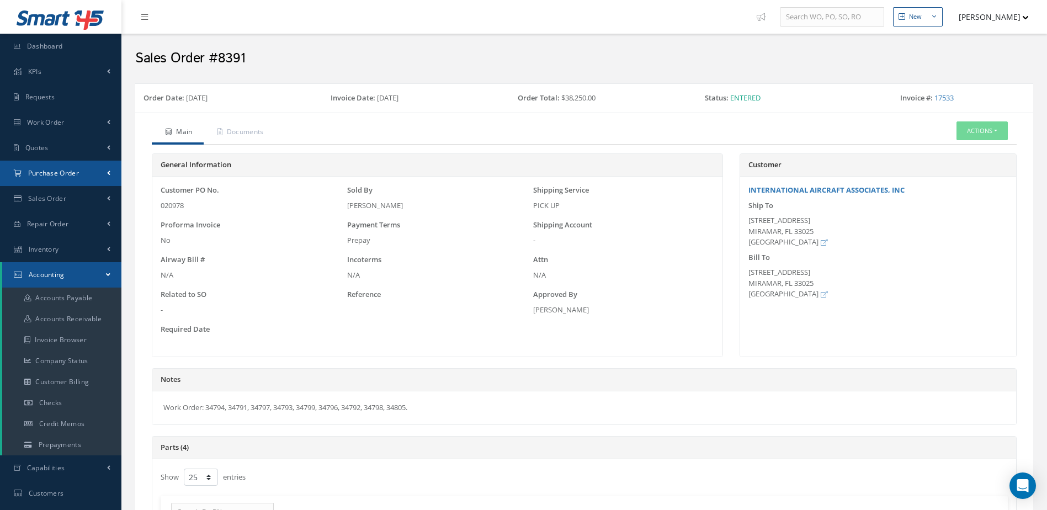
click at [54, 169] on span "Purchase Order" at bounding box center [53, 172] width 51 height 9
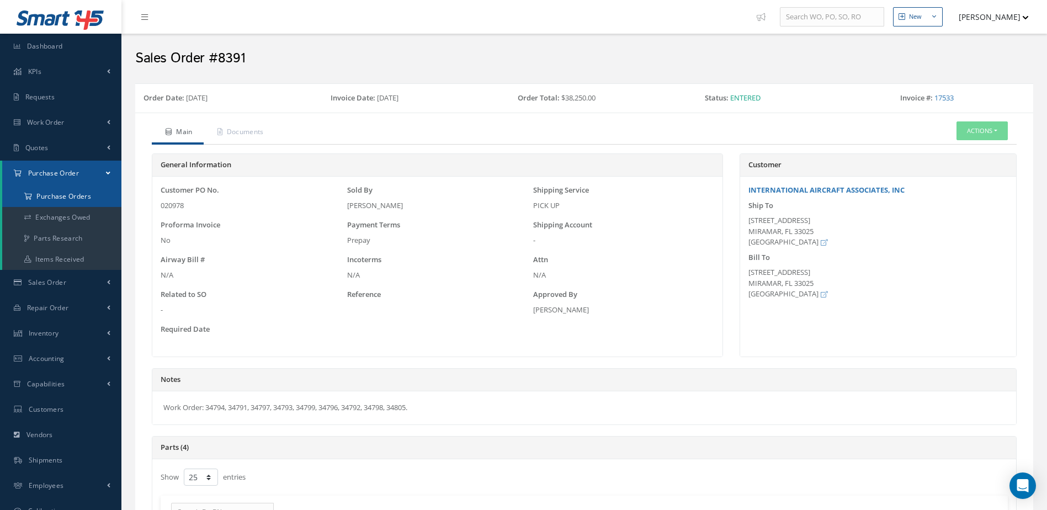
click at [62, 196] on a=1&status_id=2&status_id=3&status_id=5&collapsedFilters"] "Purchase Orders" at bounding box center [61, 196] width 119 height 21
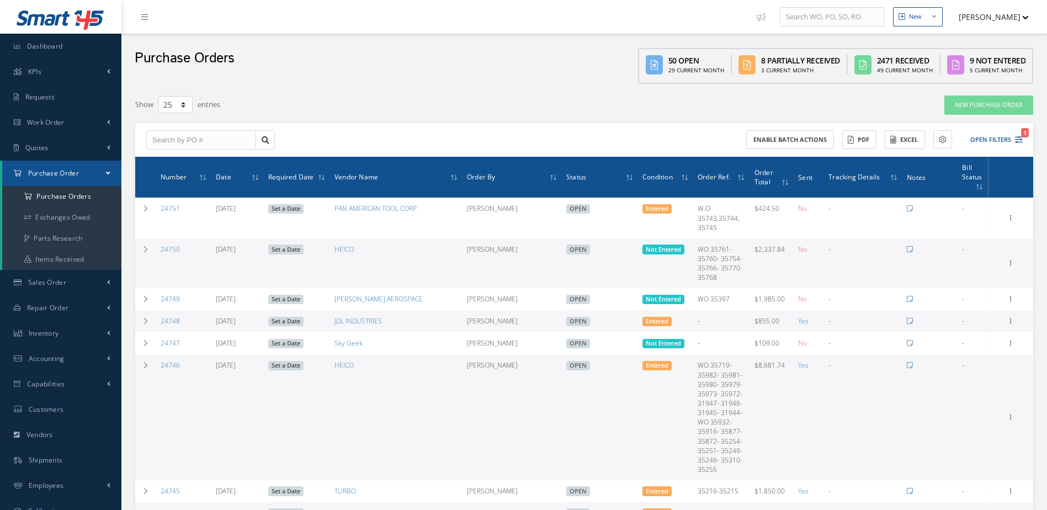
select select "25"
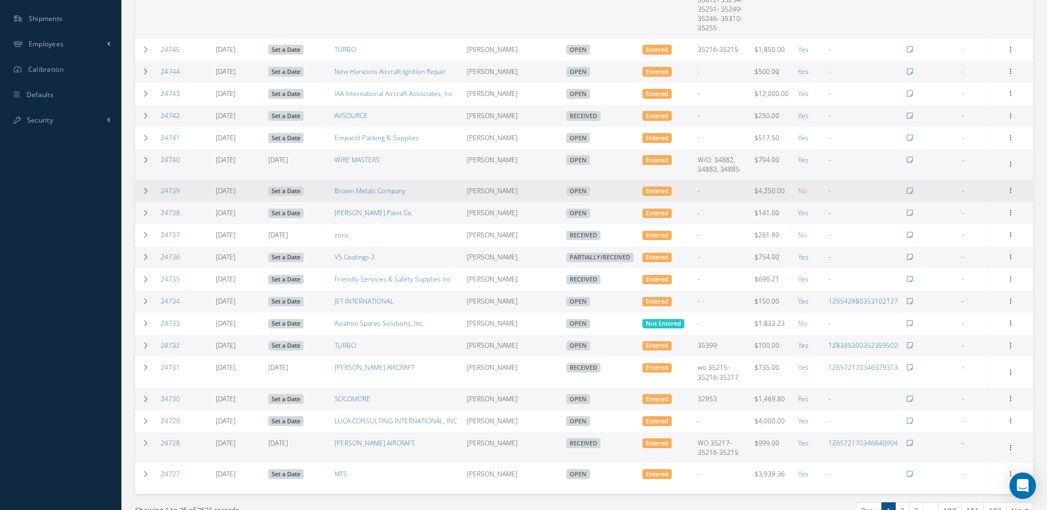
scroll to position [497, 0]
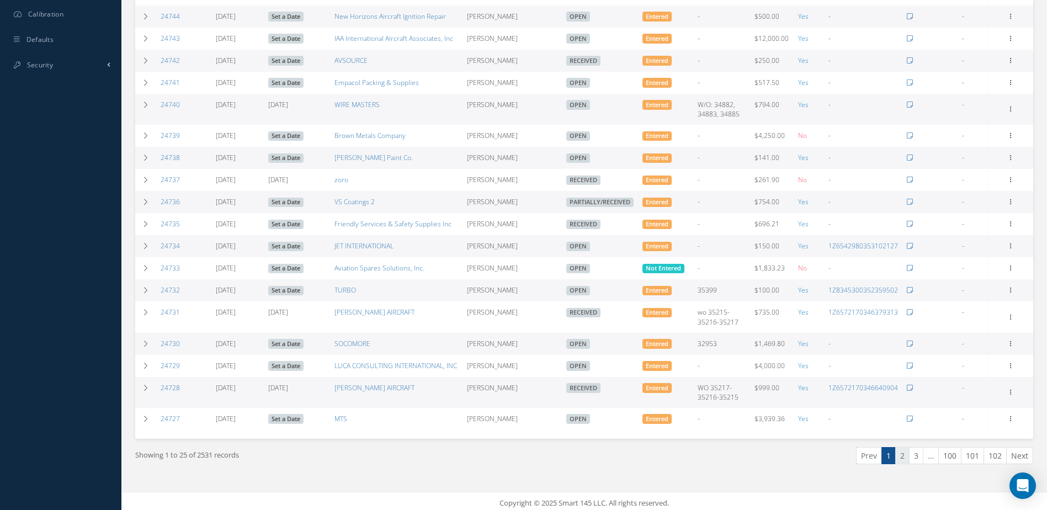
click at [903, 456] on link "2" at bounding box center [902, 455] width 14 height 17
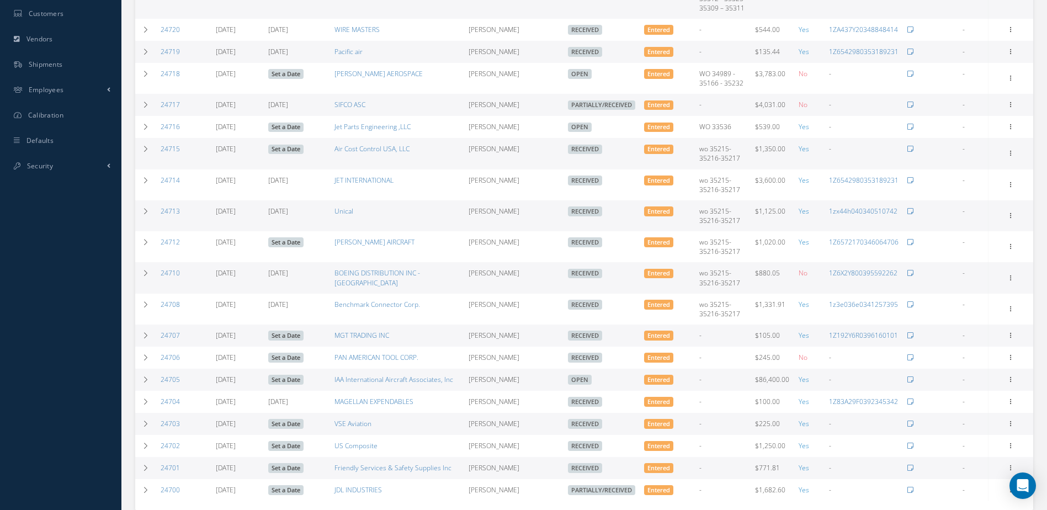
scroll to position [462, 0]
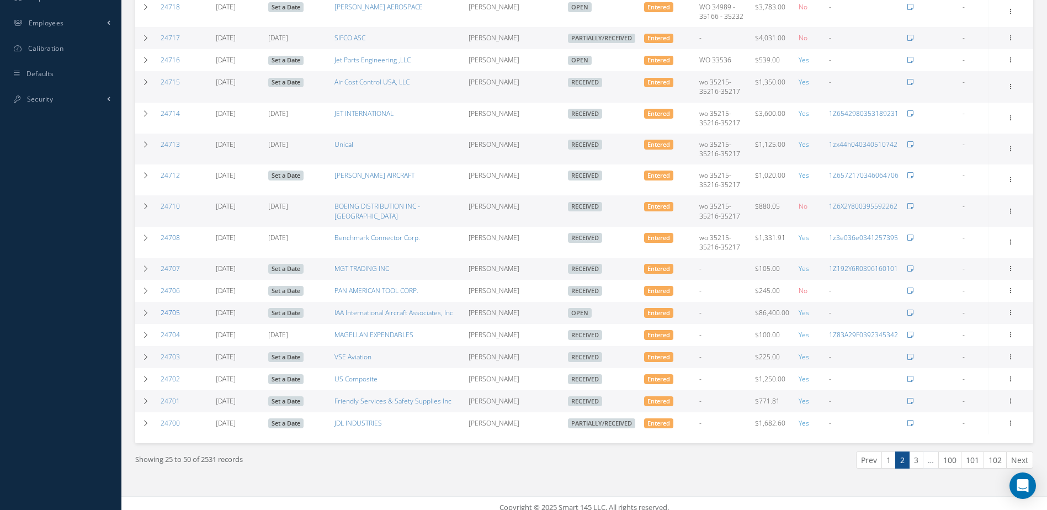
click at [166, 308] on link "24705" at bounding box center [170, 312] width 19 height 9
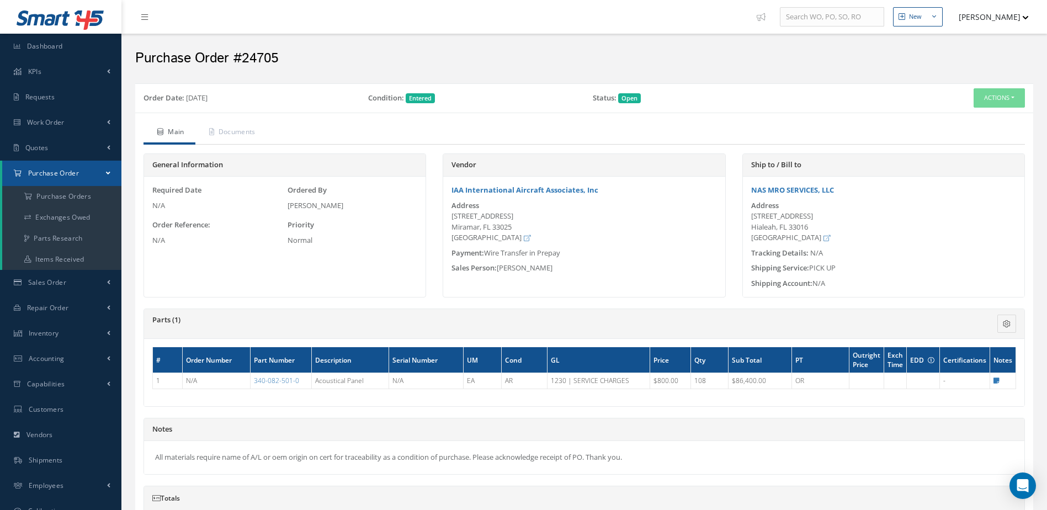
scroll to position [162, 0]
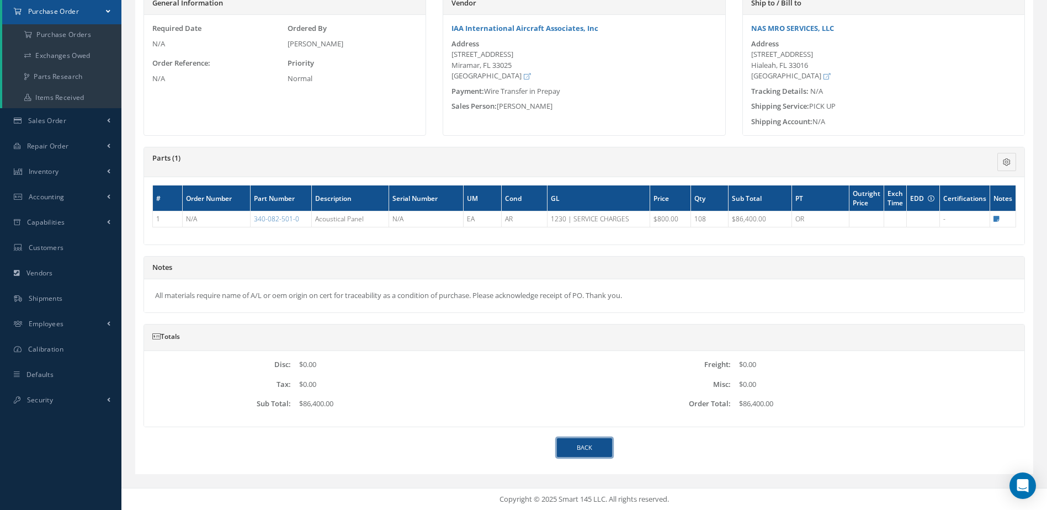
click at [584, 443] on link "Back" at bounding box center [584, 447] width 55 height 19
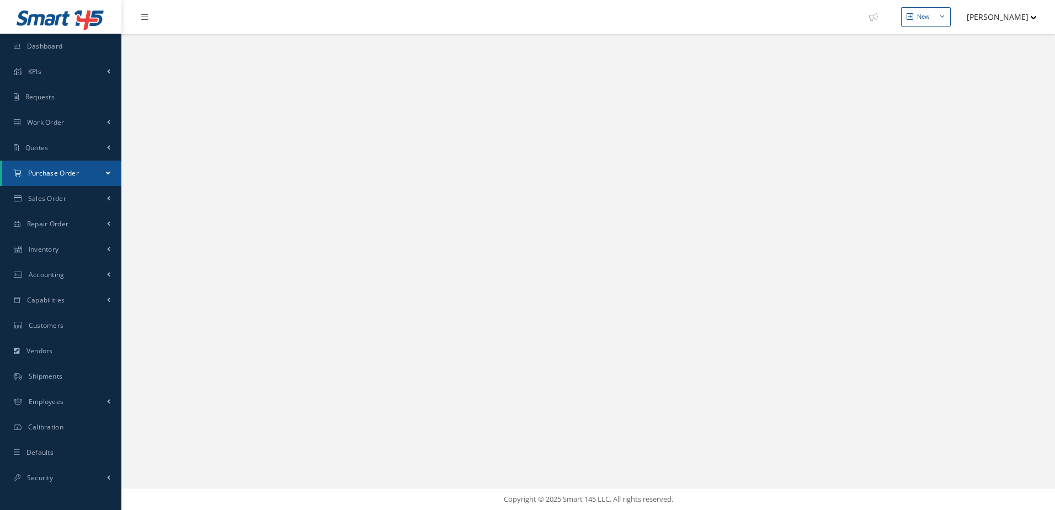
select select "25"
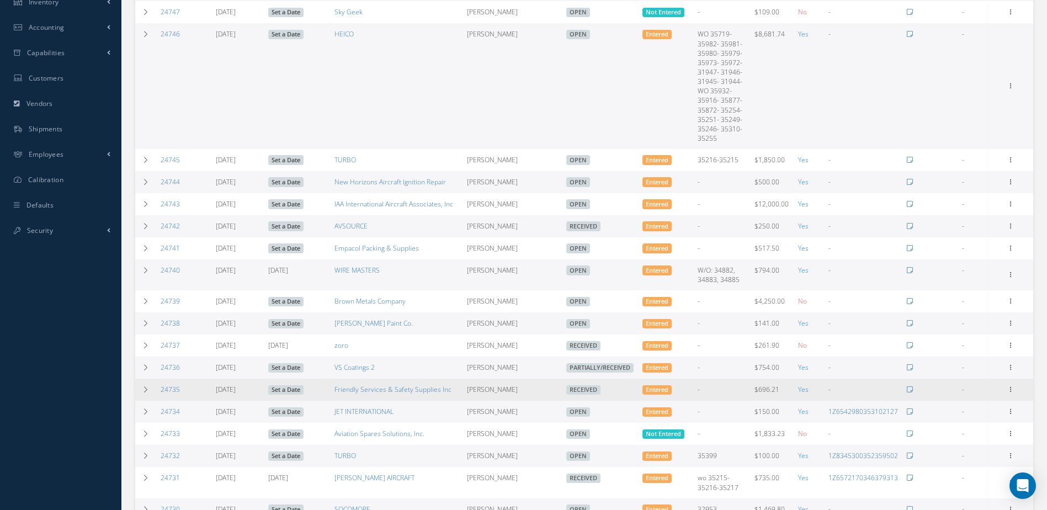
scroll to position [501, 0]
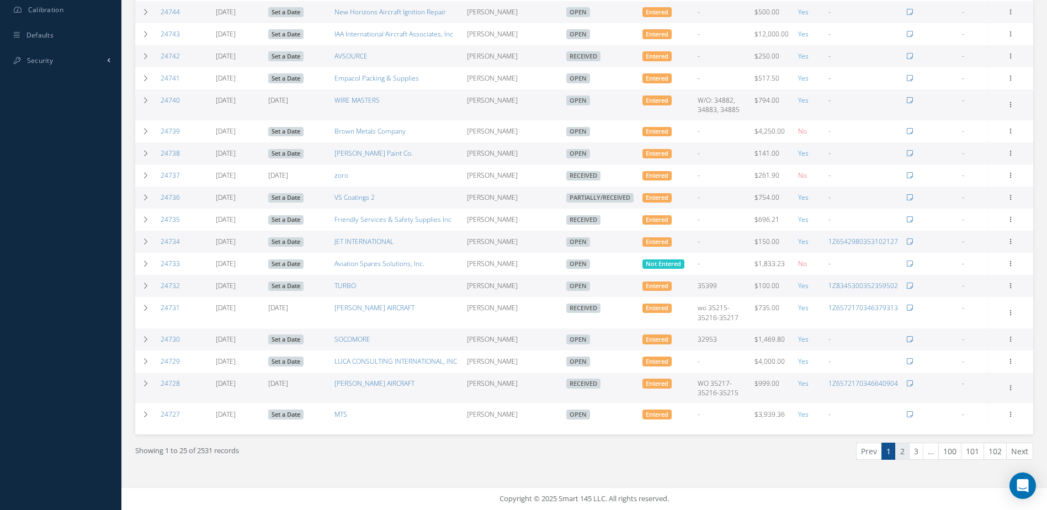
click at [905, 455] on link "2" at bounding box center [902, 450] width 14 height 17
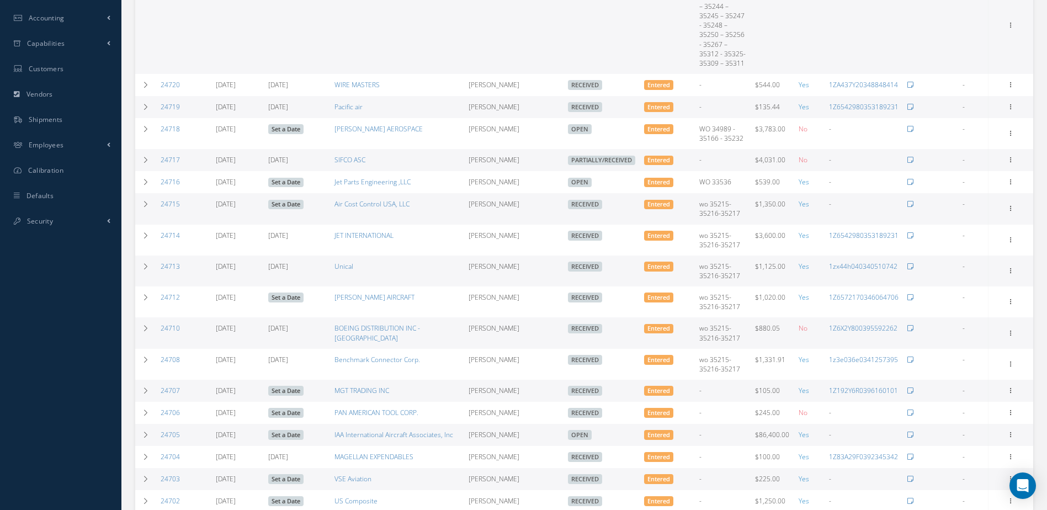
scroll to position [462, 0]
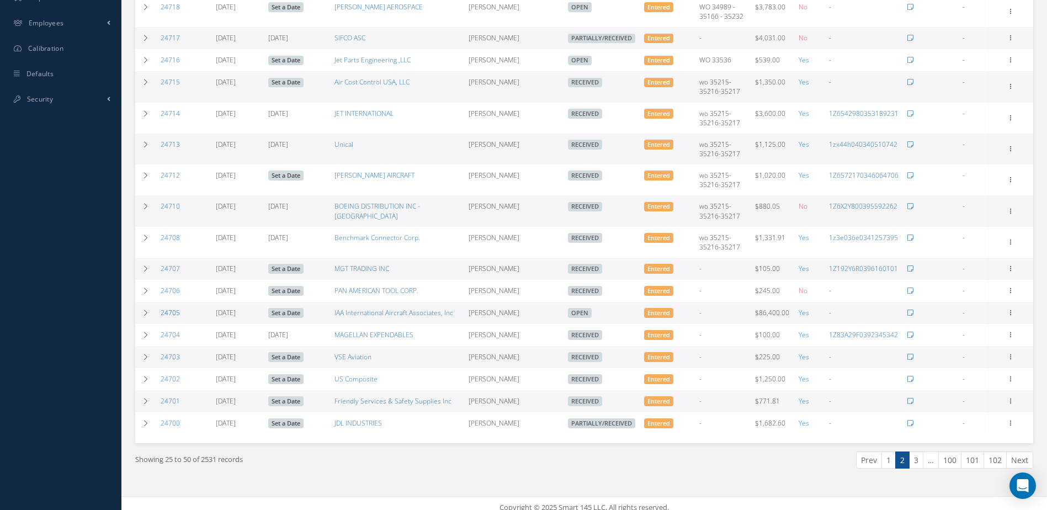
click at [176, 308] on link "24705" at bounding box center [170, 312] width 19 height 9
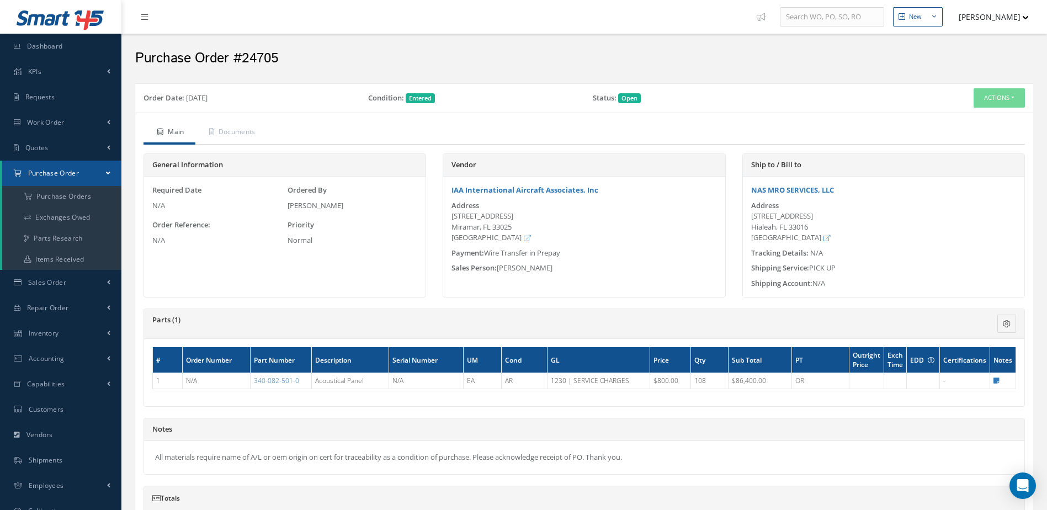
scroll to position [162, 0]
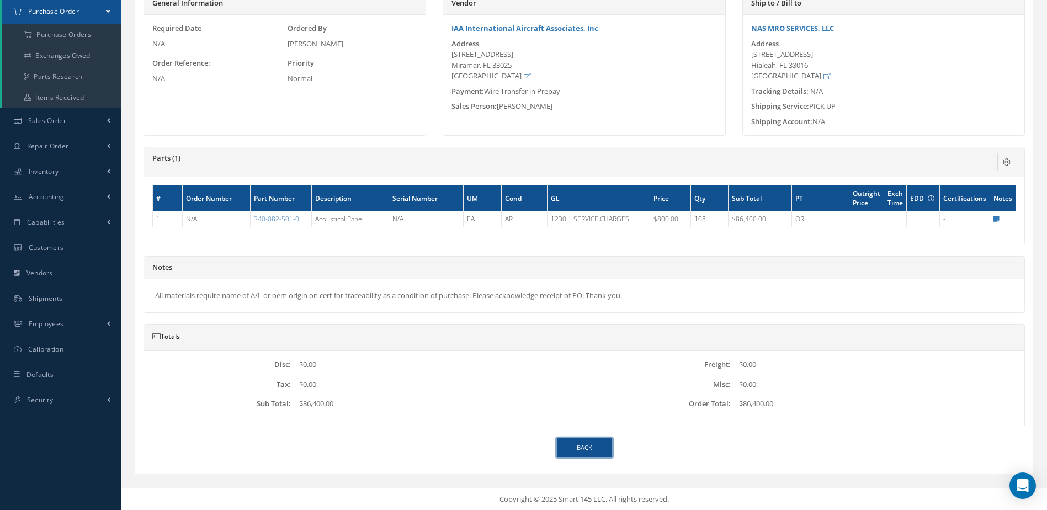
click at [573, 448] on link "Back" at bounding box center [584, 447] width 55 height 19
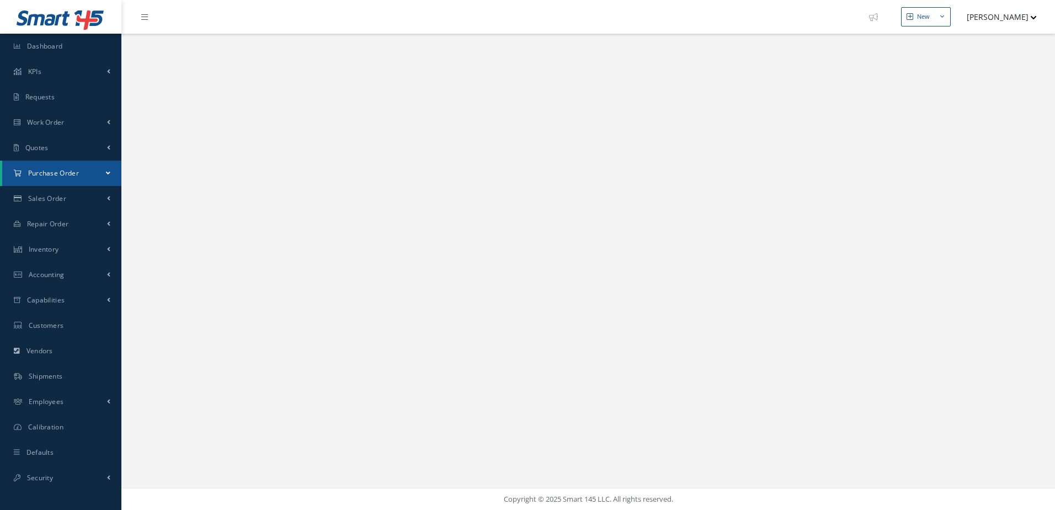
select select "25"
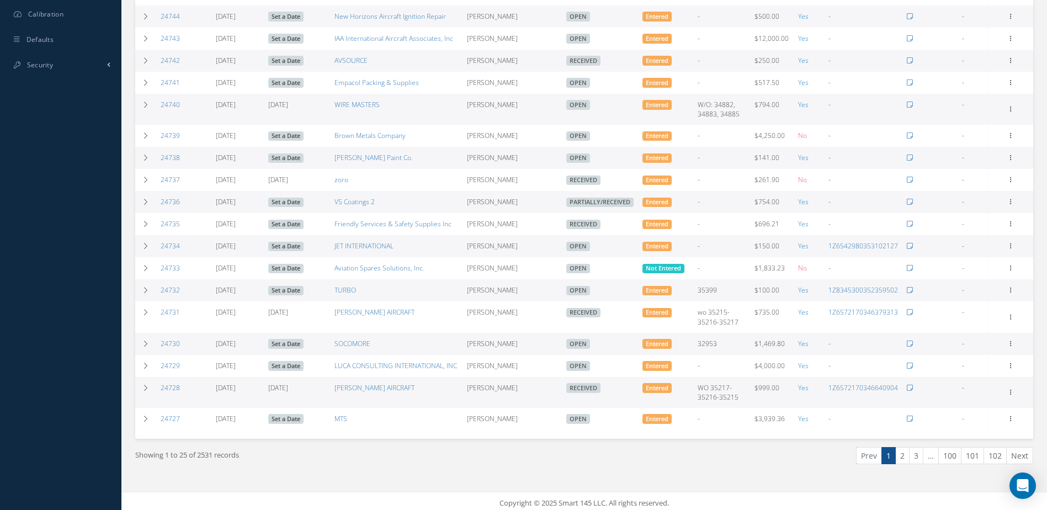
scroll to position [501, 0]
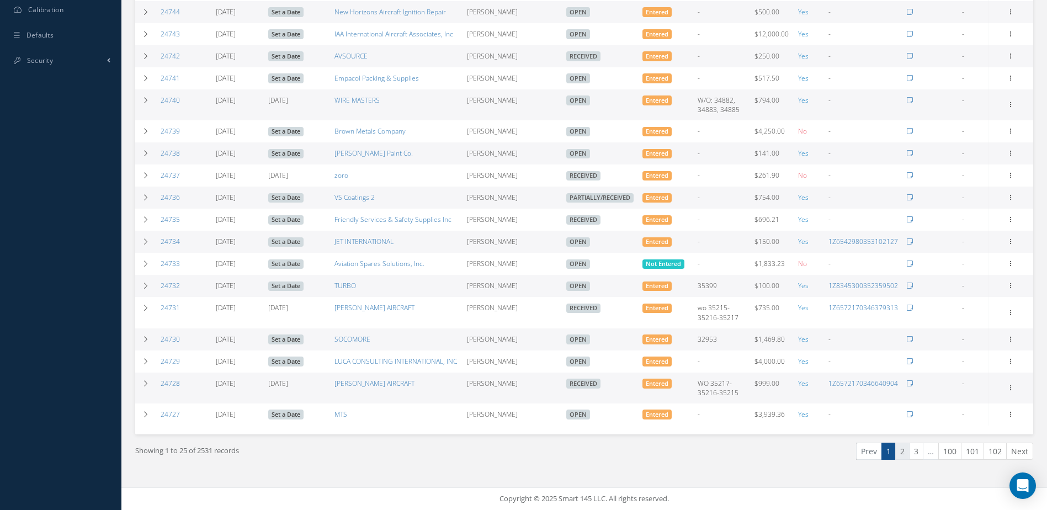
click at [897, 452] on link "2" at bounding box center [902, 450] width 14 height 17
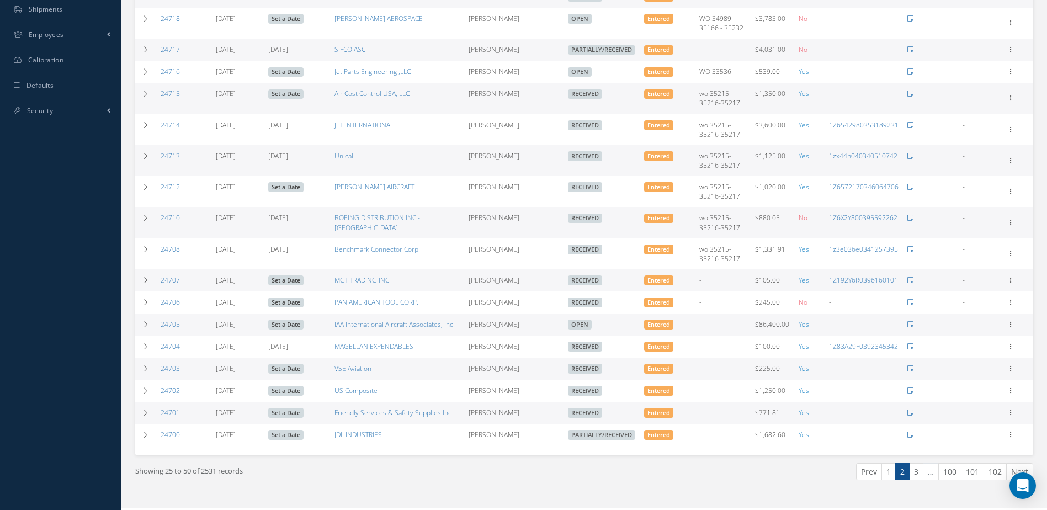
scroll to position [462, 0]
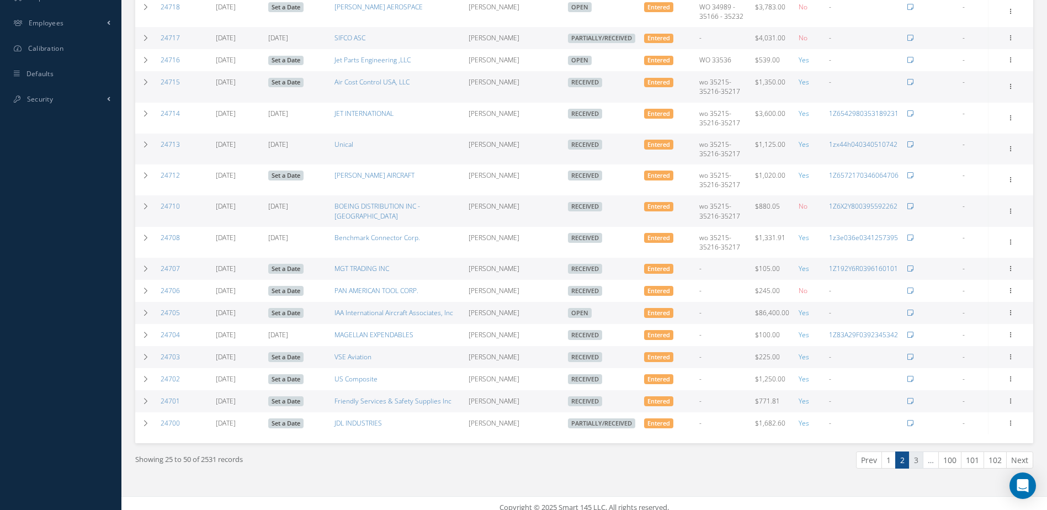
click at [913, 451] on link "3" at bounding box center [916, 459] width 14 height 17
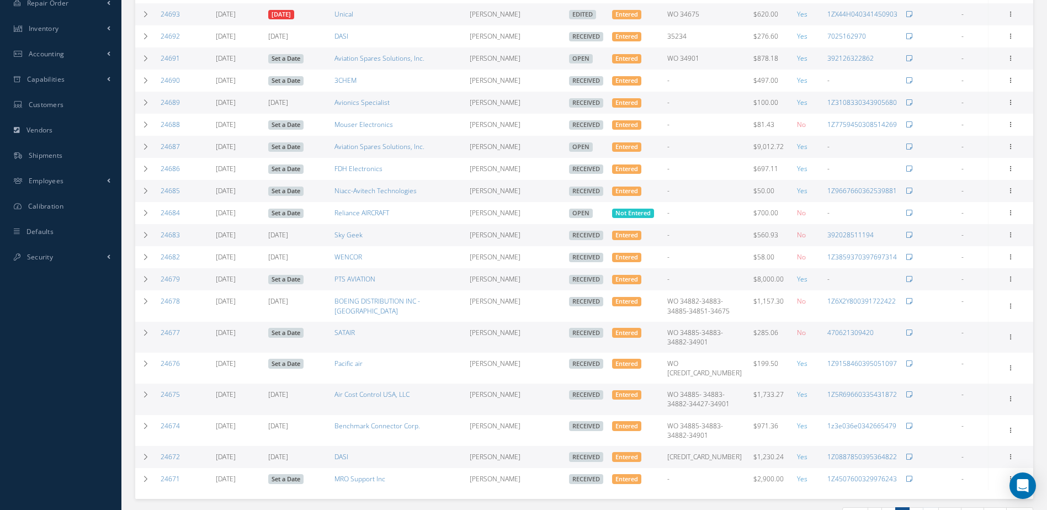
scroll to position [360, 0]
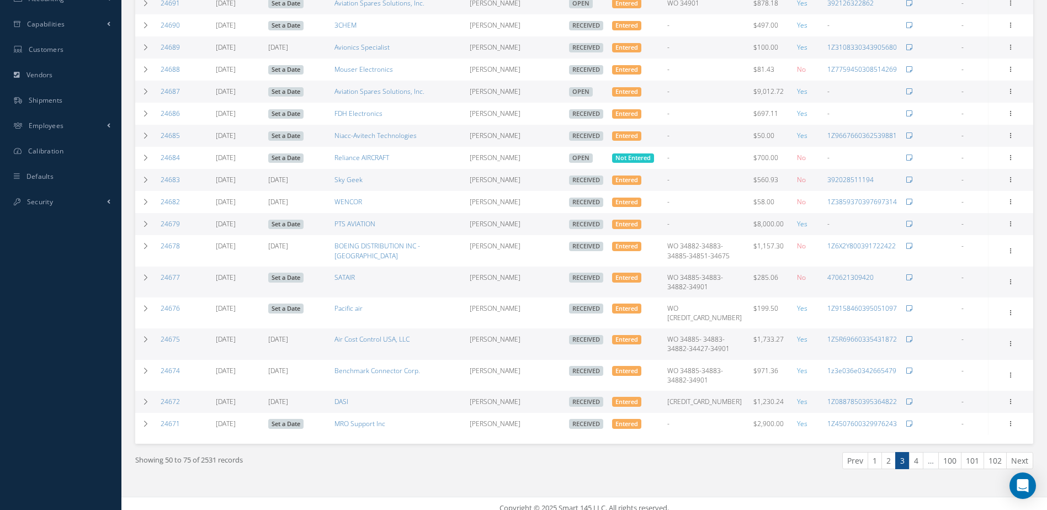
drag, startPoint x: 915, startPoint y: 453, endPoint x: 909, endPoint y: 450, distance: 6.7
click at [915, 453] on link "4" at bounding box center [916, 460] width 14 height 17
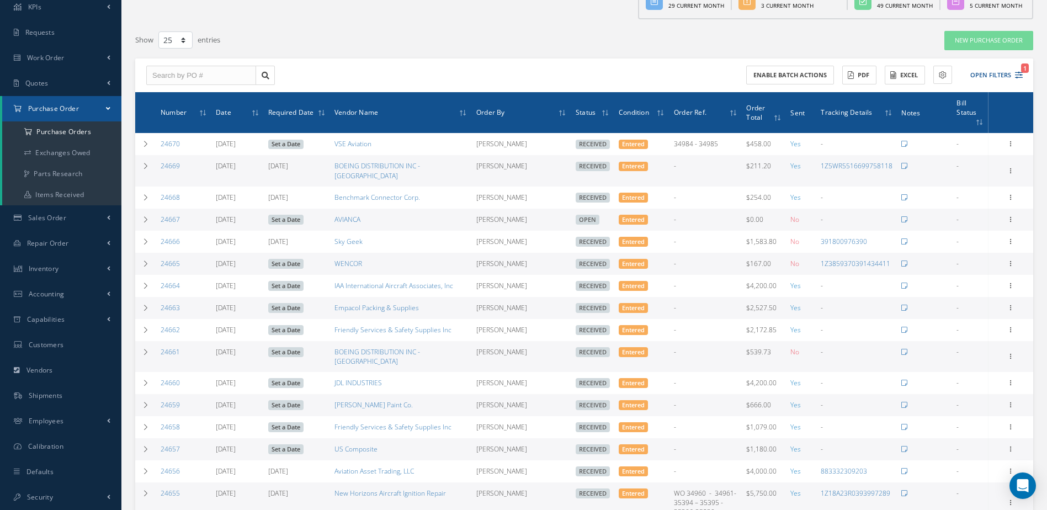
scroll to position [120, 0]
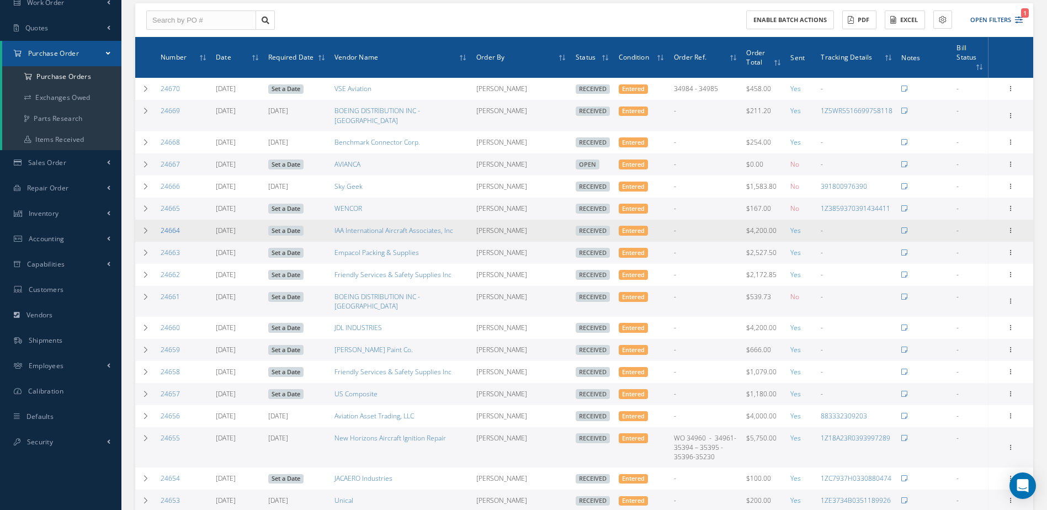
click at [165, 226] on link "24664" at bounding box center [170, 230] width 19 height 9
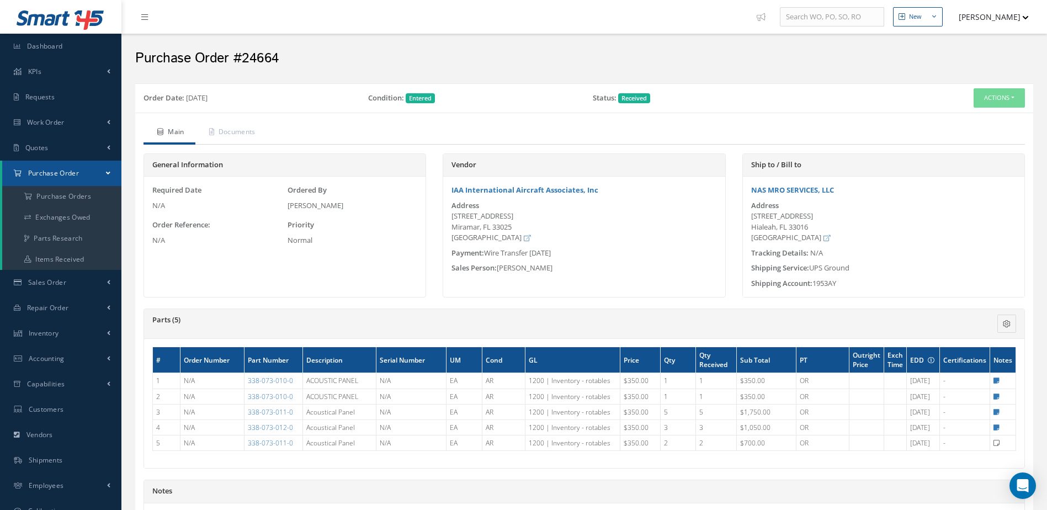
scroll to position [224, 0]
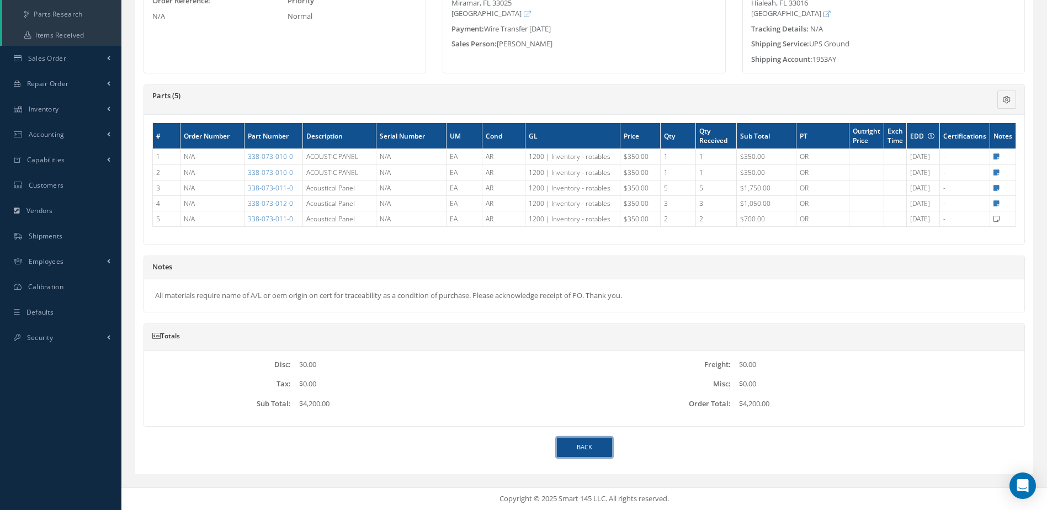
click at [572, 452] on link "Back" at bounding box center [584, 447] width 55 height 19
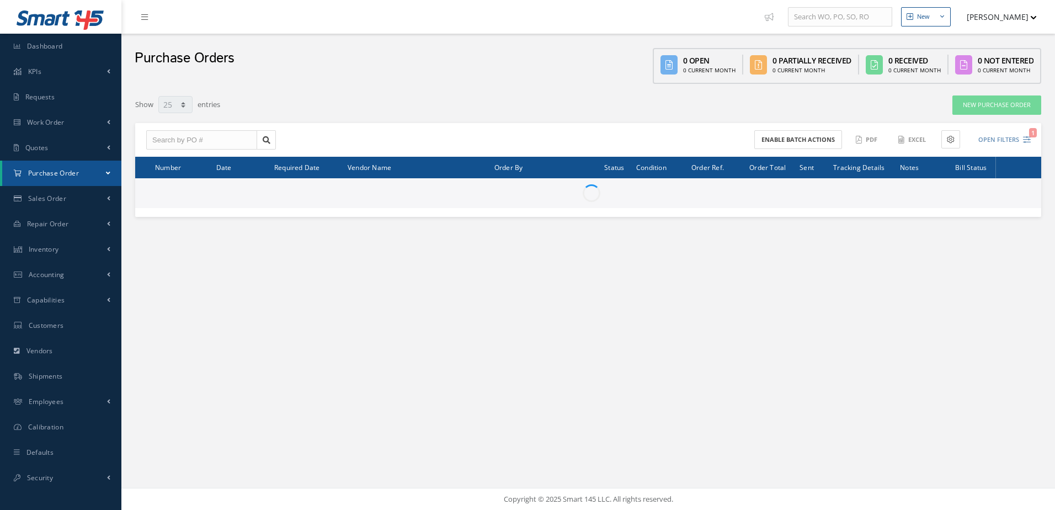
select select "25"
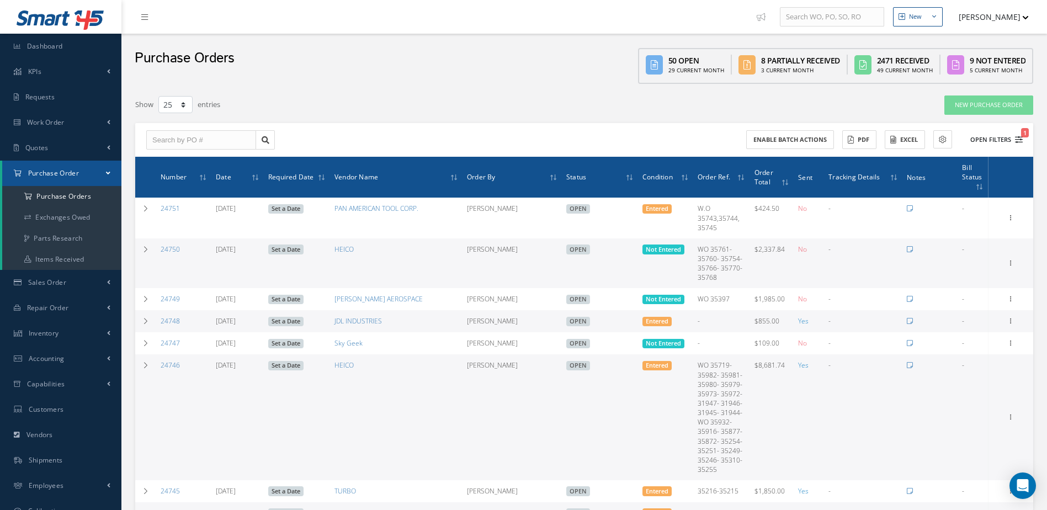
drag, startPoint x: 989, startPoint y: 134, endPoint x: 931, endPoint y: 142, distance: 58.5
click at [989, 135] on button "Open Filters 1" at bounding box center [991, 140] width 62 height 18
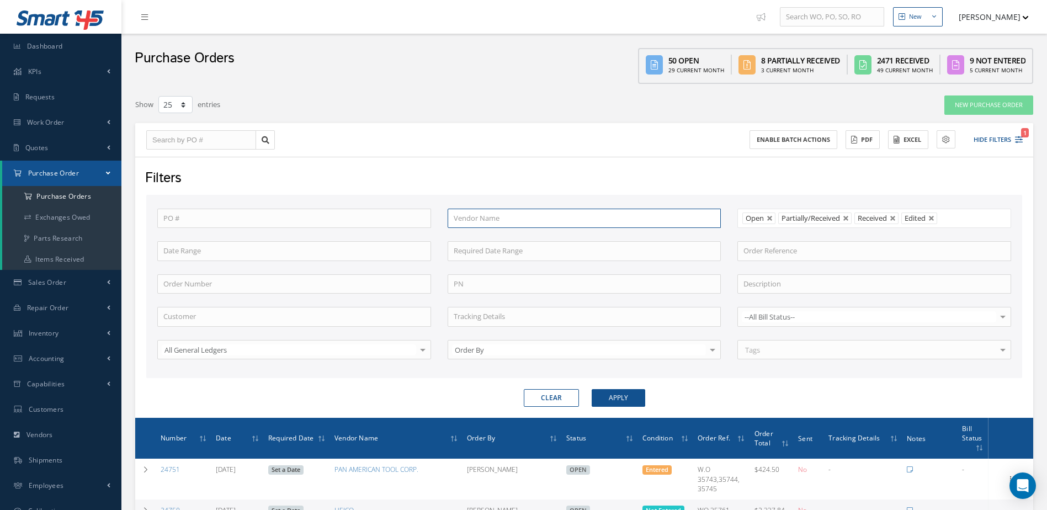
click at [497, 221] on input "text" at bounding box center [584, 219] width 274 height 20
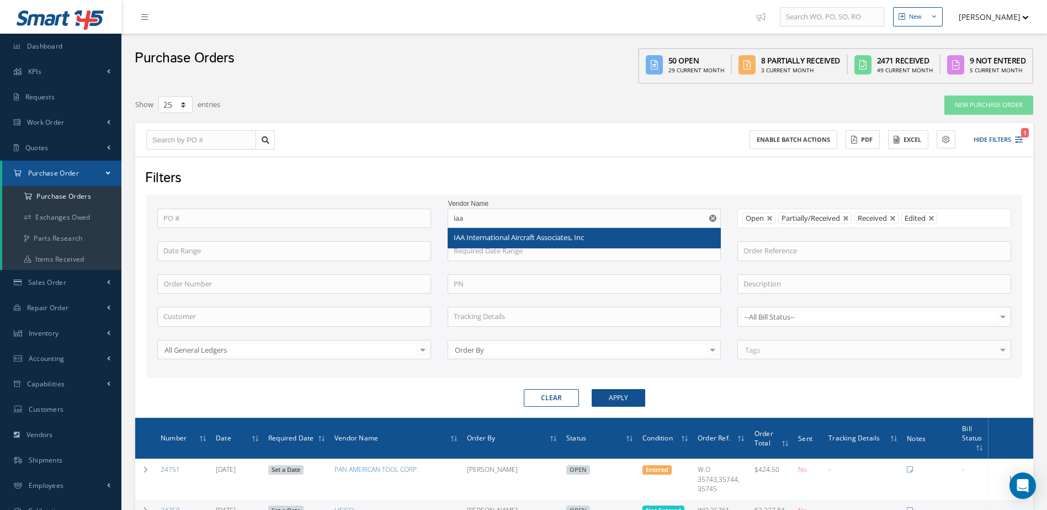
click at [489, 234] on span "IAA International Aircraft Associates, Inc" at bounding box center [519, 237] width 130 height 10
type input "IAA International Aircraft Associates, Inc"
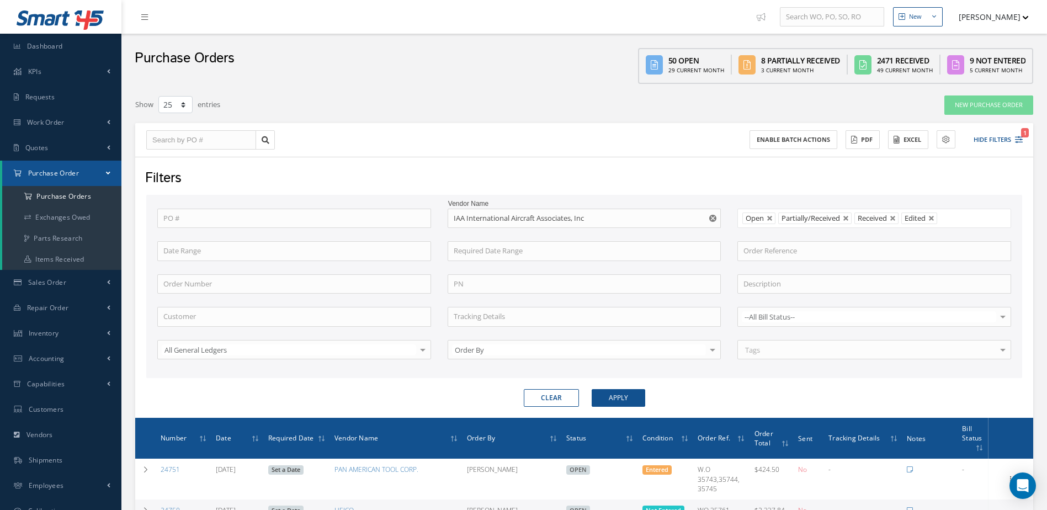
click at [612, 391] on form "PO # Vendor Name IAA International Aircraft Associates, Inc Open Partially/Rece…" at bounding box center [584, 301] width 876 height 212
drag, startPoint x: 612, startPoint y: 391, endPoint x: 612, endPoint y: 399, distance: 8.3
click at [612, 398] on button "Apply" at bounding box center [618, 398] width 54 height 18
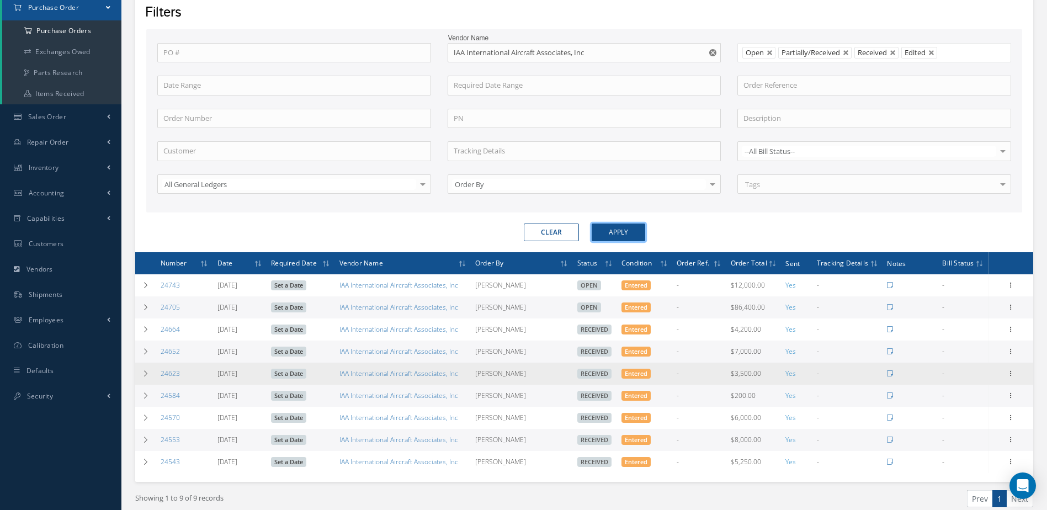
scroll to position [213, 0]
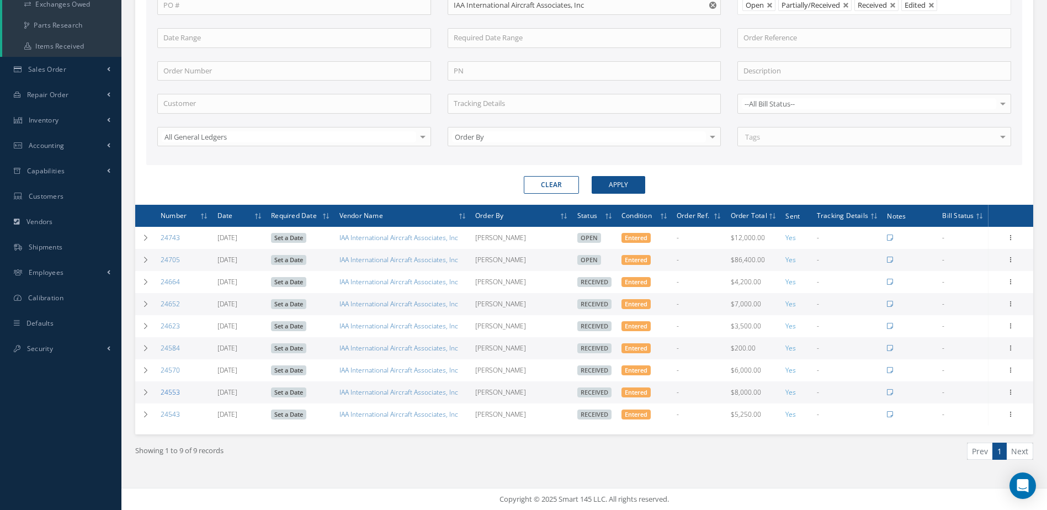
click at [167, 392] on link "24553" at bounding box center [170, 391] width 19 height 9
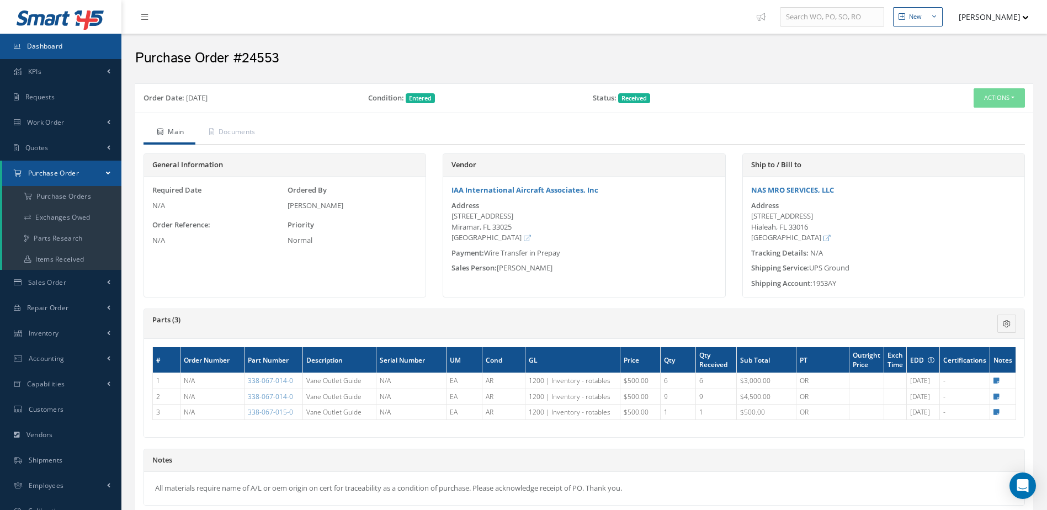
click at [87, 39] on link "Dashboard" at bounding box center [60, 46] width 121 height 25
